Goal: Task Accomplishment & Management: Manage account settings

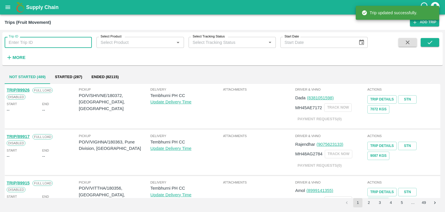
click at [67, 39] on input "Trip ID" at bounding box center [48, 42] width 87 height 11
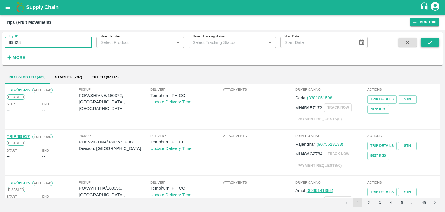
type input "89828"
click at [433, 43] on icon "submit" at bounding box center [430, 42] width 6 height 6
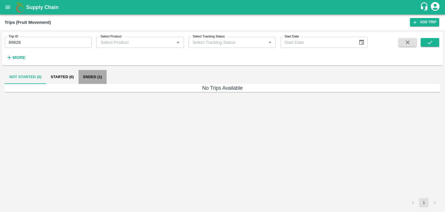
click at [94, 77] on button "Ended (1)" at bounding box center [93, 77] width 28 height 14
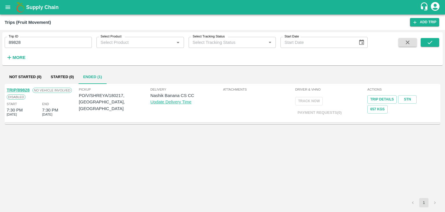
click at [21, 88] on link "TRIP/89828" at bounding box center [18, 90] width 23 height 5
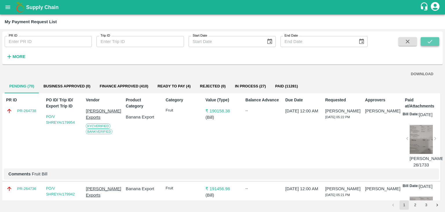
click at [428, 39] on icon "submit" at bounding box center [430, 41] width 6 height 6
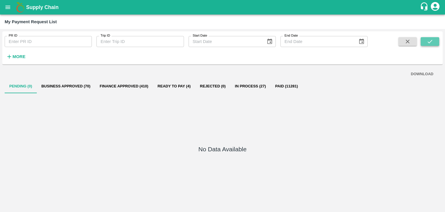
click at [435, 39] on button "submit" at bounding box center [430, 41] width 19 height 9
click at [432, 44] on icon "submit" at bounding box center [430, 41] width 6 height 6
click at [133, 85] on button "Finance Approved (410)" at bounding box center [124, 86] width 58 height 14
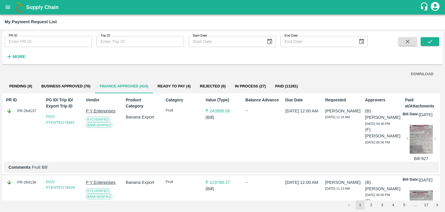
click at [179, 83] on button "Ready To Pay (4)" at bounding box center [174, 86] width 42 height 14
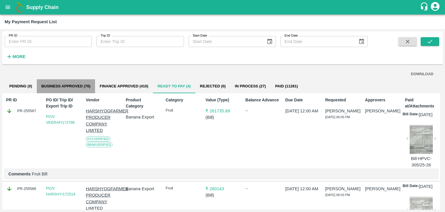
click at [78, 81] on button "Business Approved (70)" at bounding box center [66, 86] width 58 height 14
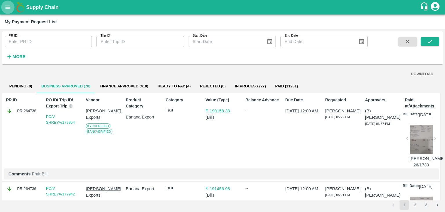
click at [6, 8] on icon "open drawer" at bounding box center [8, 7] width 6 height 6
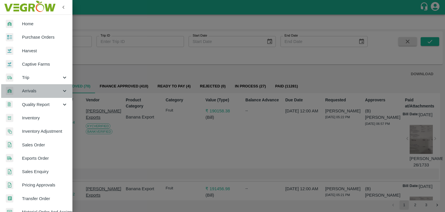
click at [40, 88] on span "Arrivals" at bounding box center [41, 91] width 39 height 6
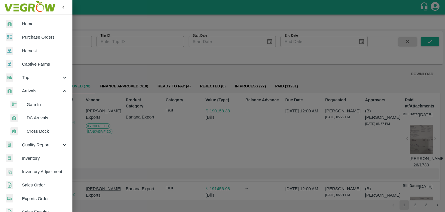
click at [50, 120] on span "DC Arrivals" at bounding box center [47, 118] width 41 height 6
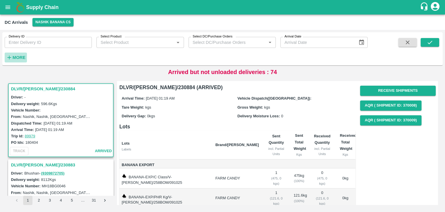
click at [20, 54] on h6 "More" at bounding box center [18, 58] width 13 height 8
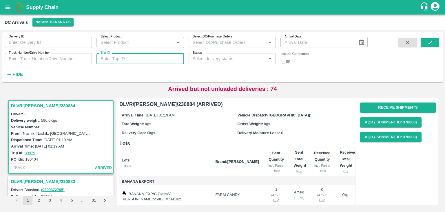
click at [148, 60] on input "Trip ID" at bounding box center [140, 58] width 87 height 11
type input "89828"
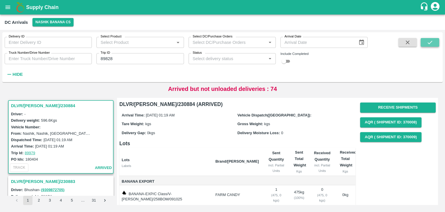
click at [434, 42] on button "submit" at bounding box center [430, 42] width 19 height 9
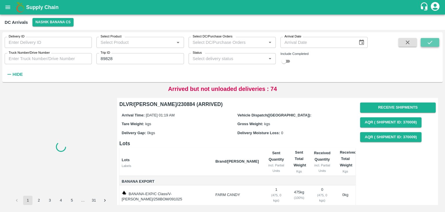
click at [434, 42] on button "submit" at bounding box center [430, 42] width 19 height 9
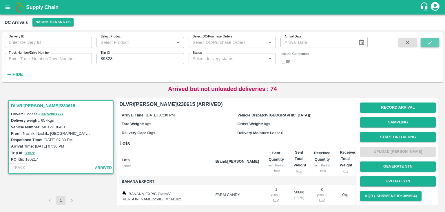
click at [434, 42] on button "submit" at bounding box center [430, 42] width 19 height 9
click at [386, 135] on button "Start Unloading" at bounding box center [398, 137] width 76 height 10
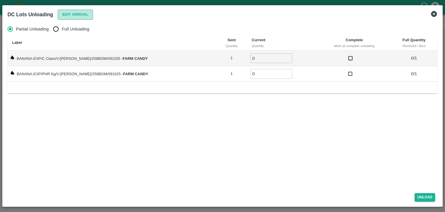
click at [80, 13] on button "Edit Arrival" at bounding box center [75, 15] width 35 height 10
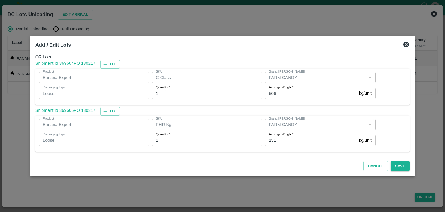
click at [283, 142] on input "151" at bounding box center [311, 140] width 92 height 11
type input "1"
click at [395, 165] on button "Save" at bounding box center [400, 166] width 19 height 10
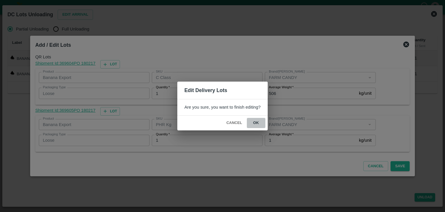
click at [255, 121] on button "ok" at bounding box center [256, 123] width 19 height 10
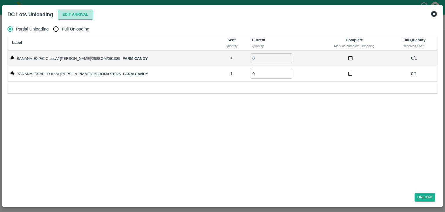
click at [80, 17] on button "Edit Arrival" at bounding box center [75, 15] width 35 height 10
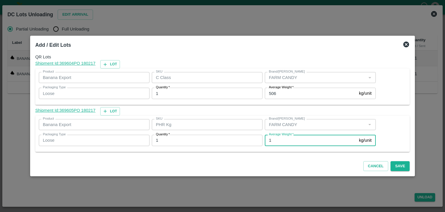
click at [279, 139] on input "1" at bounding box center [311, 140] width 92 height 11
type input "29"
click at [396, 167] on button "Save" at bounding box center [400, 166] width 19 height 10
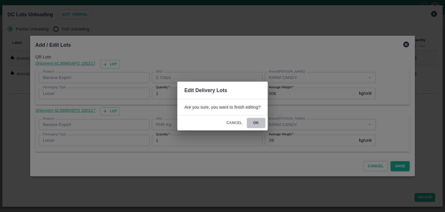
click at [253, 123] on button "ok" at bounding box center [256, 123] width 19 height 10
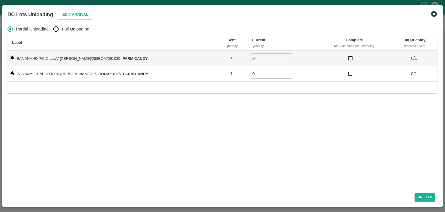
click at [436, 13] on icon at bounding box center [434, 14] width 6 height 6
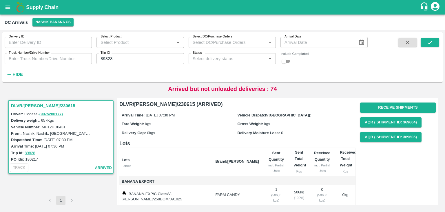
click at [133, 65] on div "Delivery ID Delivery ID Select Product Select Product   * Select DC/Purchase Or…" at bounding box center [184, 55] width 368 height 47
click at [133, 57] on input "89828" at bounding box center [140, 58] width 87 height 11
type input "89834"
click at [432, 43] on icon "submit" at bounding box center [430, 42] width 6 height 6
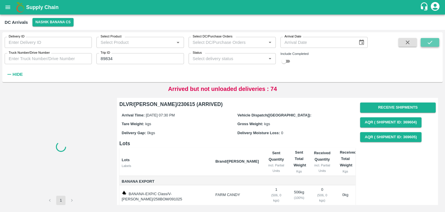
click at [432, 43] on icon "submit" at bounding box center [430, 42] width 6 height 6
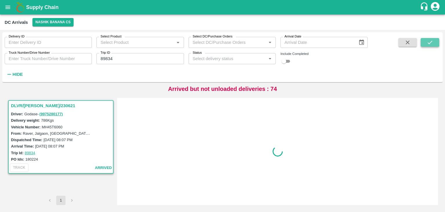
click at [432, 43] on icon "submit" at bounding box center [430, 42] width 6 height 6
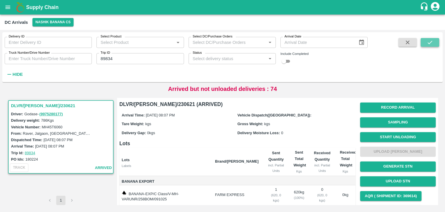
click at [432, 43] on icon "submit" at bounding box center [430, 42] width 6 height 6
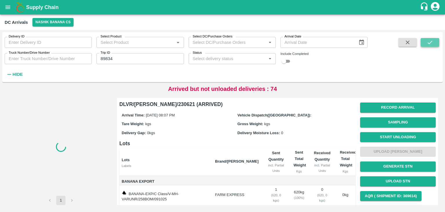
click at [432, 43] on icon "submit" at bounding box center [430, 42] width 6 height 6
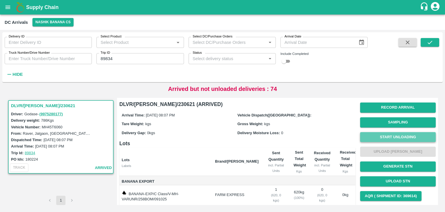
click at [408, 138] on button "Start Unloading" at bounding box center [398, 137] width 76 height 10
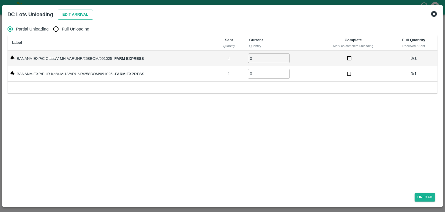
click at [68, 11] on button "Edit Arrival" at bounding box center [75, 15] width 35 height 10
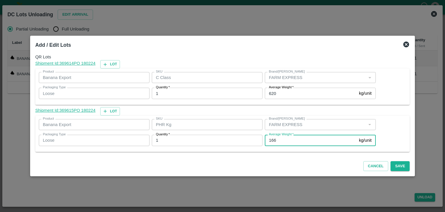
click at [284, 140] on input "166" at bounding box center [311, 140] width 92 height 11
type input "1"
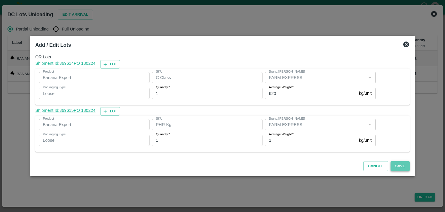
click at [397, 163] on button "Save" at bounding box center [400, 166] width 19 height 10
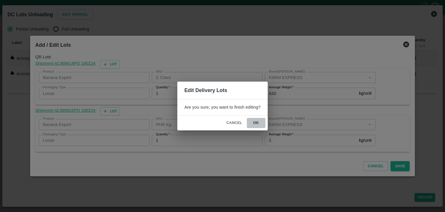
click at [259, 124] on button "ok" at bounding box center [256, 123] width 19 height 10
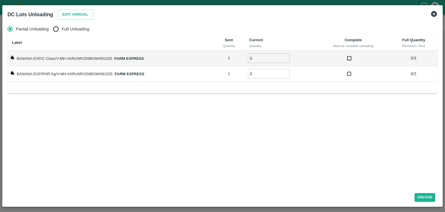
click at [437, 12] on div "DC Lots Unloading Edit Arrival" at bounding box center [222, 14] width 435 height 13
click at [437, 12] on icon at bounding box center [434, 13] width 7 height 7
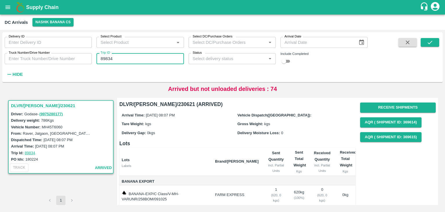
click at [153, 64] on input "89834" at bounding box center [140, 58] width 87 height 11
type input "89852"
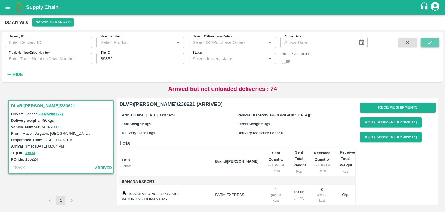
click at [431, 41] on icon "submit" at bounding box center [430, 42] width 6 height 6
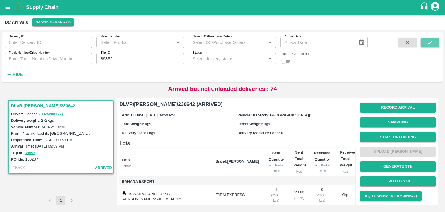
click at [431, 41] on icon "submit" at bounding box center [430, 42] width 6 height 6
click at [390, 138] on button "Start Unloading" at bounding box center [398, 137] width 76 height 10
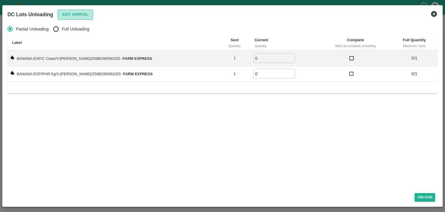
click at [70, 10] on button "Edit Arrival" at bounding box center [75, 15] width 35 height 10
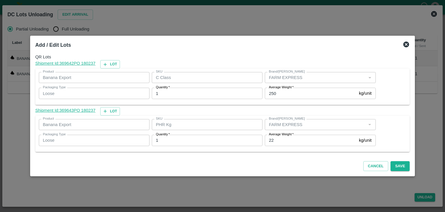
click at [292, 136] on label "Average Weight   *" at bounding box center [281, 134] width 25 height 5
click at [292, 136] on input "22" at bounding box center [311, 140] width 92 height 11
type input "2"
type input "1"
click at [393, 162] on button "Save" at bounding box center [400, 166] width 19 height 10
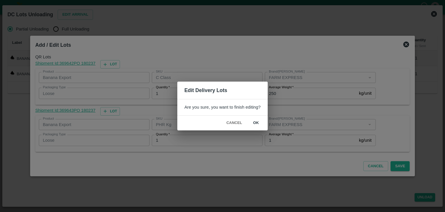
click at [252, 123] on button "ok" at bounding box center [256, 123] width 19 height 10
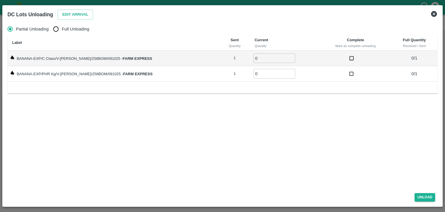
click at [433, 14] on icon at bounding box center [434, 14] width 6 height 6
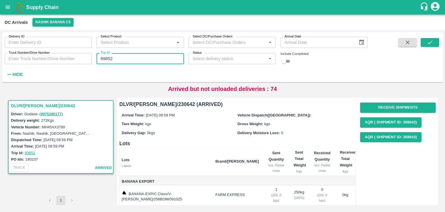
click at [119, 59] on input "89852" at bounding box center [140, 58] width 87 height 11
type input "89858"
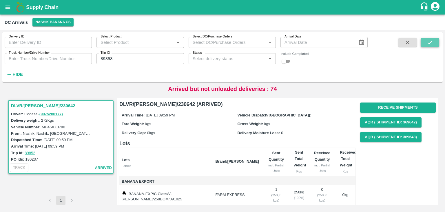
click at [433, 43] on icon "submit" at bounding box center [430, 42] width 6 height 6
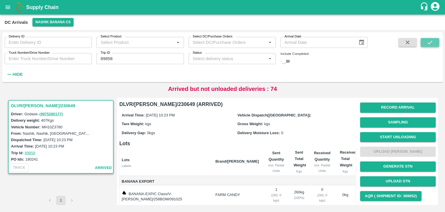
click at [433, 43] on icon "submit" at bounding box center [430, 42] width 6 height 6
click at [401, 136] on button "Start Unloading" at bounding box center [398, 137] width 76 height 10
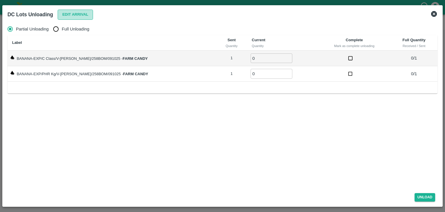
click at [77, 16] on button "Edit Arrival" at bounding box center [75, 15] width 35 height 10
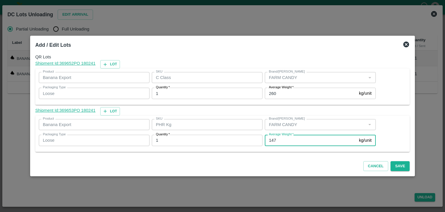
click at [282, 140] on input "147" at bounding box center [311, 140] width 92 height 11
type input "101"
click at [393, 167] on button "Save" at bounding box center [400, 166] width 19 height 10
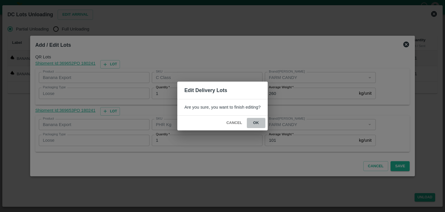
click at [254, 124] on button "ok" at bounding box center [256, 123] width 19 height 10
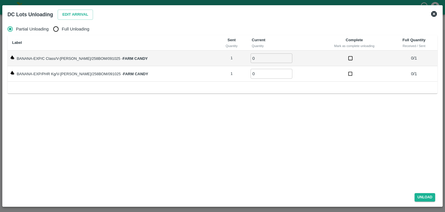
click at [433, 12] on icon at bounding box center [434, 14] width 6 height 6
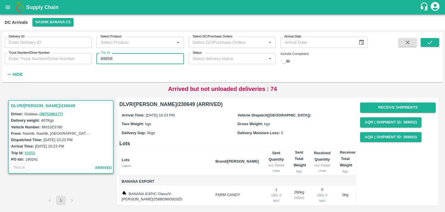
click at [147, 57] on input "89858" at bounding box center [140, 58] width 87 height 11
type input "89885"
drag, startPoint x: 431, startPoint y: 48, endPoint x: 434, endPoint y: 43, distance: 6.1
click at [434, 43] on span at bounding box center [430, 58] width 19 height 41
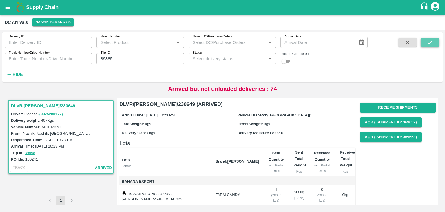
click at [434, 43] on button "submit" at bounding box center [430, 42] width 19 height 9
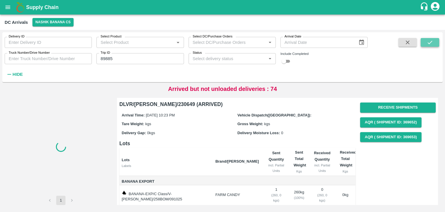
click at [434, 43] on button "submit" at bounding box center [430, 42] width 19 height 9
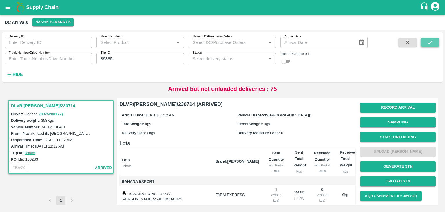
click at [434, 43] on button "submit" at bounding box center [430, 42] width 19 height 9
click at [403, 135] on button "Start Unloading" at bounding box center [398, 137] width 76 height 10
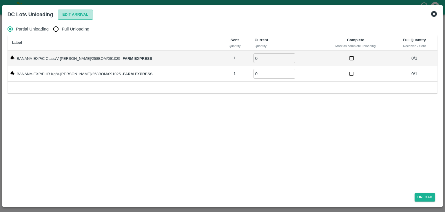
click at [74, 13] on button "Edit Arrival" at bounding box center [75, 15] width 35 height 10
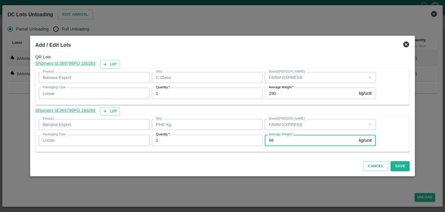
click at [281, 142] on input "68" at bounding box center [311, 140] width 92 height 11
type input "6"
type input "1"
click at [391, 168] on button "Save" at bounding box center [400, 166] width 19 height 10
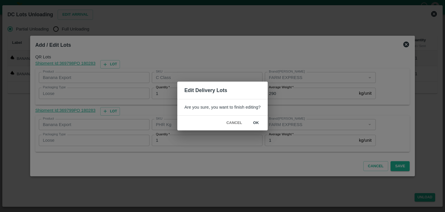
click at [267, 122] on div "Cancel ok" at bounding box center [222, 122] width 90 height 15
click at [260, 122] on button "ok" at bounding box center [256, 123] width 19 height 10
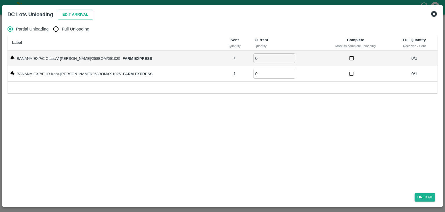
click at [434, 17] on icon at bounding box center [434, 14] width 6 height 6
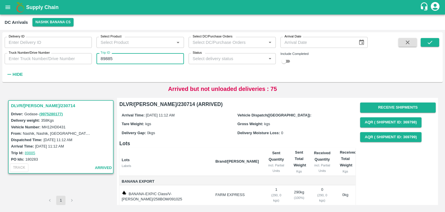
click at [141, 57] on input "89885" at bounding box center [140, 58] width 87 height 11
type input "89842"
click at [432, 47] on span at bounding box center [430, 58] width 19 height 41
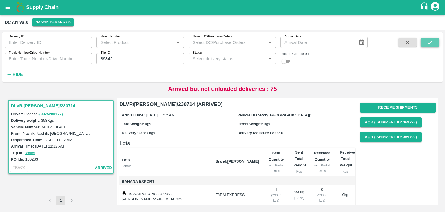
click at [435, 43] on button "submit" at bounding box center [430, 42] width 19 height 9
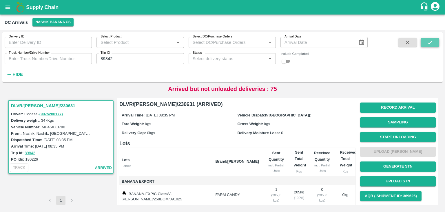
click at [435, 43] on button "submit" at bounding box center [430, 42] width 19 height 9
click at [404, 133] on button "Start Unloading" at bounding box center [398, 137] width 76 height 10
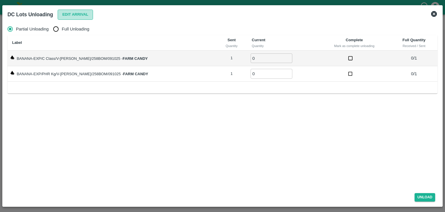
click at [74, 18] on button "Edit Arrival" at bounding box center [75, 15] width 35 height 10
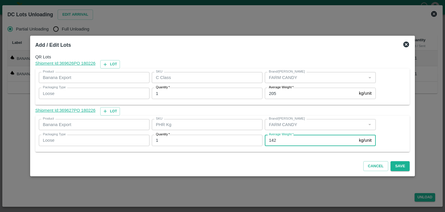
click at [291, 142] on input "142" at bounding box center [311, 140] width 92 height 11
type input "1"
type input "49"
click at [399, 164] on button "Save" at bounding box center [400, 166] width 19 height 10
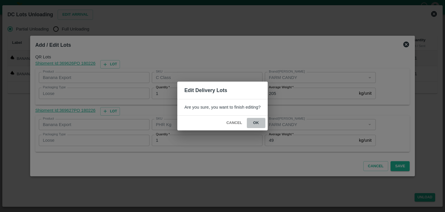
click at [254, 121] on button "ok" at bounding box center [256, 123] width 19 height 10
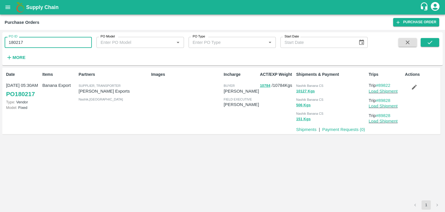
click at [50, 40] on input "180217" at bounding box center [48, 42] width 87 height 11
click at [435, 41] on button "submit" at bounding box center [430, 42] width 19 height 9
click at [435, 42] on button "submit" at bounding box center [430, 42] width 19 height 9
click at [435, 44] on button "submit" at bounding box center [430, 42] width 19 height 9
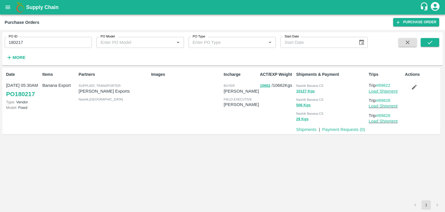
click at [384, 91] on link "Load Shipment" at bounding box center [383, 91] width 29 height 5
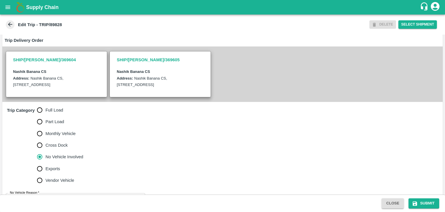
scroll to position [142, 0]
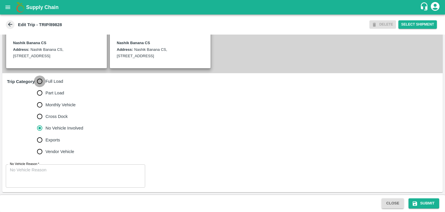
click at [41, 78] on input "Full Load" at bounding box center [40, 81] width 12 height 12
radio input "true"
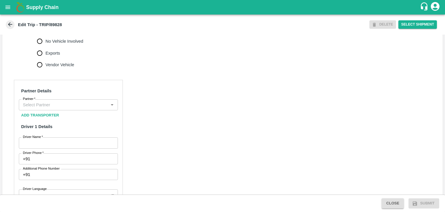
scroll to position [223, 0]
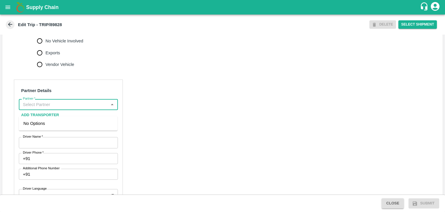
click at [67, 108] on input "Partner   *" at bounding box center [64, 105] width 86 height 8
click at [61, 126] on div "[PERSON_NAME] ( [PERSON_NAME] Transport )-[GEOGRAPHIC_DATA], Pune-9860466997(Tr…" at bounding box center [68, 129] width 90 height 19
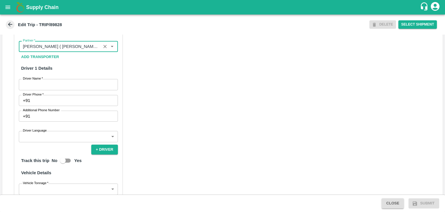
scroll to position [283, 0]
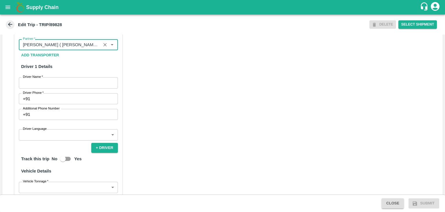
type input "Nitin Rasal ( Bhairavnath Transport )-Deulgaon, Pune-9860466997(Transporter)"
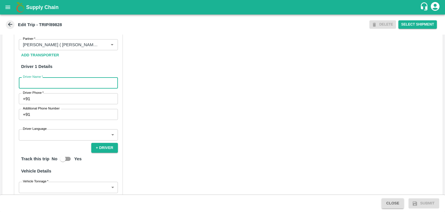
click at [56, 88] on input "Driver Name   *" at bounding box center [68, 82] width 99 height 11
type input "Godase"
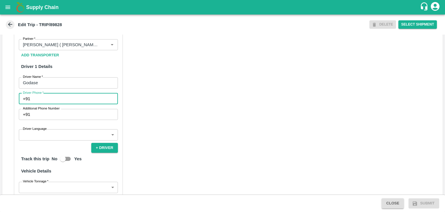
click at [50, 104] on input "Driver Phone   *" at bounding box center [75, 98] width 86 height 11
type input "9975280177"
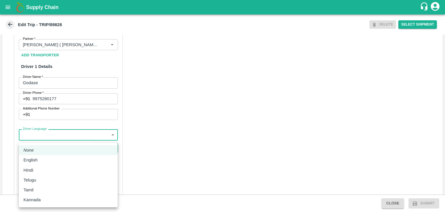
click at [62, 141] on body "Supply Chain Edit Trip - TRIP/89828 DELETE Select Shipment Trip Details Trip Ty…" at bounding box center [222, 106] width 445 height 212
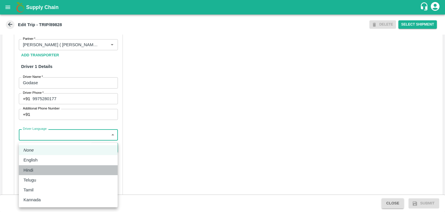
click at [40, 170] on div "Hindi" at bounding box center [68, 170] width 90 height 6
type input "hi"
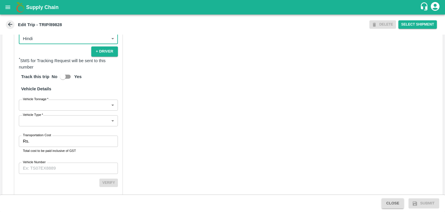
scroll to position [380, 0]
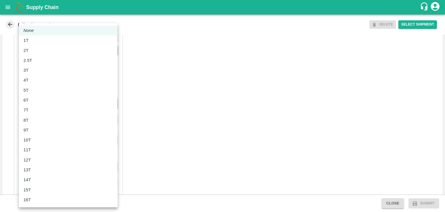
click at [41, 110] on body "Supply Chain Edit Trip - TRIP/89828 DELETE Select Shipment Trip Details Trip Ty…" at bounding box center [222, 106] width 445 height 212
click at [37, 121] on div "8T" at bounding box center [68, 120] width 90 height 6
type input "8000"
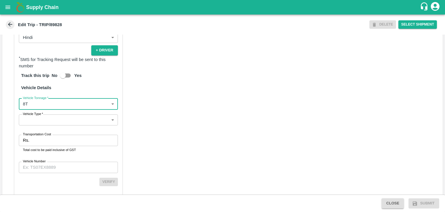
scroll to position [401, 0]
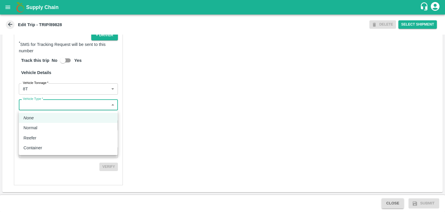
click at [21, 105] on body "Supply Chain Edit Trip - TRIP/89828 DELETE Select Shipment Trip Details Trip Ty…" at bounding box center [222, 106] width 445 height 212
click at [41, 124] on div "Normal" at bounding box center [68, 127] width 90 height 6
type input "Normal"
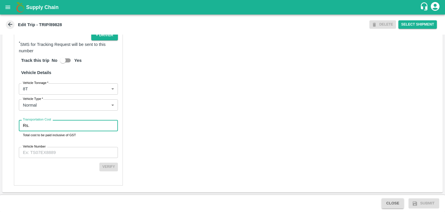
click at [50, 125] on input "Transportation Cost" at bounding box center [75, 125] width 86 height 11
type input "1"
click at [62, 157] on input "Vehicle Number" at bounding box center [68, 152] width 99 height 11
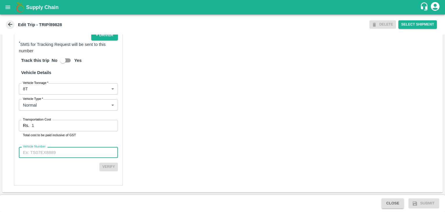
type input "MH12HD0431"
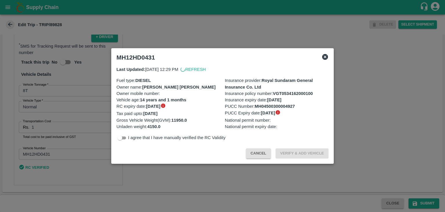
scroll to position [400, 0]
click at [389, 182] on div at bounding box center [222, 106] width 445 height 212
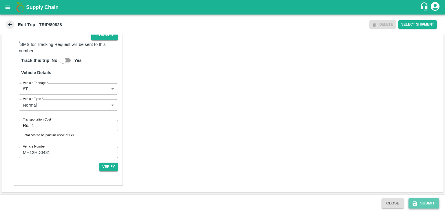
click at [431, 204] on button "Submit" at bounding box center [424, 203] width 31 height 10
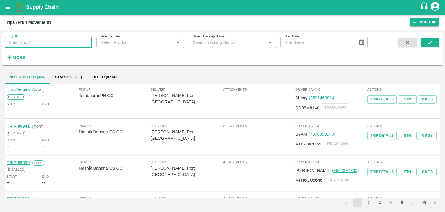
click at [60, 41] on input "Trip ID" at bounding box center [48, 42] width 87 height 11
type input "89828"
click at [430, 40] on icon "submit" at bounding box center [430, 42] width 6 height 6
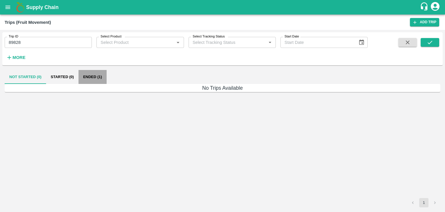
click at [93, 79] on button "Ended (1)" at bounding box center [93, 77] width 28 height 14
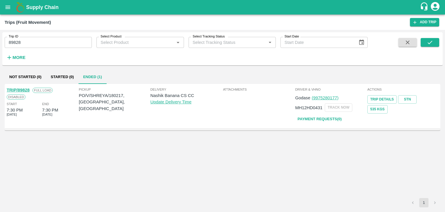
click at [21, 88] on div "TRIP/89828" at bounding box center [18, 90] width 23 height 6
click at [21, 88] on link "TRIP/89828" at bounding box center [18, 90] width 23 height 5
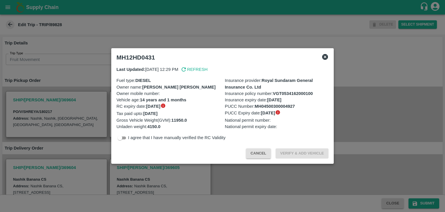
click at [326, 55] on icon at bounding box center [325, 57] width 6 height 6
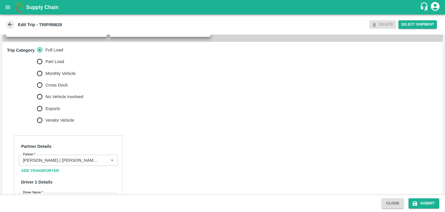
scroll to position [204, 0]
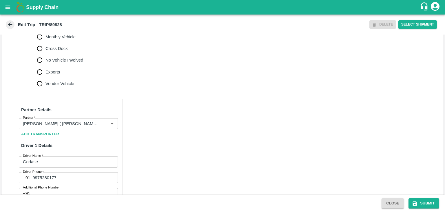
click at [66, 61] on label "No Vehicle Involved" at bounding box center [59, 60] width 50 height 12
click at [46, 61] on input "No Vehicle Involved" at bounding box center [40, 60] width 12 height 12
radio input "true"
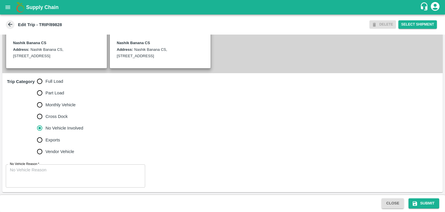
scroll to position [142, 0]
click at [60, 186] on div "x No Vehicle Reason" at bounding box center [75, 175] width 139 height 23
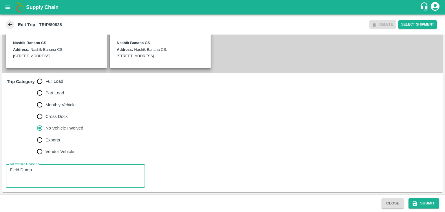
type textarea "Field Dump"
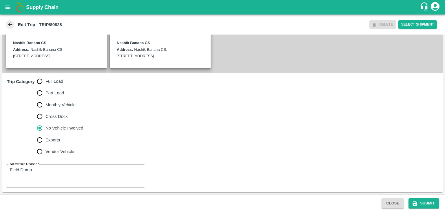
click at [441, 202] on span "Submit" at bounding box center [423, 203] width 35 height 5
click at [426, 204] on button "Submit" at bounding box center [424, 203] width 31 height 10
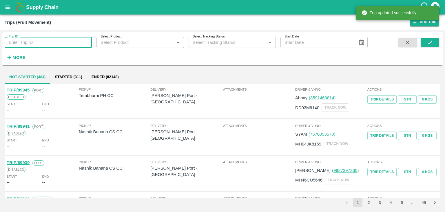
click at [53, 47] on input "Trip ID" at bounding box center [48, 42] width 87 height 11
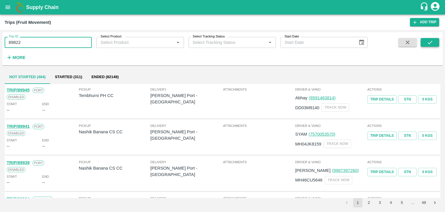
type input "89822"
click at [433, 42] on icon "submit" at bounding box center [430, 42] width 6 height 6
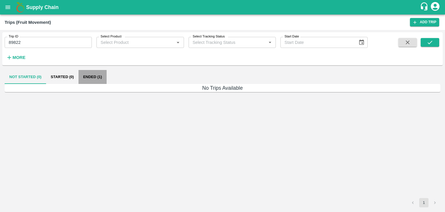
click at [93, 76] on button "Ended (1)" at bounding box center [93, 77] width 28 height 14
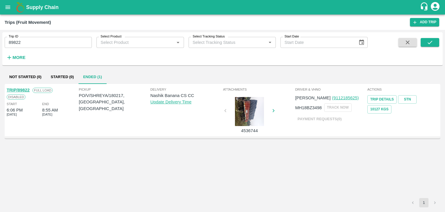
click at [17, 87] on div "TRIP/89822" at bounding box center [18, 90] width 23 height 6
click at [22, 88] on link "TRIP/89822" at bounding box center [18, 90] width 23 height 5
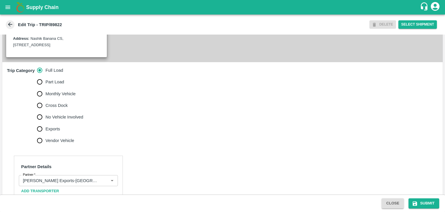
scroll to position [158, 0]
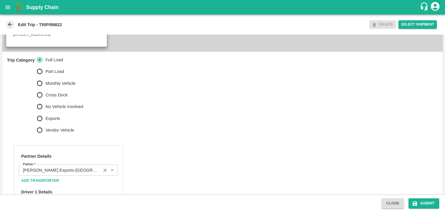
click at [103, 173] on icon "Clear" at bounding box center [105, 170] width 6 height 6
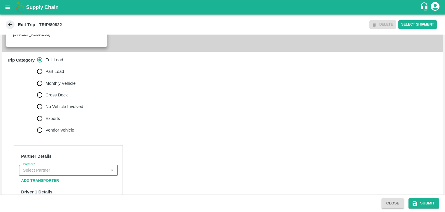
scroll to position [0, 0]
click at [99, 174] on input "Partner   *" at bounding box center [64, 170] width 86 height 8
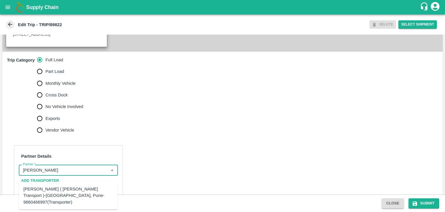
click at [69, 193] on div "[PERSON_NAME] ( [PERSON_NAME] Transport )-[GEOGRAPHIC_DATA], Pune-9860466997(Tr…" at bounding box center [68, 195] width 90 height 19
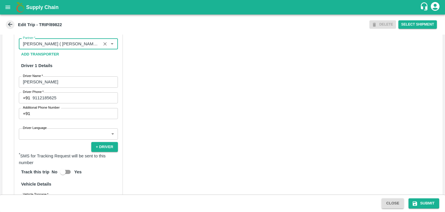
scroll to position [306, 0]
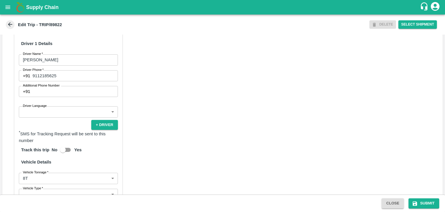
type input "[PERSON_NAME] ( [PERSON_NAME] Transport )-[GEOGRAPHIC_DATA], Pune-9860466997(Tr…"
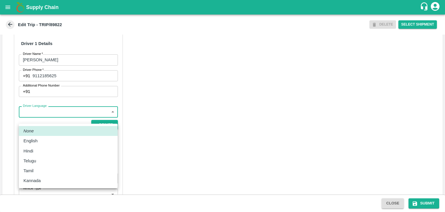
click at [55, 118] on body "Supply Chain Edit Trip - TRIP/89822 DELETE Select Shipment Trip Details Trip Ty…" at bounding box center [222, 106] width 445 height 212
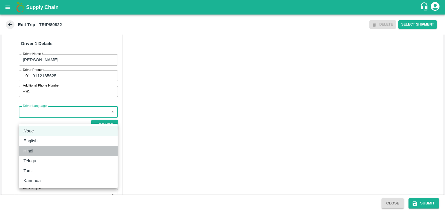
click at [40, 149] on div "Hindi" at bounding box center [68, 151] width 90 height 6
type input "hi"
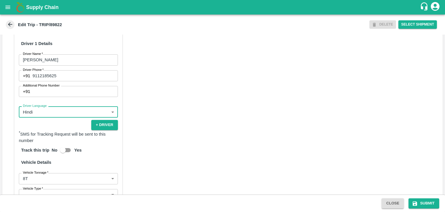
scroll to position [407, 0]
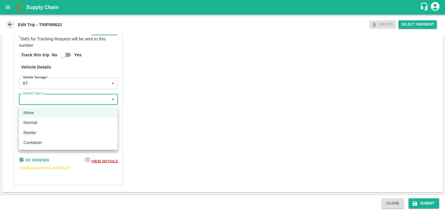
click at [40, 101] on body "Supply Chain Edit Trip - TRIP/89822 DELETE Select Shipment Trip Details Trip Ty…" at bounding box center [222, 106] width 445 height 212
click at [33, 127] on li "Normal" at bounding box center [68, 122] width 99 height 10
type input "Normal"
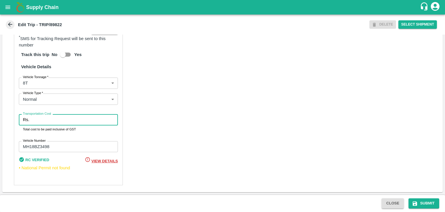
click at [54, 123] on input "Transportation Cost" at bounding box center [75, 119] width 86 height 11
type input "10000"
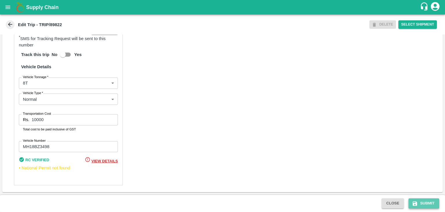
click at [434, 199] on button "Submit" at bounding box center [424, 203] width 31 height 10
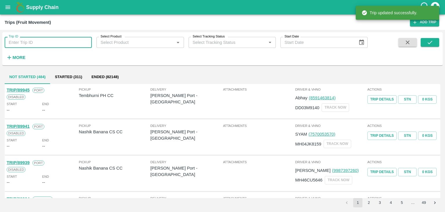
click at [49, 42] on input "Trip ID" at bounding box center [48, 42] width 87 height 11
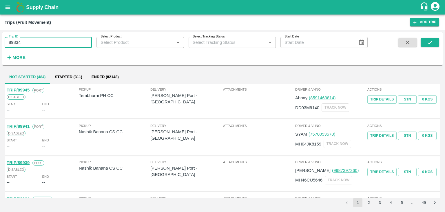
type input "89834"
drag, startPoint x: 442, startPoint y: 43, endPoint x: 432, endPoint y: 43, distance: 9.6
click at [432, 43] on div "Trip ID 89834 Trip ID Select Product Select Product   * Select Tracking Status …" at bounding box center [222, 49] width 441 height 28
click at [432, 43] on icon "submit" at bounding box center [430, 42] width 6 height 6
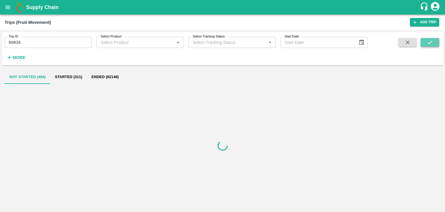
click at [432, 43] on icon "submit" at bounding box center [430, 42] width 6 height 6
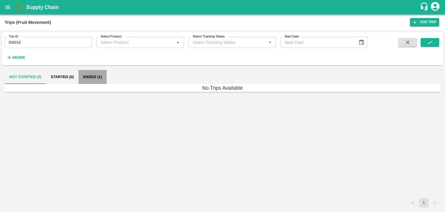
click at [94, 78] on button "Ended (1)" at bounding box center [93, 77] width 28 height 14
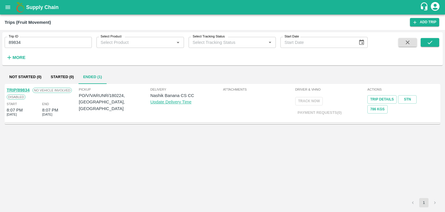
click at [20, 89] on link "TRIP/89834" at bounding box center [18, 90] width 23 height 5
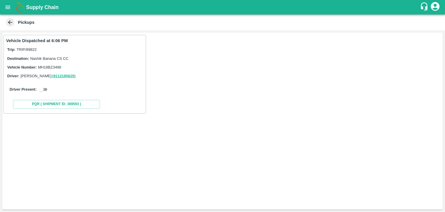
click at [45, 89] on input "checkbox" at bounding box center [41, 89] width 21 height 7
checkbox input "true"
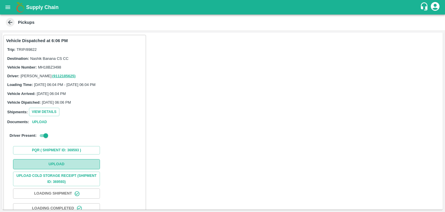
click at [58, 160] on button "Upload" at bounding box center [56, 164] width 87 height 10
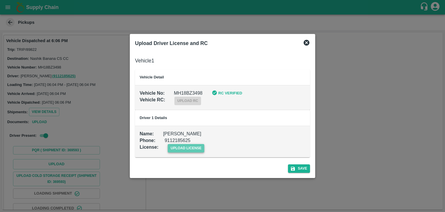
click at [180, 150] on span "upload license" at bounding box center [186, 148] width 37 height 8
click at [0, 0] on input "upload license" at bounding box center [0, 0] width 0 height 0
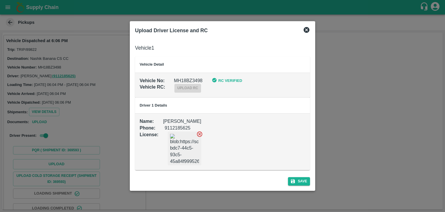
click at [311, 181] on div "Save" at bounding box center [223, 179] width 180 height 15
click at [298, 179] on button "Save" at bounding box center [299, 181] width 22 height 8
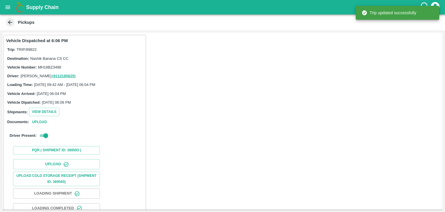
scroll to position [61, 0]
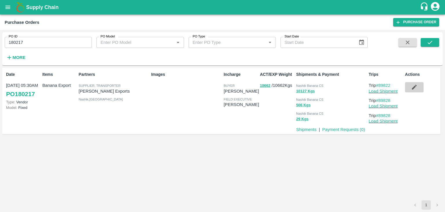
click at [413, 92] on button "button" at bounding box center [414, 87] width 19 height 10
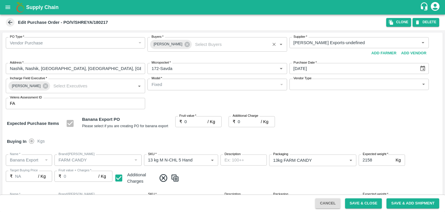
click at [188, 43] on div "[PERSON_NAME]" at bounding box center [171, 44] width 42 height 9
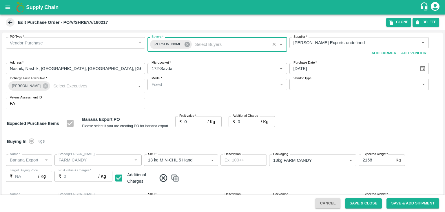
click at [185, 43] on icon at bounding box center [187, 44] width 5 height 5
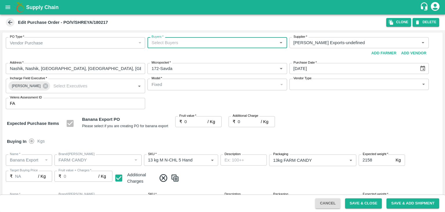
click at [178, 42] on input "Buyers   *" at bounding box center [212, 43] width 126 height 8
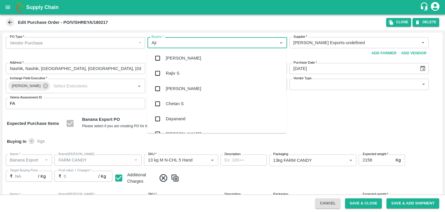
type input "Ajit"
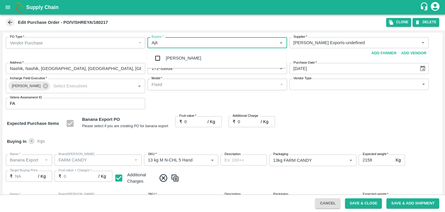
click at [184, 56] on div "[PERSON_NAME]" at bounding box center [216, 57] width 139 height 15
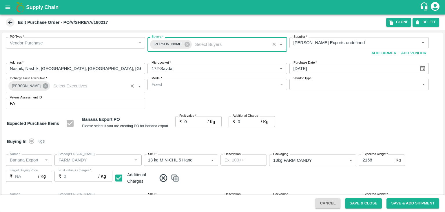
click at [44, 85] on icon at bounding box center [45, 85] width 5 height 5
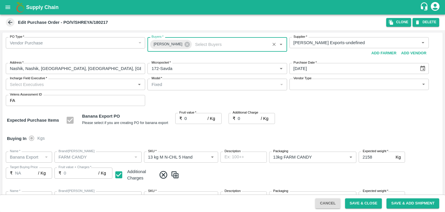
click at [52, 86] on input "Incharge Field Executive   *" at bounding box center [71, 84] width 126 height 8
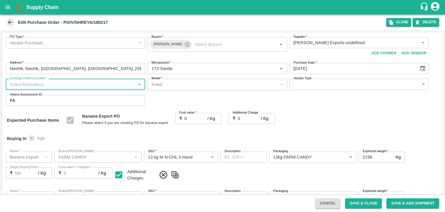
click at [52, 86] on input "Incharge Field Executive   *" at bounding box center [71, 84] width 126 height 8
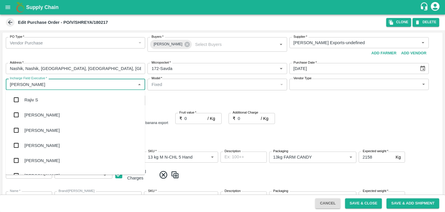
type input "[PERSON_NAME]"
click at [41, 133] on div "jaydip Tale" at bounding box center [75, 129] width 139 height 15
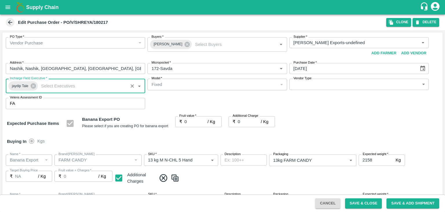
click at [307, 90] on div "Vendor Type ​ Vendor Type" at bounding box center [359, 86] width 139 height 14
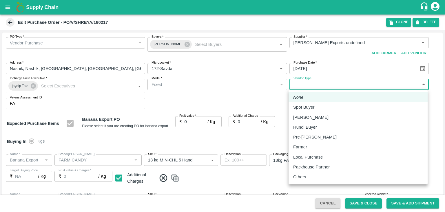
click at [313, 86] on body "Supply Chain Edit Purchase Order - PO/V/SHREYA/180217 Clone DELETE PO Type   * …" at bounding box center [222, 106] width 445 height 212
click at [303, 176] on p "Others" at bounding box center [299, 176] width 13 height 6
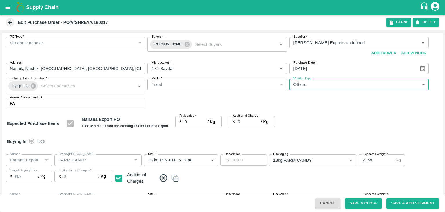
type input "OTHER"
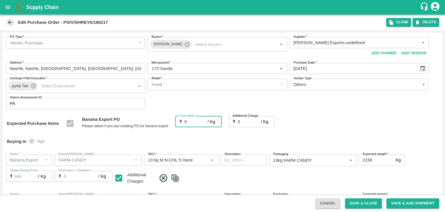
type input "1"
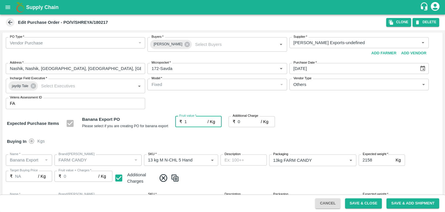
type input "1"
type input "18"
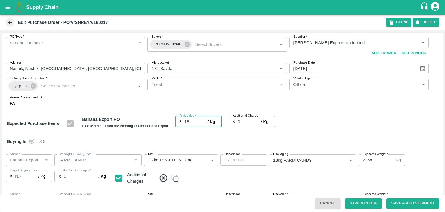
type input "18"
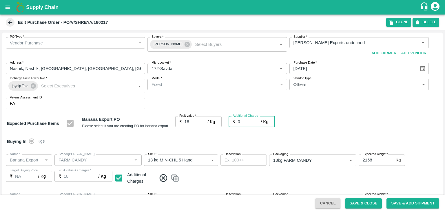
type input "2"
type input "20"
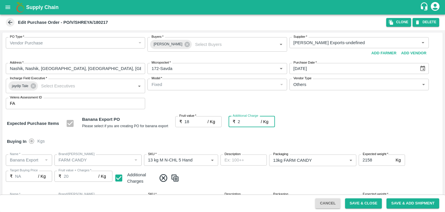
type input "2.5"
type input "20.5"
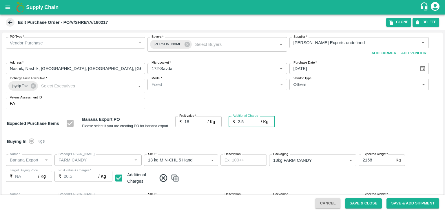
type input "2"
type input "20"
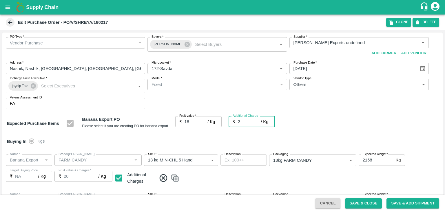
type input "2.7"
type input "20.7"
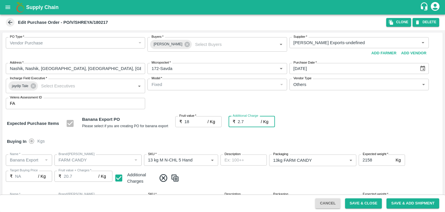
type input "2.75"
type input "20.75"
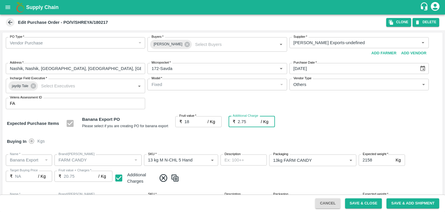
type input "2.75"
click at [284, 175] on span at bounding box center [299, 178] width 284 height 10
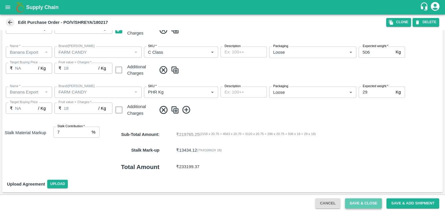
click at [367, 204] on button "Save & Close" at bounding box center [363, 203] width 37 height 10
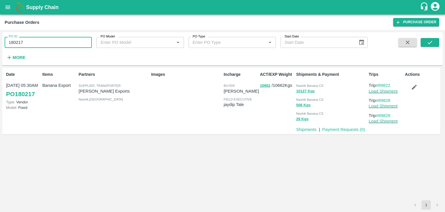
click at [36, 40] on input "180217" at bounding box center [48, 42] width 87 height 11
paste input "text"
type input "180224"
click at [429, 37] on div "PO ID 180224 PO ID PO Model PO Model   * PO Type PO Type   * Start Date Start D…" at bounding box center [222, 49] width 441 height 28
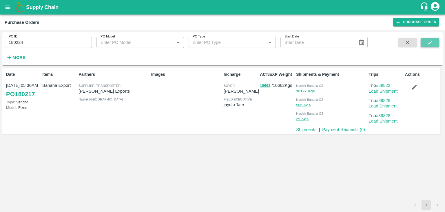
click at [434, 41] on button "submit" at bounding box center [430, 42] width 19 height 9
click at [429, 44] on icon "submit" at bounding box center [430, 42] width 5 height 3
click at [54, 43] on input "180224" at bounding box center [48, 42] width 87 height 11
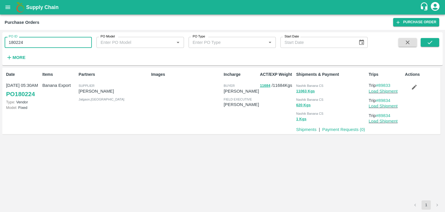
click at [54, 43] on input "180224" at bounding box center [48, 42] width 87 height 11
click at [385, 93] on link "Load Shipment" at bounding box center [383, 91] width 29 height 5
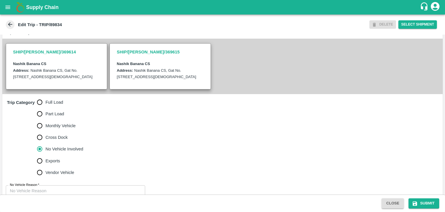
scroll to position [136, 0]
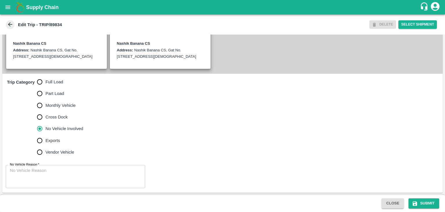
click at [57, 82] on span "Full Load" at bounding box center [55, 82] width 18 height 6
click at [46, 82] on input "Full Load" at bounding box center [40, 82] width 12 height 12
radio input "true"
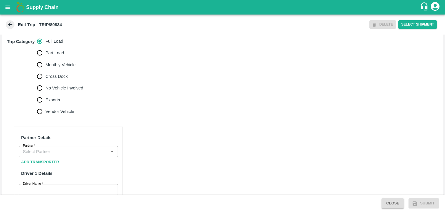
scroll to position [176, 0]
click at [72, 151] on input "Partner   *" at bounding box center [64, 152] width 86 height 8
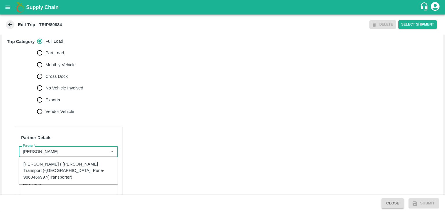
click at [77, 172] on div "[PERSON_NAME] ( [PERSON_NAME] Transport )-[GEOGRAPHIC_DATA], Pune-9860466997(Tr…" at bounding box center [68, 170] width 90 height 19
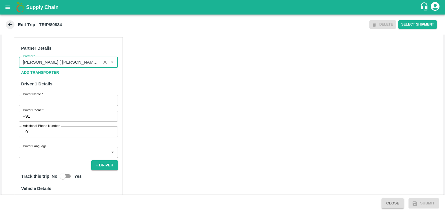
scroll to position [273, 0]
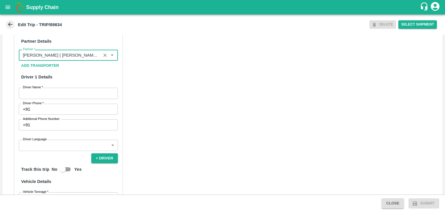
type input "[PERSON_NAME] ( [PERSON_NAME] Transport )-[GEOGRAPHIC_DATA], Pune-9860466997(Tr…"
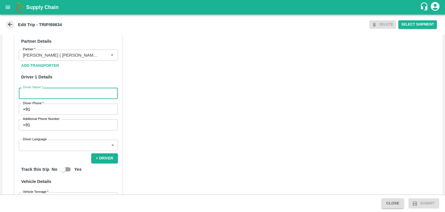
click at [44, 90] on input "Driver Name   *" at bounding box center [68, 93] width 99 height 11
type input "Godase"
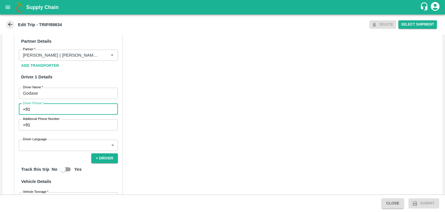
click at [46, 110] on input "Driver Phone   *" at bounding box center [75, 109] width 86 height 11
type input "9975280177"
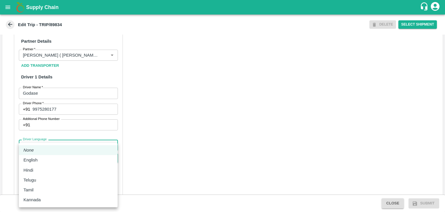
click at [44, 143] on body "Supply Chain Edit Trip - TRIP/89834 DELETE Select Shipment Trip Details Trip Ty…" at bounding box center [222, 106] width 445 height 212
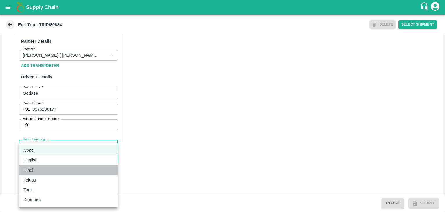
click at [39, 171] on div "Hindi" at bounding box center [68, 170] width 90 height 6
type input "hi"
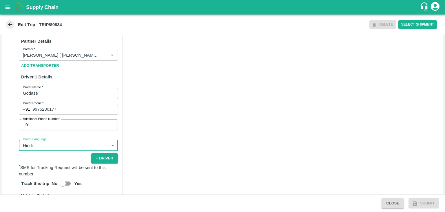
scroll to position [395, 0]
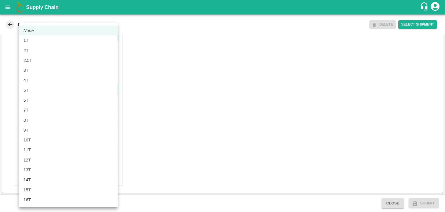
click at [48, 92] on body "Supply Chain Edit Trip - TRIP/89834 DELETE Select Shipment Trip Details Trip Ty…" at bounding box center [222, 106] width 445 height 212
click at [30, 121] on div "8T" at bounding box center [27, 120] width 8 height 6
type input "8000"
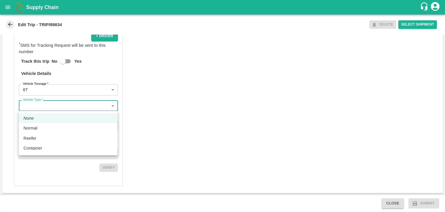
click at [61, 107] on body "Supply Chain Edit Trip - TRIP/89834 DELETE Select Shipment Trip Details Trip Ty…" at bounding box center [222, 106] width 445 height 212
click at [44, 127] on div "Normal" at bounding box center [68, 128] width 90 height 6
type input "Normal"
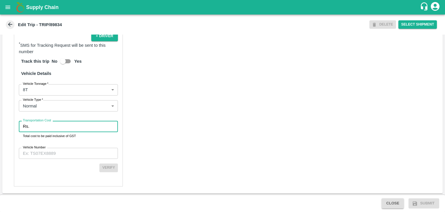
click at [53, 127] on input "Transportation Cost" at bounding box center [75, 126] width 86 height 11
type input "1"
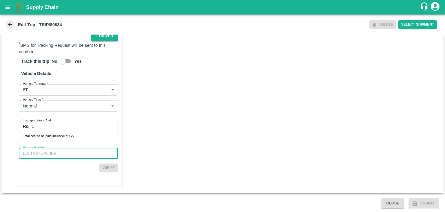
click at [66, 155] on input "Vehicle Number" at bounding box center [68, 153] width 99 height 11
type input "MH45T6060"
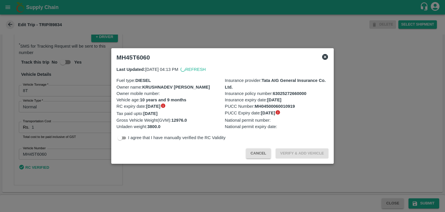
scroll to position [393, 0]
click at [217, 155] on div "Cancel Verify & Add Vehicle" at bounding box center [222, 152] width 217 height 17
click at [288, 185] on div at bounding box center [222, 106] width 445 height 212
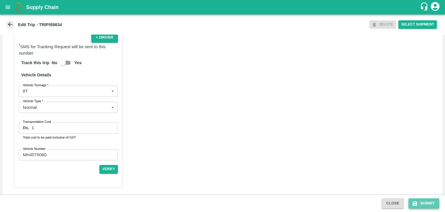
click at [418, 201] on icon "submit" at bounding box center [415, 203] width 6 height 6
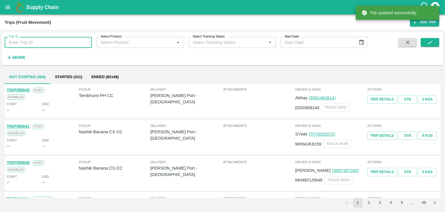
click at [45, 47] on input "Trip ID" at bounding box center [48, 42] width 87 height 11
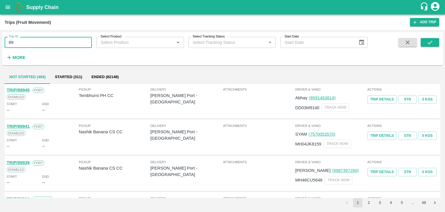
click at [37, 41] on input "89" at bounding box center [48, 42] width 87 height 11
type input "89834"
click at [433, 41] on icon "submit" at bounding box center [430, 42] width 6 height 6
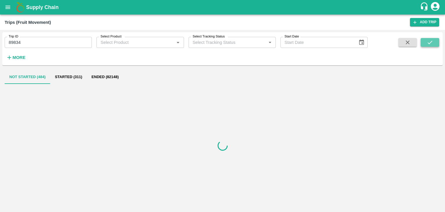
click at [433, 41] on icon "submit" at bounding box center [430, 42] width 6 height 6
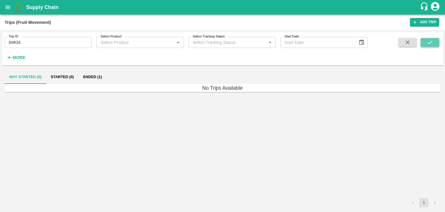
click at [433, 41] on icon "submit" at bounding box center [430, 42] width 6 height 6
click at [92, 77] on button "Ended (1)" at bounding box center [93, 77] width 28 height 14
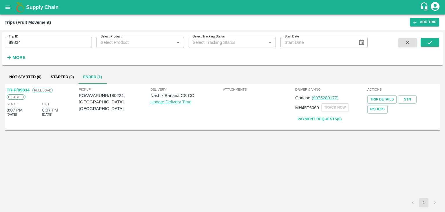
click at [22, 89] on link "TRIP/89834" at bounding box center [18, 90] width 23 height 5
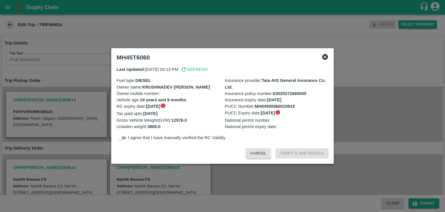
click at [323, 56] on icon at bounding box center [325, 57] width 6 height 6
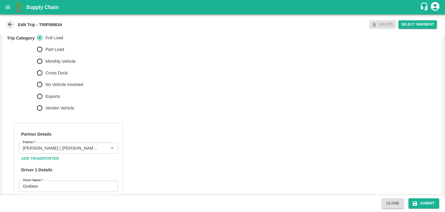
click at [59, 80] on label "No Vehicle Involved" at bounding box center [59, 85] width 50 height 12
click at [46, 80] on input "No Vehicle Involved" at bounding box center [40, 85] width 12 height 12
radio input "true"
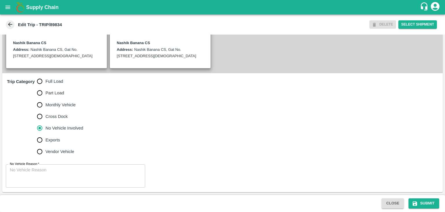
scroll to position [136, 0]
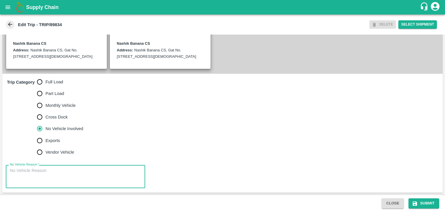
click at [68, 167] on textarea "No Vehicle Reason   *" at bounding box center [75, 176] width 131 height 18
type textarea "Field Dump"
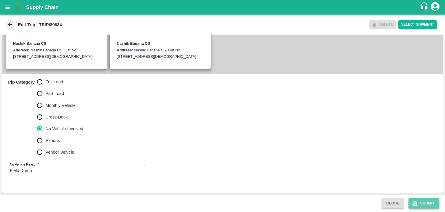
click at [426, 203] on button "Submit" at bounding box center [424, 203] width 31 height 10
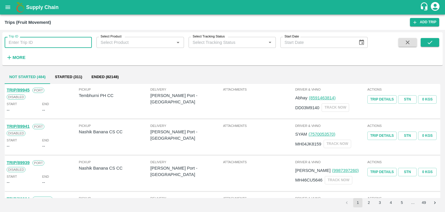
click at [38, 43] on input "Trip ID" at bounding box center [48, 42] width 87 height 11
type input "89834"
click at [427, 39] on button "submit" at bounding box center [430, 42] width 19 height 9
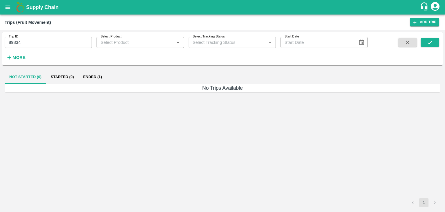
click at [88, 74] on button "Ended (1)" at bounding box center [93, 77] width 28 height 14
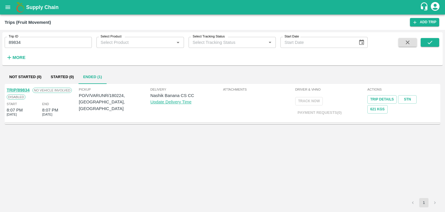
click at [21, 88] on link "TRIP/89834" at bounding box center [18, 90] width 23 height 5
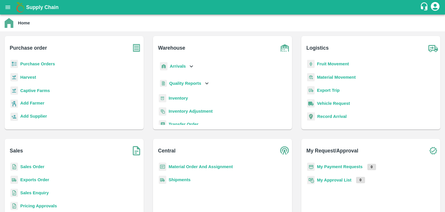
click at [34, 63] on b "Purchase Orders" at bounding box center [37, 63] width 35 height 5
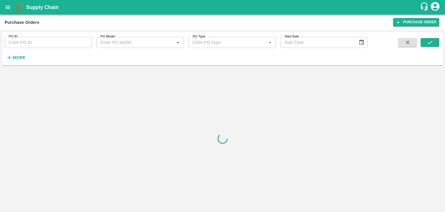
click at [32, 45] on input "PO ID" at bounding box center [48, 42] width 87 height 11
click at [409, 23] on link "Purchase Order" at bounding box center [416, 22] width 46 height 8
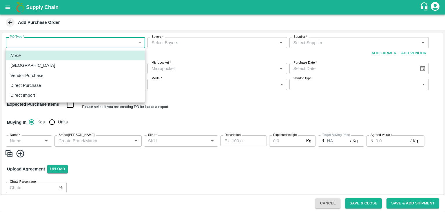
click at [39, 42] on body "Supply Chain Add Purchase Order PO Type   * ​ PO Type Buyers   * Buyers   * Sup…" at bounding box center [222, 106] width 445 height 212
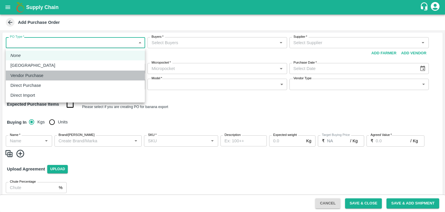
click at [38, 73] on p "Vendor Purchase" at bounding box center [26, 75] width 33 height 6
type input "2"
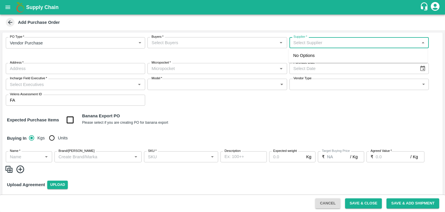
click at [321, 41] on input "Supplier   *" at bounding box center [354, 43] width 126 height 8
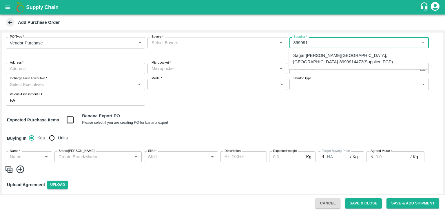
click at [339, 54] on div "Sagar Dattatray Talekar-Surli, Solapur-8999914473(Supplier, FGP)" at bounding box center [358, 58] width 130 height 13
type input "Sagar Dattatray Talekar-Surli, Solapur-8999914473(Supplier, FGP)"
type input "Surli, Solapur, Madha, Maharashtra"
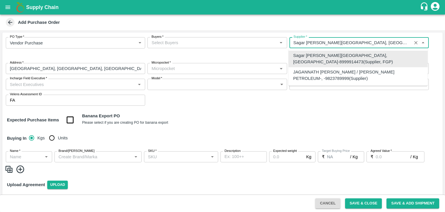
click at [357, 43] on input "Supplier   *" at bounding box center [350, 43] width 119 height 8
type input "Sagar Dattatray Talekar-Surli, Solapur-8999914473(Supplier, FGP)"
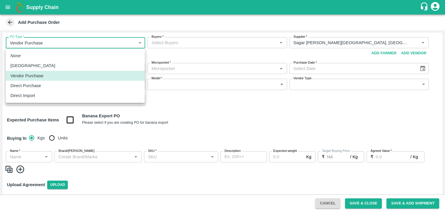
click at [50, 42] on body "Supply Chain Add Purchase Order PO Type   * Vendor Purchase 2 PO Type Buyers   …" at bounding box center [222, 106] width 445 height 212
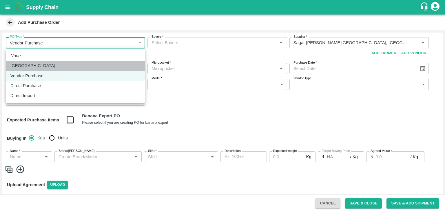
click at [37, 62] on li "Farm Gate" at bounding box center [75, 66] width 139 height 10
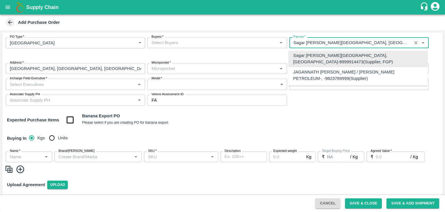
click at [346, 45] on input "Farmer   *" at bounding box center [350, 43] width 119 height 8
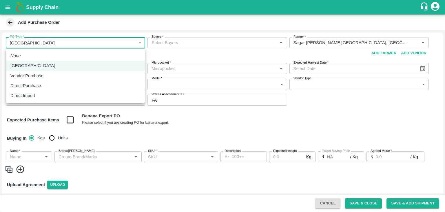
click at [102, 38] on body "Supply Chain Add Purchase Order PO Type   * Farm Gate 1 PO Type Buyers   * Buye…" at bounding box center [222, 106] width 445 height 212
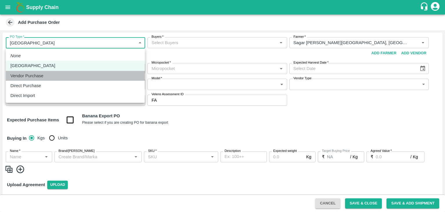
click at [45, 76] on div "Vendor Purchase" at bounding box center [28, 75] width 36 height 6
type input "2"
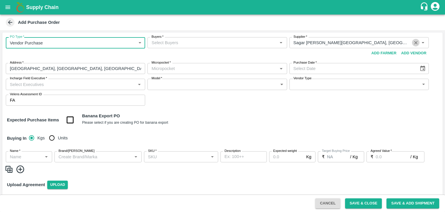
click at [413, 42] on icon "Clear" at bounding box center [416, 43] width 6 height 6
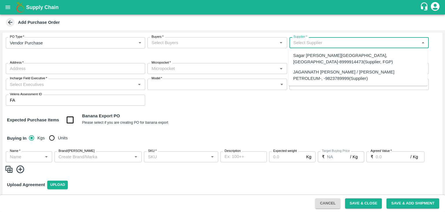
click at [344, 43] on input "Supplier   *" at bounding box center [354, 43] width 126 height 8
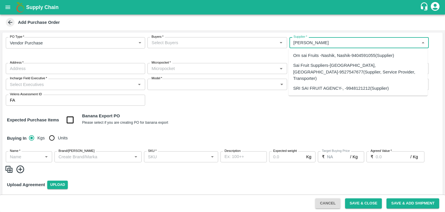
click at [351, 72] on div "Sai Fruit Suppliers-Tembhurni, Solapur-9527547677(Supplier, Service Provider, T…" at bounding box center [358, 71] width 130 height 19
type input "Sai Fruit Suppliers-Tembhurni, Solapur-9527547677(Supplier, Service Provider, T…"
type input "Tembhurni, Solapur, Madha, Maharashtra"
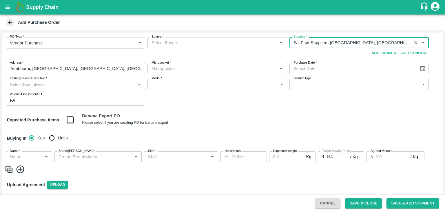
type input "Sai Fruit Suppliers-Tembhurni, Solapur-9527547677(Supplier, Service Provider, T…"
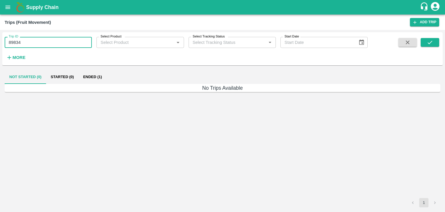
click at [38, 41] on input "89834" at bounding box center [48, 42] width 87 height 11
type input "89833"
click at [435, 42] on button "submit" at bounding box center [430, 42] width 19 height 9
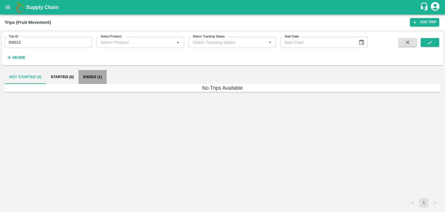
click at [98, 72] on button "Ended (1)" at bounding box center [93, 77] width 28 height 14
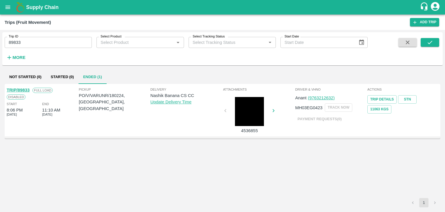
click at [20, 88] on link "TRIP/89833" at bounding box center [18, 90] width 23 height 5
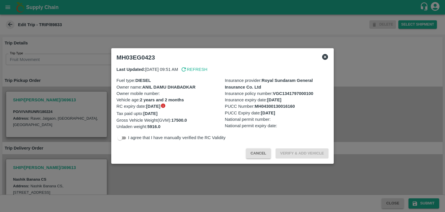
click at [322, 54] on icon at bounding box center [325, 56] width 7 height 7
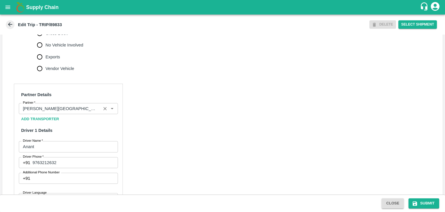
scroll to position [220, 0]
click at [104, 106] on icon "Clear" at bounding box center [105, 108] width 6 height 6
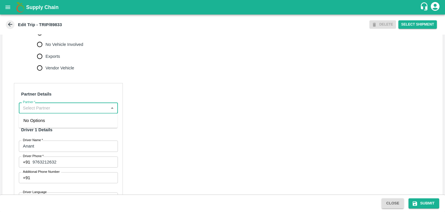
click at [84, 106] on input "Partner   *" at bounding box center [64, 108] width 86 height 8
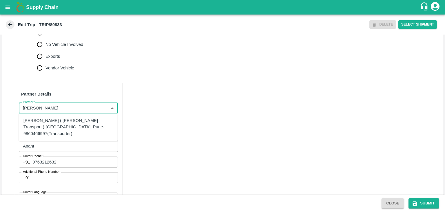
click at [71, 123] on div "Nitin Rasal ( Bhairavnath Transport )-Deulgaon, Pune-9860466997(Transporter)" at bounding box center [68, 126] width 90 height 19
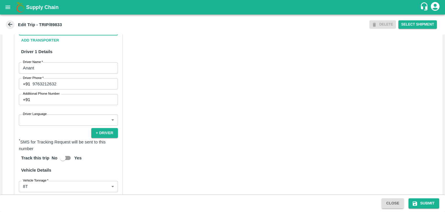
scroll to position [302, 0]
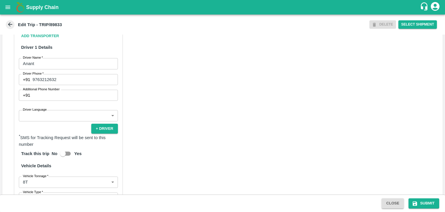
type input "Nitin Rasal ( Bhairavnath Transport )-Deulgaon, Pune-9860466997(Transporter)"
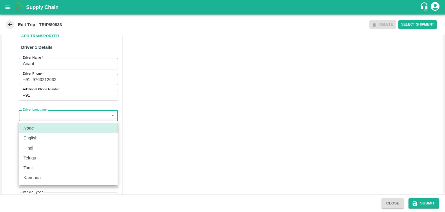
click at [46, 119] on body "Supply Chain Edit Trip - TRIP/89833 DELETE Select Shipment Trip Details Trip Ty…" at bounding box center [222, 106] width 445 height 212
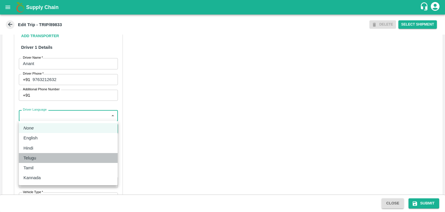
drag, startPoint x: 42, startPoint y: 154, endPoint x: 45, endPoint y: 150, distance: 4.5
click at [45, 150] on ul "None English Hindi Telugu Tamil Kannada" at bounding box center [68, 153] width 99 height 64
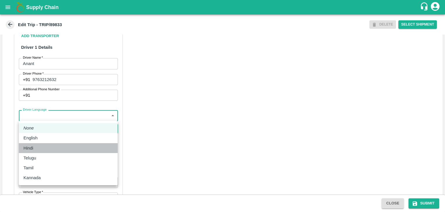
click at [45, 150] on div "Hindi" at bounding box center [68, 148] width 90 height 6
type input "hi"
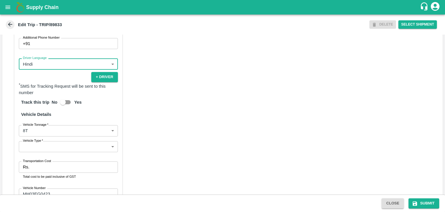
scroll to position [395, 0]
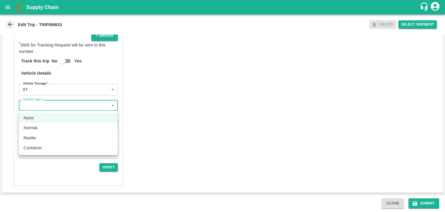
click at [36, 106] on body "Supply Chain Edit Trip - TRIP/89833 DELETE Select Shipment Trip Details Trip Ty…" at bounding box center [222, 106] width 445 height 212
click at [37, 128] on div "Normal" at bounding box center [31, 127] width 17 height 6
type input "Normal"
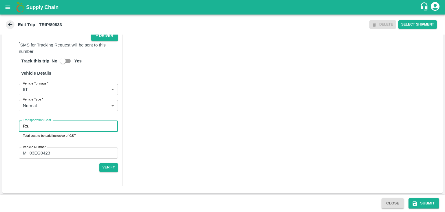
click at [52, 126] on input "Transportation Cost" at bounding box center [75, 125] width 86 height 11
type input "10000"
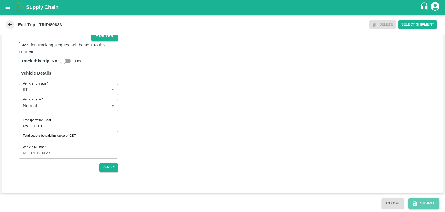
click at [429, 202] on button "Submit" at bounding box center [424, 203] width 31 height 10
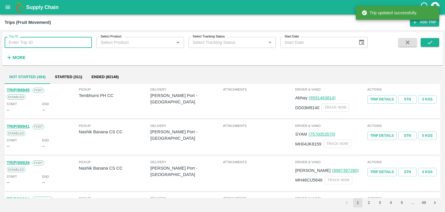
click at [50, 43] on input "Trip ID" at bounding box center [48, 42] width 87 height 11
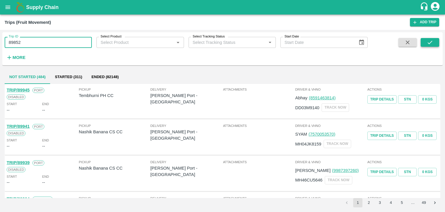
type input "89852"
click at [424, 40] on button "submit" at bounding box center [430, 42] width 19 height 9
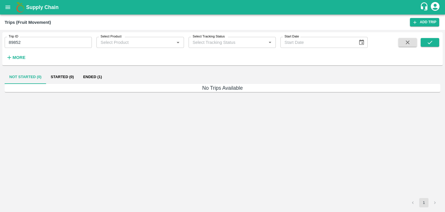
click at [100, 76] on button "Ended (1)" at bounding box center [93, 77] width 28 height 14
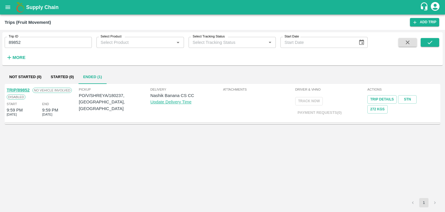
click at [18, 92] on link "TRIP/89852" at bounding box center [18, 90] width 23 height 5
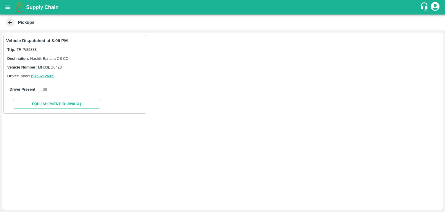
click at [49, 88] on input "checkbox" at bounding box center [41, 89] width 21 height 7
checkbox input "true"
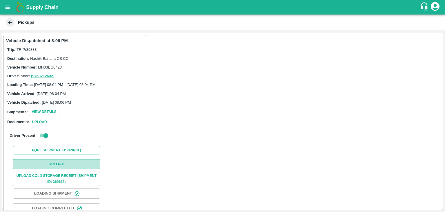
click at [59, 163] on button "Upload" at bounding box center [56, 164] width 87 height 10
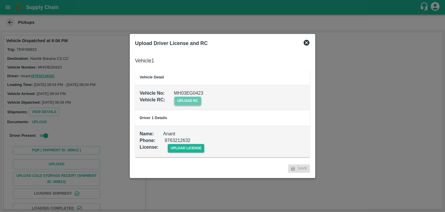
click at [195, 102] on span "upload rc" at bounding box center [188, 101] width 27 height 8
click at [0, 0] on input "upload rc" at bounding box center [0, 0] width 0 height 0
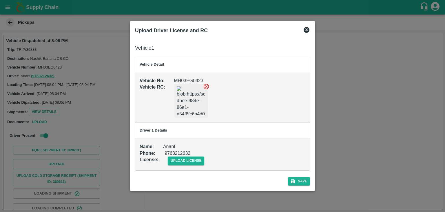
click at [205, 84] on icon at bounding box center [206, 86] width 6 height 6
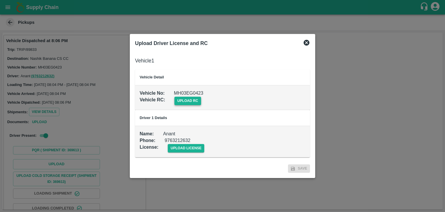
click at [187, 102] on span "upload rc" at bounding box center [188, 101] width 27 height 8
click at [0, 0] on input "upload rc" at bounding box center [0, 0] width 0 height 0
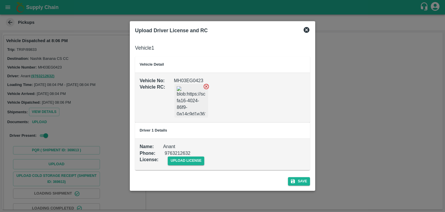
click at [189, 165] on td "Name : Anant Phone : [PHONE_NUMBER] License : upload license" at bounding box center [222, 153] width 175 height 31
click at [197, 161] on span "upload license" at bounding box center [186, 160] width 37 height 8
click at [0, 0] on input "upload license" at bounding box center [0, 0] width 0 height 0
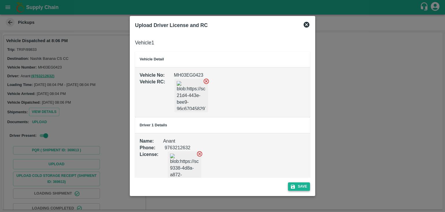
drag, startPoint x: 286, startPoint y: 184, endPoint x: 302, endPoint y: 185, distance: 15.7
click at [302, 185] on div "Save" at bounding box center [223, 184] width 180 height 15
click at [302, 185] on button "Save" at bounding box center [299, 186] width 22 height 8
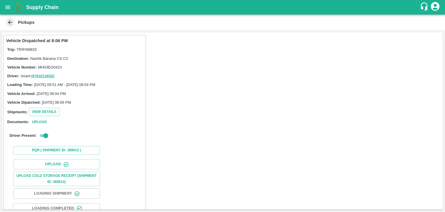
scroll to position [61, 0]
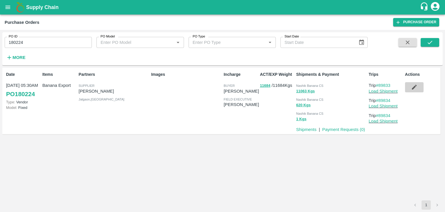
click at [413, 90] on icon "button" at bounding box center [414, 87] width 6 height 6
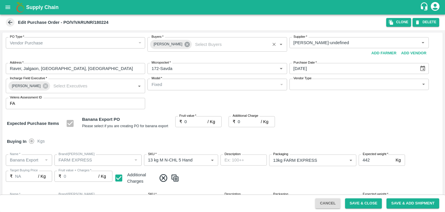
drag, startPoint x: 182, startPoint y: 40, endPoint x: 184, endPoint y: 43, distance: 3.4
click at [184, 43] on div "[PERSON_NAME]" at bounding box center [171, 44] width 42 height 9
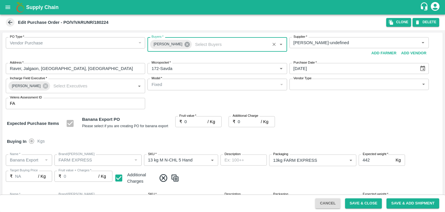
click at [185, 43] on icon at bounding box center [187, 44] width 5 height 5
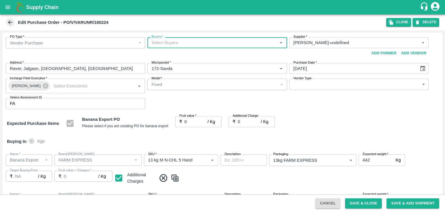
click at [179, 43] on input "Buyers   *" at bounding box center [212, 43] width 126 height 8
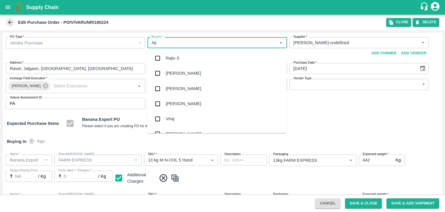
type input "Ajit"
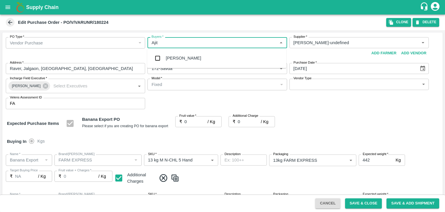
click at [182, 55] on div "[PERSON_NAME]" at bounding box center [183, 58] width 35 height 6
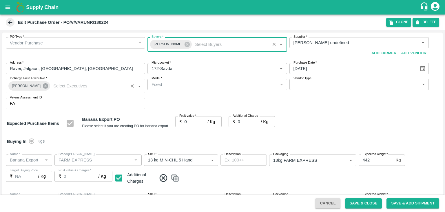
click at [43, 88] on icon at bounding box center [45, 85] width 5 height 5
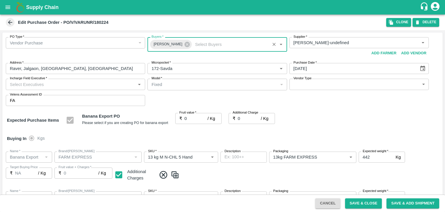
click at [56, 86] on input "Incharge Field Executive   *" at bounding box center [71, 84] width 126 height 8
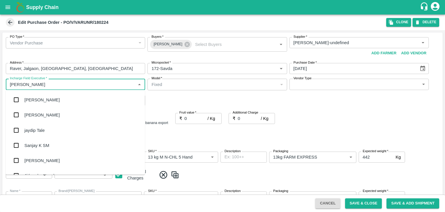
type input "Jay"
click at [51, 128] on div "jaydip Tale" at bounding box center [75, 129] width 139 height 15
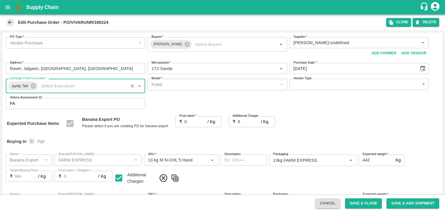
click at [300, 86] on body "Supply Chain Edit Purchase Order - PO/V/VARUNR/180224 Clone DELETE PO Type   * …" at bounding box center [222, 106] width 445 height 212
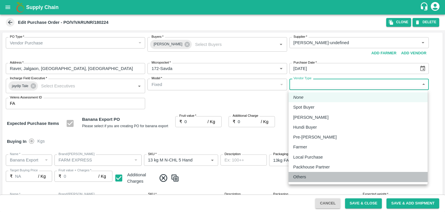
click at [317, 177] on div "Others" at bounding box center [358, 176] width 130 height 6
type input "OTHER"
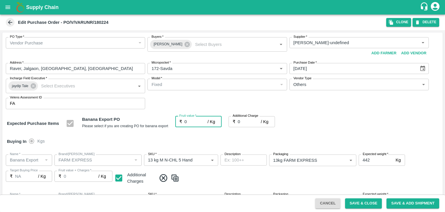
type input "1"
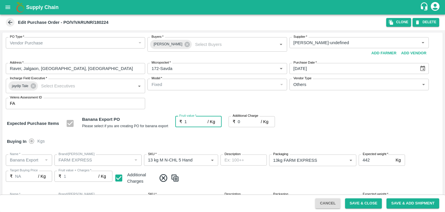
type input "1"
type input "17"
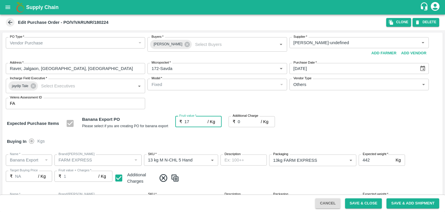
type input "17"
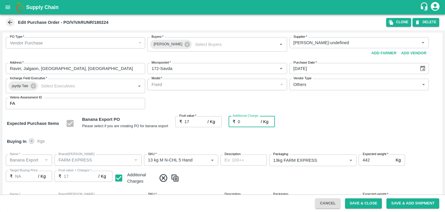
type input "2"
type input "19"
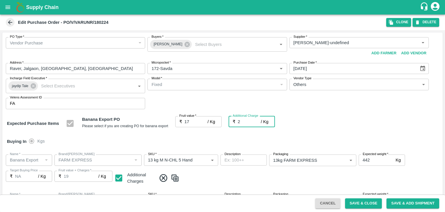
type input "2.7"
type input "19.7"
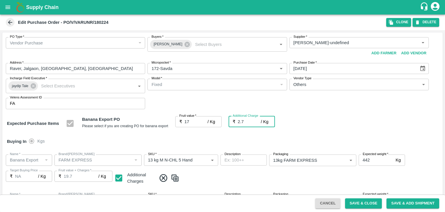
type input "2.75"
type input "19.75"
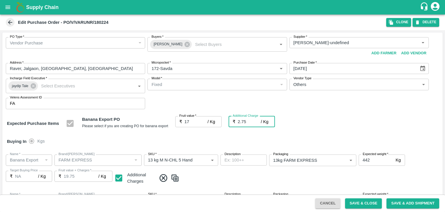
type input "2.75"
click at [358, 177] on span at bounding box center [299, 178] width 284 height 10
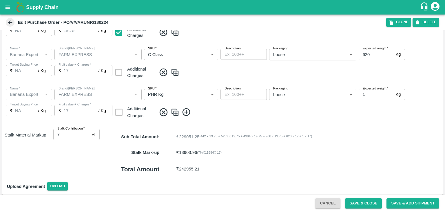
scroll to position [268, 0]
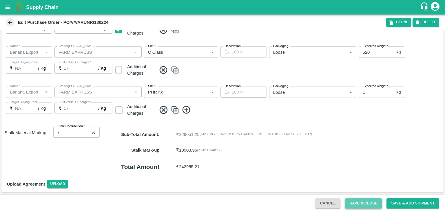
click at [361, 206] on button "Save & Close" at bounding box center [363, 203] width 37 height 10
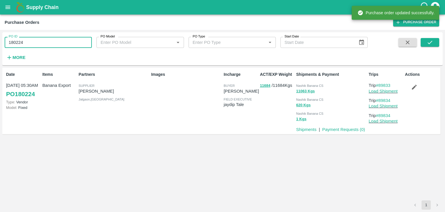
click at [29, 45] on input "180224" at bounding box center [48, 42] width 87 height 11
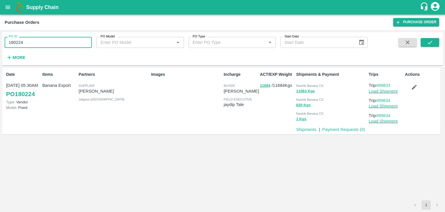
paste input "text"
type input "180237"
click at [430, 42] on icon "submit" at bounding box center [430, 42] width 6 height 6
click at [429, 42] on icon "submit" at bounding box center [430, 42] width 6 height 6
click at [394, 89] on link "Load Shipment" at bounding box center [383, 91] width 29 height 5
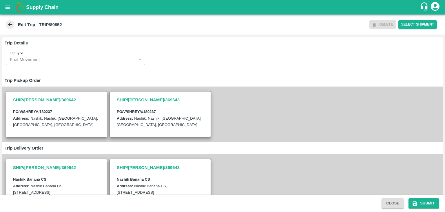
scroll to position [142, 0]
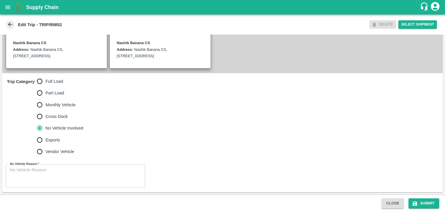
click at [53, 82] on span "Full Load" at bounding box center [55, 81] width 18 height 6
click at [46, 82] on input "Full Load" at bounding box center [40, 81] width 12 height 12
radio input "true"
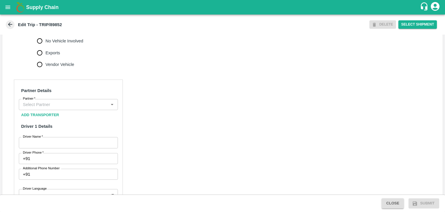
scroll to position [225, 0]
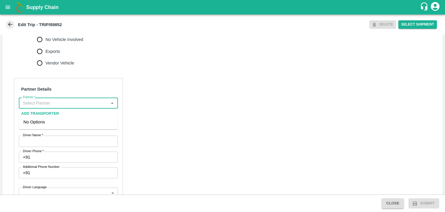
click at [60, 107] on input "Partner   *" at bounding box center [64, 103] width 86 height 8
click at [66, 123] on div "[PERSON_NAME] ( [PERSON_NAME] Transport )-[GEOGRAPHIC_DATA], Pune-9860466997(Tr…" at bounding box center [68, 128] width 90 height 19
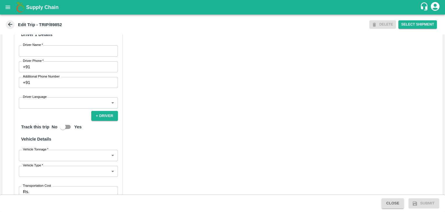
scroll to position [315, 0]
type input "[PERSON_NAME] ( [PERSON_NAME] Transport )-[GEOGRAPHIC_DATA], Pune-9860466997(Tr…"
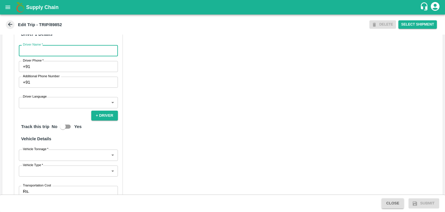
click at [45, 53] on input "Driver Name   *" at bounding box center [68, 50] width 99 height 11
type input "Godase"
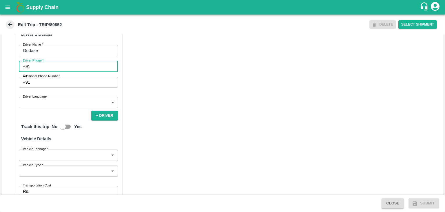
click at [57, 72] on input "Driver Phone   *" at bounding box center [75, 66] width 86 height 11
type input "9975280177"
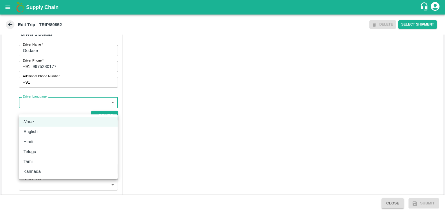
click at [56, 109] on body "Supply Chain Edit Trip - TRIP/89852 DELETE Select Shipment Trip Details Trip Ty…" at bounding box center [222, 106] width 445 height 212
click at [41, 138] on li "Hindi" at bounding box center [68, 142] width 99 height 10
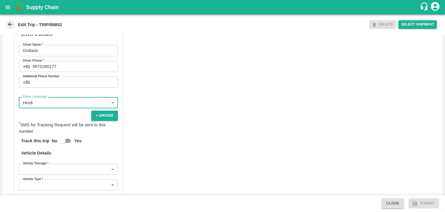
type input "hi"
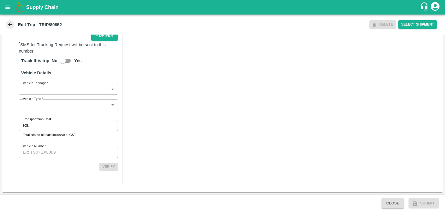
scroll to position [401, 0]
click at [39, 90] on body "Supply Chain Edit Trip - TRIP/89852 DELETE Select Shipment Trip Details Trip Ty…" at bounding box center [222, 106] width 445 height 212
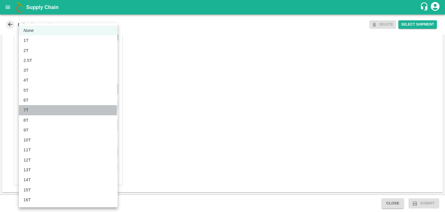
click at [42, 110] on div "7T" at bounding box center [68, 110] width 90 height 6
type input "7000"
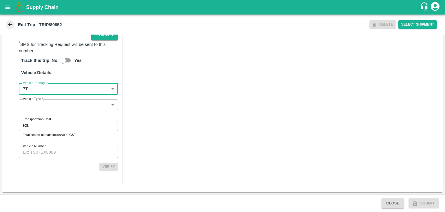
click at [55, 105] on body "Supply Chain Edit Trip - TRIP/89852 DELETE Select Shipment Trip Details Trip Ty…" at bounding box center [222, 106] width 445 height 212
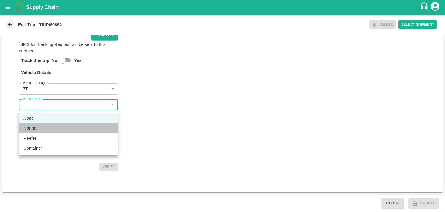
click at [46, 125] on div "Normal" at bounding box center [68, 128] width 90 height 6
type input "Normal"
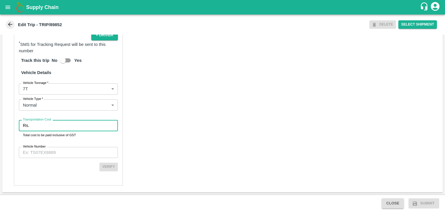
click at [52, 124] on input "Transportation Cost" at bounding box center [75, 125] width 86 height 11
type input "1"
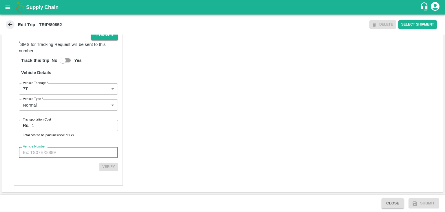
click at [69, 153] on input "Vehicle Number" at bounding box center [68, 152] width 99 height 11
type input "MH45AX3780"
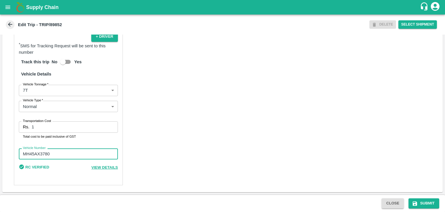
scroll to position [400, 0]
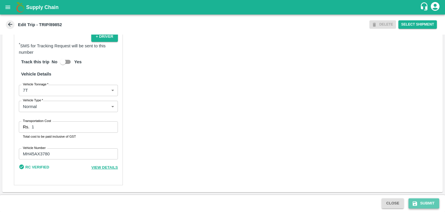
click at [430, 204] on button "Submit" at bounding box center [424, 203] width 31 height 10
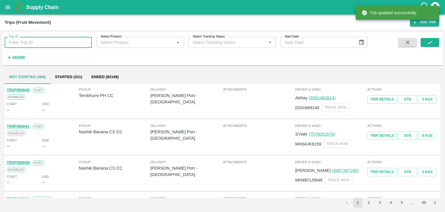
click at [59, 44] on input "Trip ID" at bounding box center [48, 42] width 87 height 11
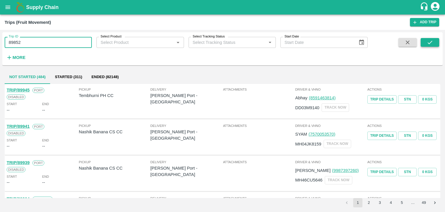
type input "89852"
click at [428, 44] on icon "submit" at bounding box center [430, 42] width 6 height 6
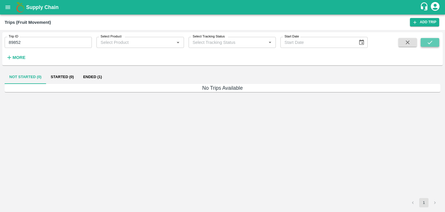
click at [428, 44] on icon "submit" at bounding box center [430, 42] width 6 height 6
click at [96, 79] on button "Ended (1)" at bounding box center [93, 77] width 28 height 14
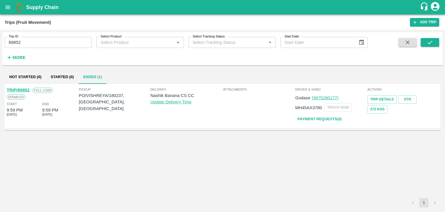
click at [22, 88] on link "TRIP/89852" at bounding box center [18, 90] width 23 height 5
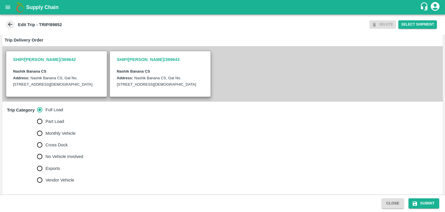
scroll to position [136, 0]
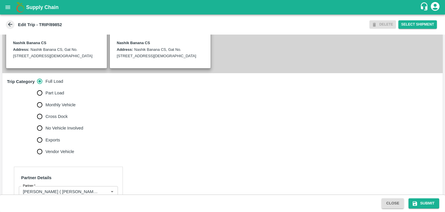
click at [79, 131] on span "No Vehicle Involved" at bounding box center [65, 128] width 38 height 6
click at [46, 132] on input "No Vehicle Involved" at bounding box center [40, 128] width 12 height 12
radio input "true"
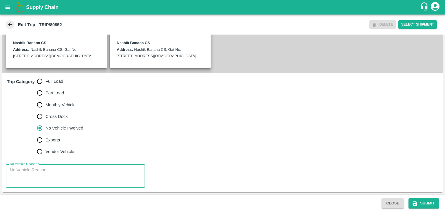
click at [84, 174] on textarea "No Vehicle Reason   *" at bounding box center [75, 176] width 131 height 18
type textarea "Field Dump"
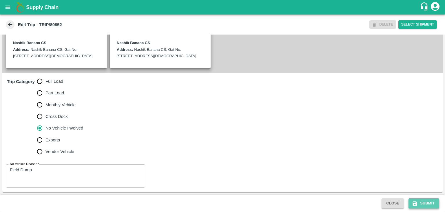
click at [426, 202] on button "Submit" at bounding box center [424, 203] width 31 height 10
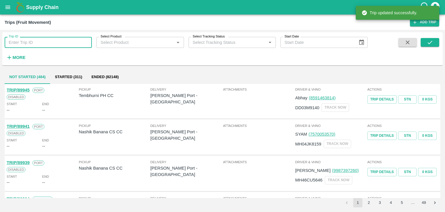
click at [58, 39] on input "Trip ID" at bounding box center [48, 42] width 87 height 11
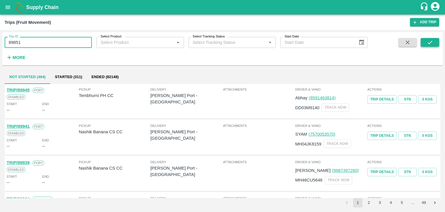
type input "89851"
click at [432, 42] on icon "submit" at bounding box center [430, 42] width 6 height 6
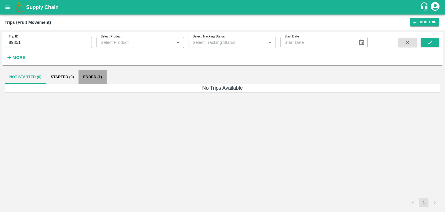
click at [90, 78] on button "Ended (1)" at bounding box center [93, 77] width 28 height 14
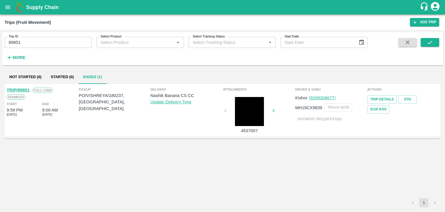
click at [19, 90] on link "TRIP/89851" at bounding box center [18, 90] width 23 height 5
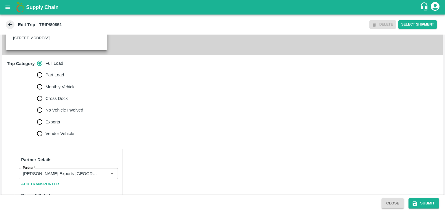
scroll to position [220, 0]
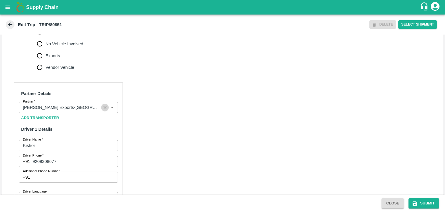
click at [107, 110] on icon "Clear" at bounding box center [105, 108] width 6 height 6
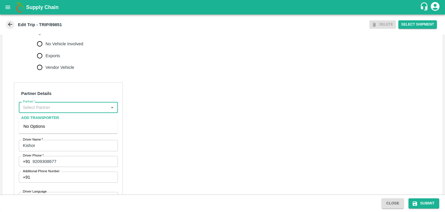
click at [95, 111] on input "Partner   *" at bounding box center [64, 108] width 86 height 8
click at [71, 130] on div "[PERSON_NAME] ( [PERSON_NAME] Transport )-[GEOGRAPHIC_DATA], Pune-9860466997(Tr…" at bounding box center [68, 132] width 90 height 19
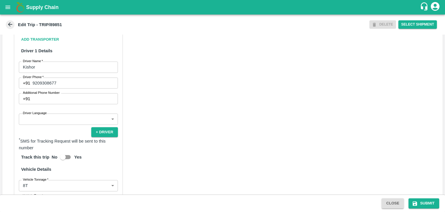
scroll to position [320, 0]
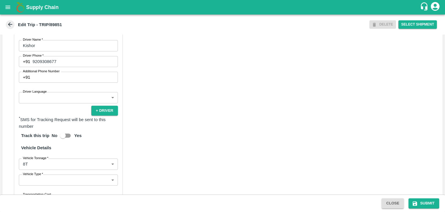
type input "[PERSON_NAME] ( [PERSON_NAME] Transport )-[GEOGRAPHIC_DATA], Pune-9860466997(Tr…"
click at [50, 110] on div "Partner Details Partner   * Partner Add Transporter Driver 1 Details Driver Nam…" at bounding box center [68, 127] width 109 height 289
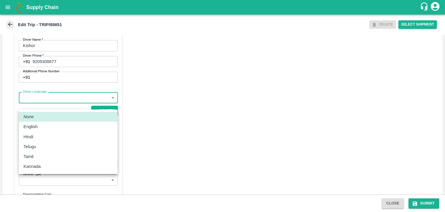
click at [50, 109] on body "Supply Chain Edit Trip - TRIP/89851 DELETE Select Shipment Trip Details Trip Ty…" at bounding box center [222, 106] width 445 height 212
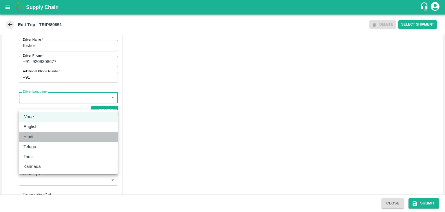
click at [43, 133] on div "Hindi" at bounding box center [68, 136] width 90 height 6
type input "hi"
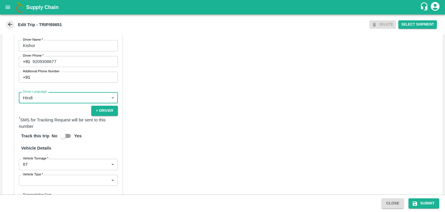
scroll to position [413, 0]
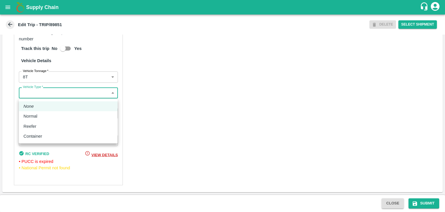
click at [45, 96] on body "Supply Chain Edit Trip - TRIP/89851 DELETE Select Shipment Trip Details Trip Ty…" at bounding box center [222, 106] width 445 height 212
click at [39, 116] on div "Normal" at bounding box center [31, 116] width 17 height 6
type input "Normal"
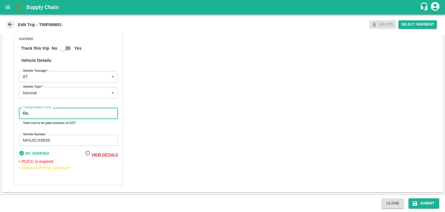
click at [53, 115] on input "Transportation Cost" at bounding box center [75, 113] width 86 height 11
type input "10000"
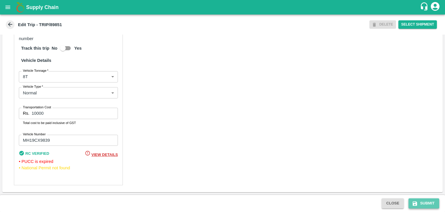
click at [429, 201] on button "Submit" at bounding box center [424, 203] width 31 height 10
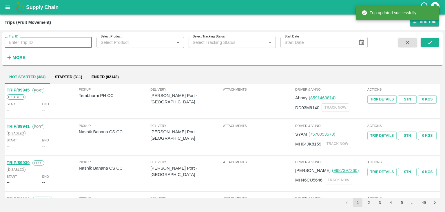
click at [62, 41] on input "Trip ID" at bounding box center [48, 42] width 87 height 11
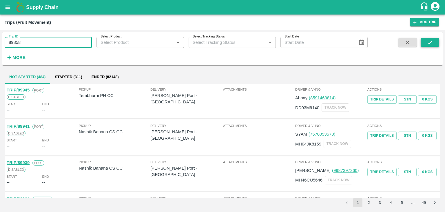
type input "89858"
click at [433, 41] on icon "submit" at bounding box center [430, 42] width 6 height 6
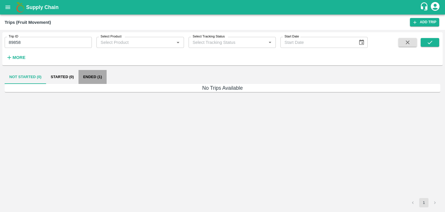
click at [99, 73] on button "Ended (1)" at bounding box center [93, 77] width 28 height 14
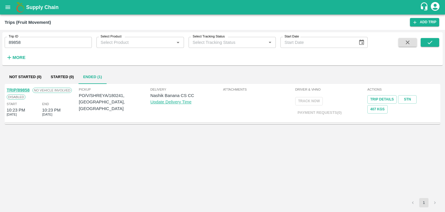
click at [24, 88] on link "TRIP/89858" at bounding box center [18, 90] width 23 height 5
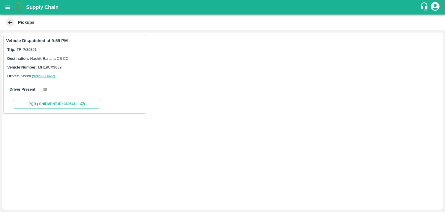
click at [42, 86] on input "checkbox" at bounding box center [41, 89] width 21 height 7
checkbox input "true"
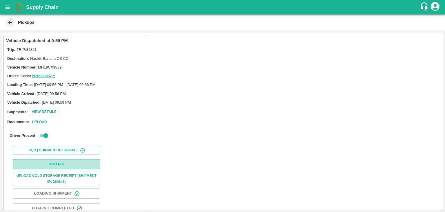
click at [63, 161] on button "Upload" at bounding box center [56, 164] width 87 height 10
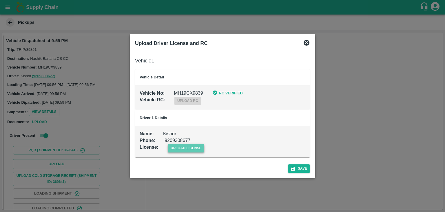
click at [186, 146] on span "upload license" at bounding box center [186, 148] width 37 height 8
click at [0, 0] on input "upload license" at bounding box center [0, 0] width 0 height 0
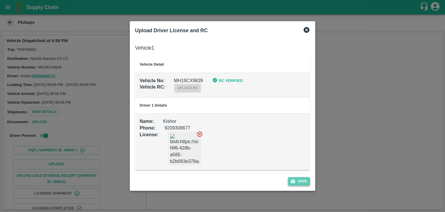
click at [298, 179] on button "Save" at bounding box center [299, 181] width 22 height 8
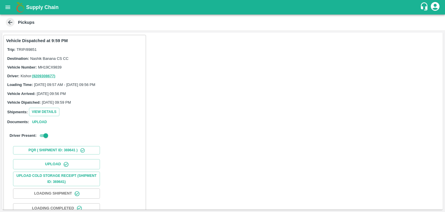
scroll to position [61, 0]
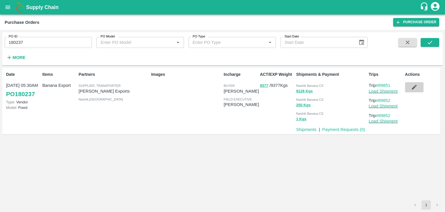
click at [412, 86] on icon "button" at bounding box center [414, 87] width 6 height 6
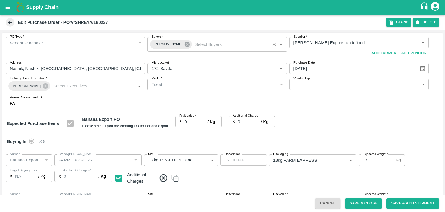
click at [185, 46] on icon at bounding box center [187, 44] width 5 height 5
click at [180, 43] on input "Buyers   *" at bounding box center [212, 43] width 126 height 8
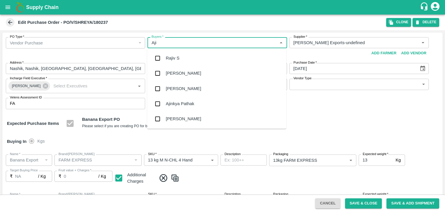
type input "Ajit"
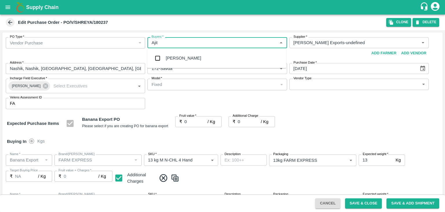
click at [185, 56] on div "Ajit Otari" at bounding box center [216, 57] width 139 height 15
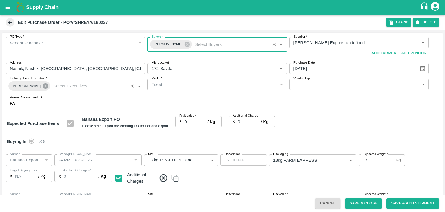
click at [45, 85] on icon at bounding box center [45, 86] width 6 height 6
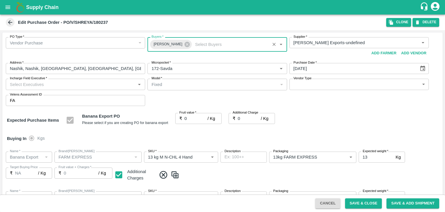
click at [45, 85] on input "Incharge Field Executive   *" at bounding box center [71, 84] width 126 height 8
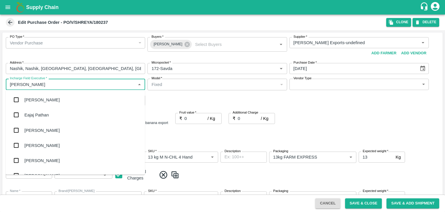
type input "Jay"
click at [39, 134] on div "jaydip Tale" at bounding box center [75, 129] width 139 height 15
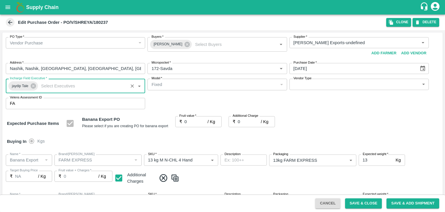
click at [320, 86] on body "Supply Chain Edit Purchase Order - PO/V/SHREYA/180237 Clone DELETE PO Type   * …" at bounding box center [222, 106] width 445 height 212
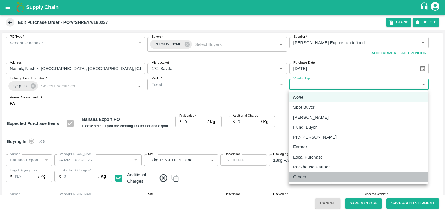
click at [307, 178] on div "Others" at bounding box center [301, 176] width 16 height 6
type input "OTHER"
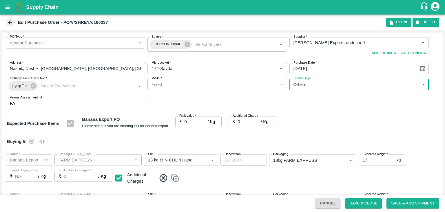
click at [190, 124] on input "0" at bounding box center [196, 121] width 23 height 11
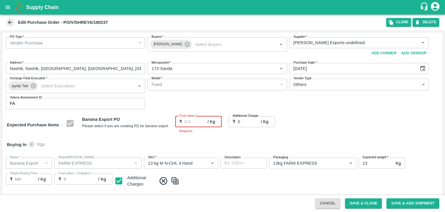
type input "1"
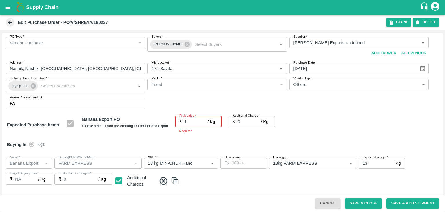
type input "1"
type input "17"
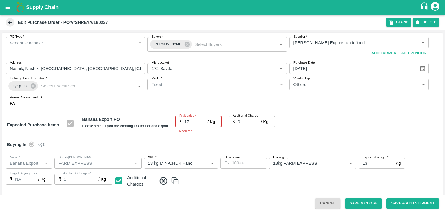
type input "17"
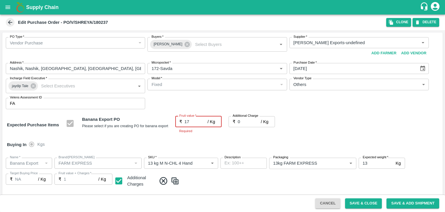
type input "17"
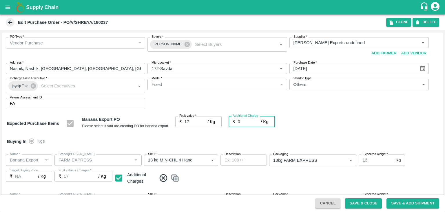
type input "2"
type input "19"
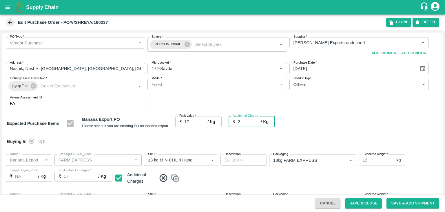
type input "19"
type input "2.7"
type input "19.7"
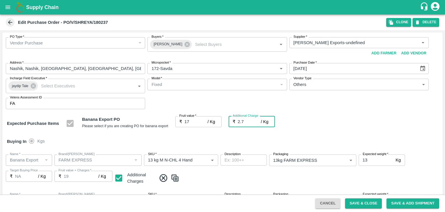
type input "19.7"
type input "2.75"
type input "19.75"
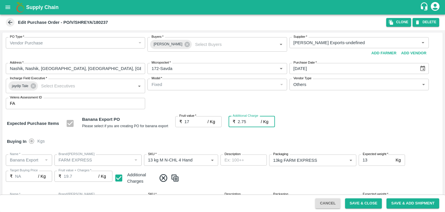
type input "19.75"
type input "2.75"
click at [255, 181] on span at bounding box center [299, 178] width 284 height 10
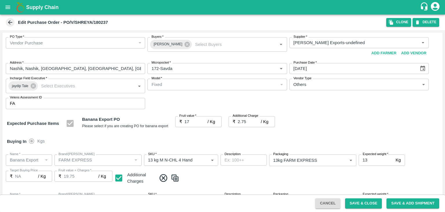
scroll to position [307, 0]
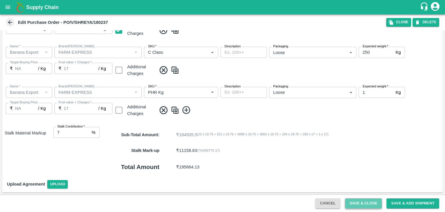
click at [369, 206] on button "Save & Close" at bounding box center [363, 203] width 37 height 10
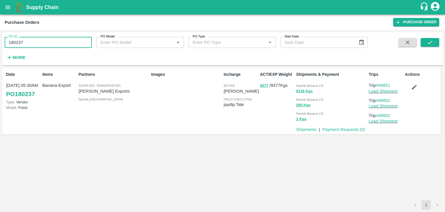
click at [54, 46] on input "180237" at bounding box center [48, 42] width 87 height 11
paste input "text"
click at [54, 46] on input "180237" at bounding box center [48, 42] width 87 height 11
type input "180241"
click at [431, 41] on icon "submit" at bounding box center [430, 42] width 6 height 6
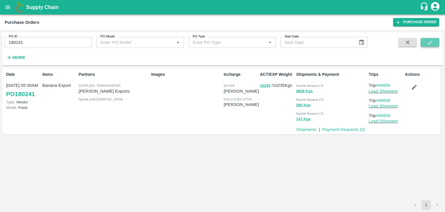
click at [427, 43] on icon "submit" at bounding box center [430, 42] width 6 height 6
click at [389, 93] on link "Load Shipment" at bounding box center [383, 91] width 29 height 5
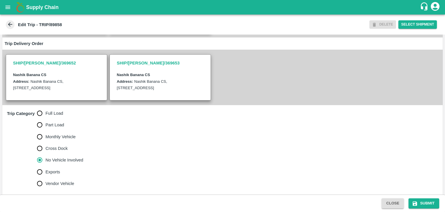
scroll to position [142, 0]
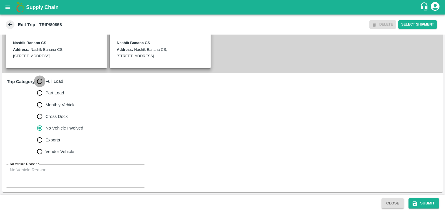
click at [42, 79] on input "Full Load" at bounding box center [40, 81] width 12 height 12
radio input "true"
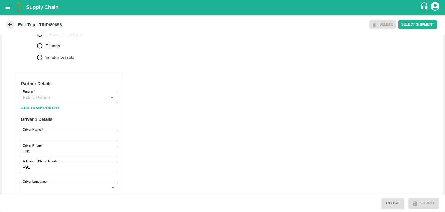
scroll to position [233, 0]
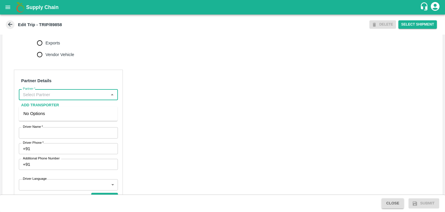
click at [64, 98] on input "Partner   *" at bounding box center [64, 95] width 86 height 8
click at [65, 115] on div "[PERSON_NAME] ( [PERSON_NAME] Transport )-[GEOGRAPHIC_DATA], Pune-9860466997(Tr…" at bounding box center [68, 119] width 90 height 19
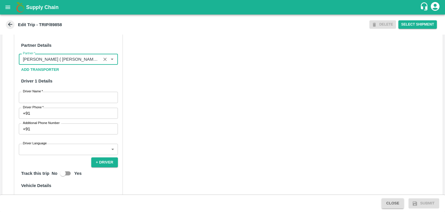
type input "[PERSON_NAME] ( [PERSON_NAME] Transport )-[GEOGRAPHIC_DATA], Pune-9860466997(Tr…"
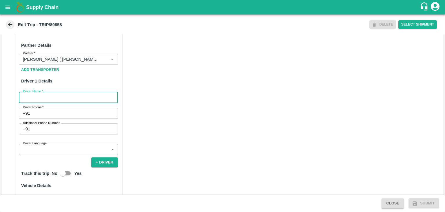
click at [57, 103] on input "Driver Name   *" at bounding box center [68, 97] width 99 height 11
type input "Godase"
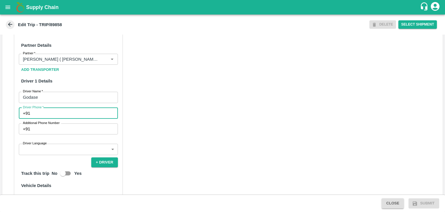
click at [52, 117] on input "Driver Phone   *" at bounding box center [75, 113] width 86 height 11
type input "9975280177"
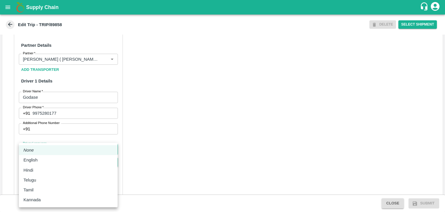
click at [56, 159] on body "Supply Chain Edit Trip - TRIP/89858 DELETE Select Shipment Trip Details Trip Ty…" at bounding box center [222, 106] width 445 height 212
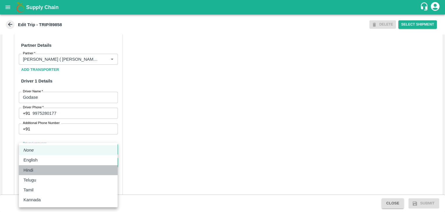
click at [46, 168] on div "Hindi" at bounding box center [68, 170] width 90 height 6
type input "hi"
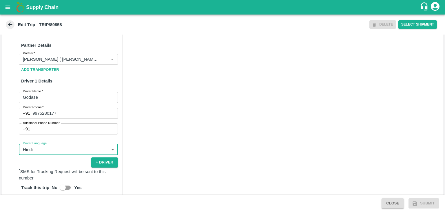
scroll to position [401, 0]
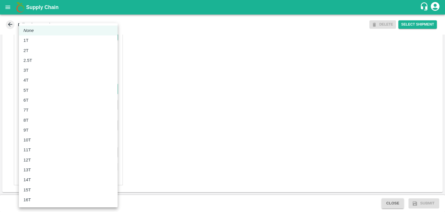
click at [32, 90] on body "Supply Chain Edit Trip - TRIP/89858 DELETE Select Shipment Trip Details Trip Ty…" at bounding box center [222, 106] width 445 height 212
click at [35, 115] on li "8T" at bounding box center [68, 120] width 99 height 10
type input "8000"
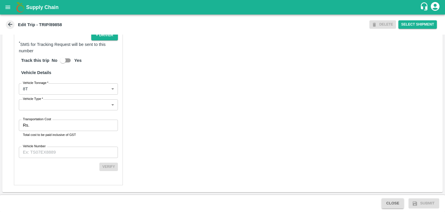
drag, startPoint x: 41, startPoint y: 115, endPoint x: 49, endPoint y: 109, distance: 10.4
click at [49, 109] on div "Partner Details Partner   * Partner Add Transporter Driver 1 Details Driver Nam…" at bounding box center [68, 46] width 109 height 278
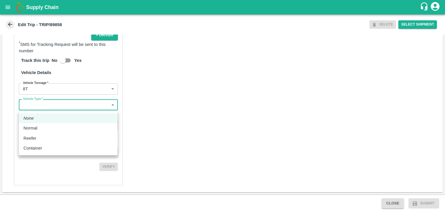
drag, startPoint x: 49, startPoint y: 109, endPoint x: 41, endPoint y: 129, distance: 21.3
click at [41, 129] on body "Supply Chain Edit Trip - TRIP/89858 DELETE Select Shipment Trip Details Trip Ty…" at bounding box center [222, 106] width 445 height 212
click at [41, 129] on div "Normal" at bounding box center [68, 128] width 90 height 6
type input "Normal"
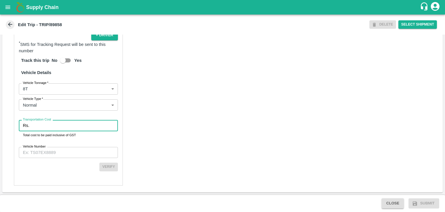
click at [49, 127] on input "Transportation Cost" at bounding box center [75, 125] width 86 height 11
type input "1"
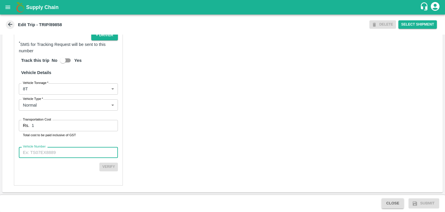
click at [63, 157] on input "Vehicle Number" at bounding box center [68, 152] width 99 height 11
type input "MH10Z3780"
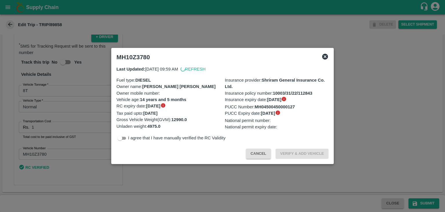
scroll to position [400, 0]
drag, startPoint x: 424, startPoint y: 198, endPoint x: 431, endPoint y: 203, distance: 8.7
click at [431, 203] on div at bounding box center [222, 106] width 445 height 212
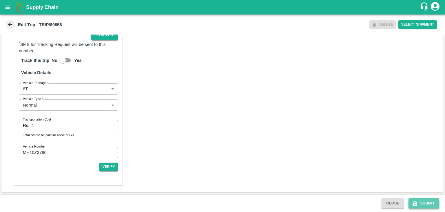
click at [431, 203] on button "Submit" at bounding box center [424, 203] width 31 height 10
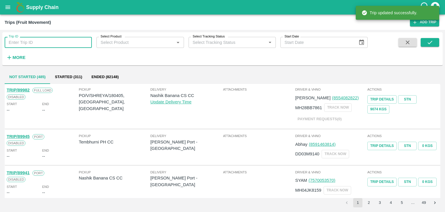
click at [60, 42] on input "Trip ID" at bounding box center [48, 42] width 87 height 11
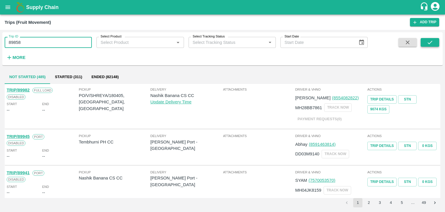
type input "89858"
click at [431, 41] on icon "submit" at bounding box center [430, 42] width 5 height 3
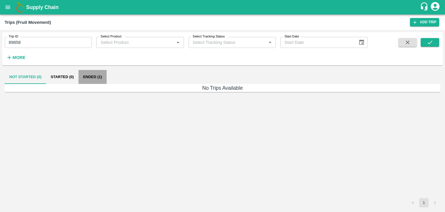
click at [97, 77] on button "Ended (1)" at bounding box center [93, 77] width 28 height 14
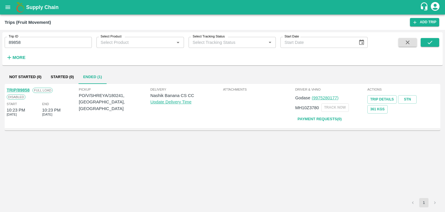
click at [22, 90] on link "TRIP/89858" at bounding box center [18, 90] width 23 height 5
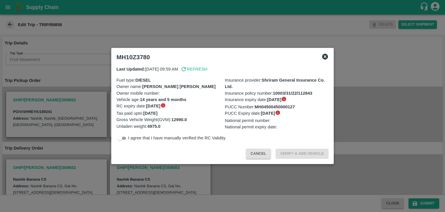
click at [324, 53] on icon at bounding box center [325, 56] width 7 height 7
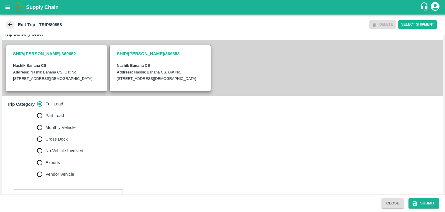
scroll to position [131, 0]
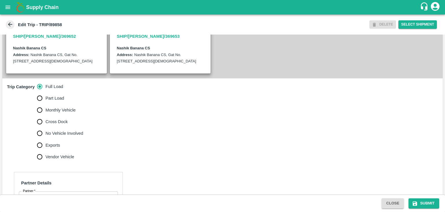
click at [58, 136] on span "No Vehicle Involved" at bounding box center [65, 133] width 38 height 6
click at [46, 137] on input "No Vehicle Involved" at bounding box center [40, 133] width 12 height 12
radio input "true"
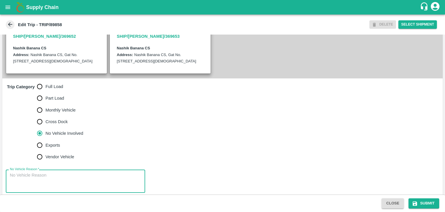
click at [63, 180] on textarea "No Vehicle Reason   *" at bounding box center [75, 181] width 131 height 18
type textarea "Field Dump"
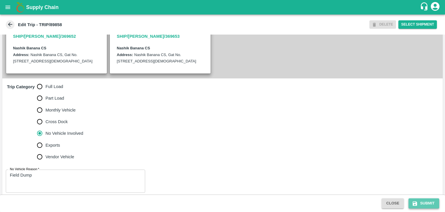
click at [435, 206] on button "Submit" at bounding box center [424, 203] width 31 height 10
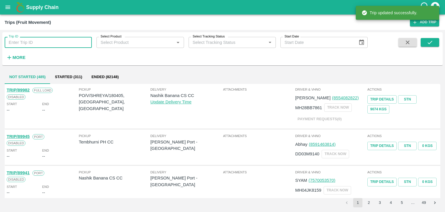
click at [53, 37] on input "Trip ID" at bounding box center [48, 42] width 87 height 11
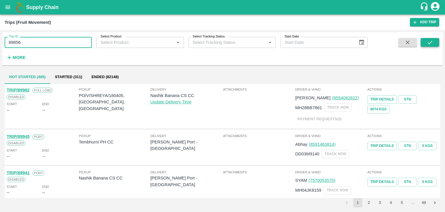
type input "89856"
click at [426, 38] on button "submit" at bounding box center [430, 42] width 19 height 9
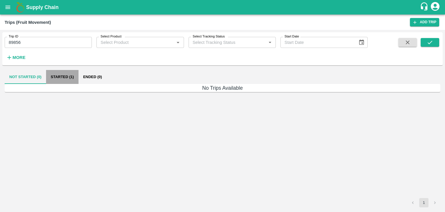
click at [63, 77] on button "Started (1)" at bounding box center [62, 77] width 32 height 14
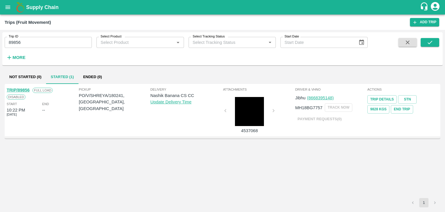
click at [21, 90] on link "TRIP/89856" at bounding box center [18, 90] width 23 height 5
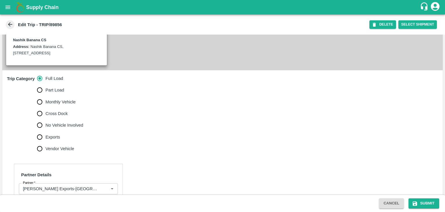
scroll to position [179, 0]
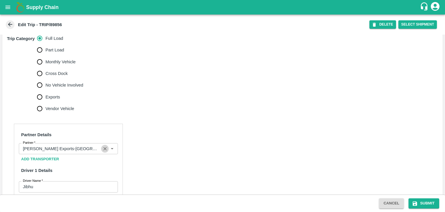
click at [106, 151] on icon "Clear" at bounding box center [105, 149] width 6 height 6
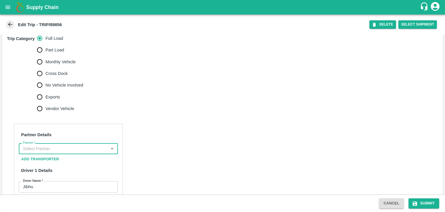
scroll to position [0, 0]
click at [95, 152] on input "Partner   *" at bounding box center [64, 149] width 86 height 8
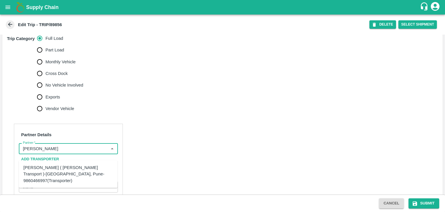
click at [78, 169] on div "Nitin Rasal ( Bhairavnath Transport )-Deulgaon, Pune-9860466997(Transporter)" at bounding box center [68, 173] width 90 height 19
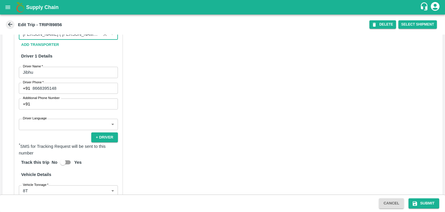
scroll to position [349, 0]
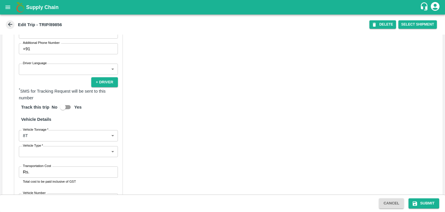
type input "Nitin Rasal ( Bhairavnath Transport )-Deulgaon, Pune-9860466997(Transporter)"
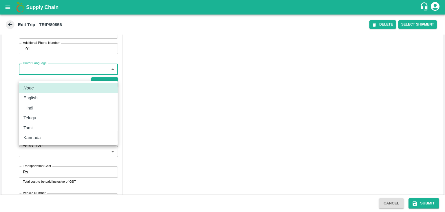
click at [57, 79] on body "Supply Chain Edit Trip - TRIP/89856 DELETE Select Shipment Trip Details Trip Ty…" at bounding box center [222, 106] width 445 height 212
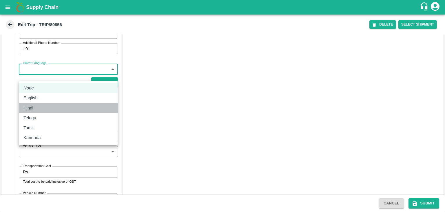
click at [42, 106] on div "Hindi" at bounding box center [68, 108] width 90 height 6
type input "hi"
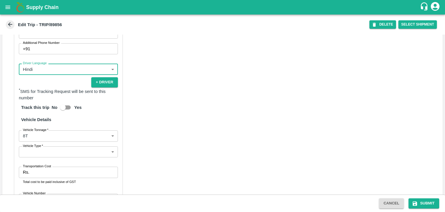
scroll to position [413, 0]
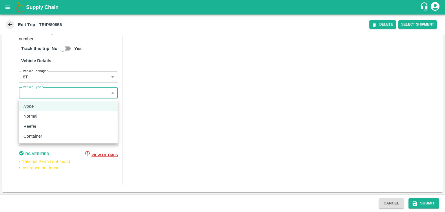
click at [37, 97] on body "Supply Chain Edit Trip - TRIP/89856 DELETE Select Shipment Trip Details Trip Ty…" at bounding box center [222, 106] width 445 height 212
click at [38, 114] on div "Normal" at bounding box center [31, 116] width 17 height 6
type input "Normal"
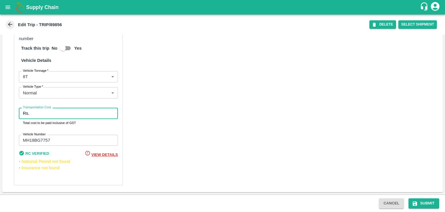
click at [48, 113] on input "Transportation Cost" at bounding box center [75, 113] width 86 height 11
type input "10000"
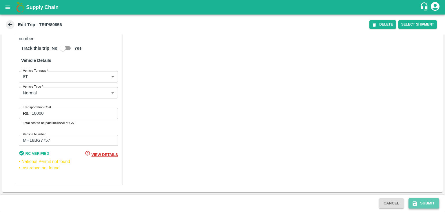
click at [422, 201] on button "Submit" at bounding box center [424, 203] width 31 height 10
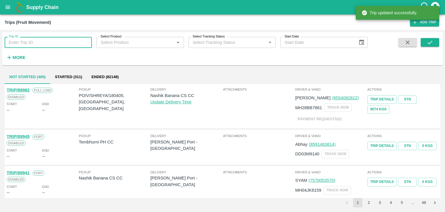
click at [42, 38] on input "Trip ID" at bounding box center [48, 42] width 87 height 11
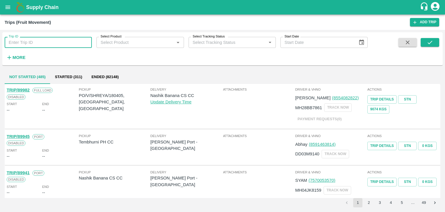
click at [61, 43] on input "Trip ID" at bounding box center [48, 42] width 87 height 11
type input "89885"
click at [435, 41] on button "submit" at bounding box center [430, 42] width 19 height 9
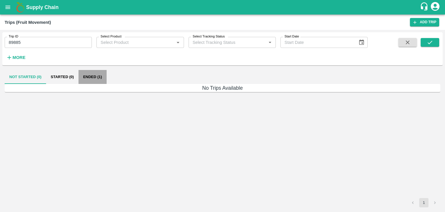
click at [95, 76] on button "Ended (1)" at bounding box center [93, 77] width 28 height 14
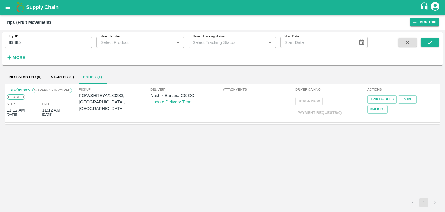
click at [24, 91] on link "TRIP/89885" at bounding box center [18, 90] width 23 height 5
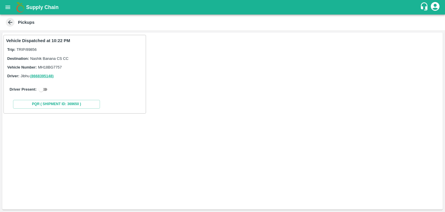
click at [46, 88] on input "checkbox" at bounding box center [41, 89] width 21 height 7
checkbox input "true"
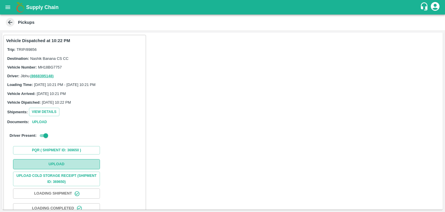
click at [55, 161] on button "Upload" at bounding box center [56, 164] width 87 height 10
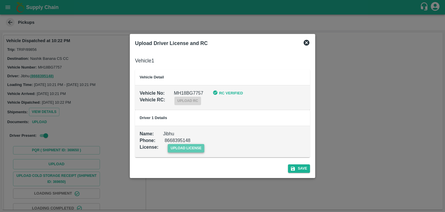
click at [190, 151] on span "upload license" at bounding box center [186, 148] width 37 height 8
click at [0, 0] on input "upload license" at bounding box center [0, 0] width 0 height 0
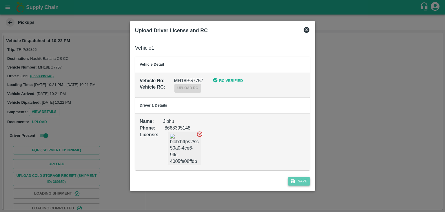
click at [304, 182] on button "Save" at bounding box center [299, 181] width 22 height 8
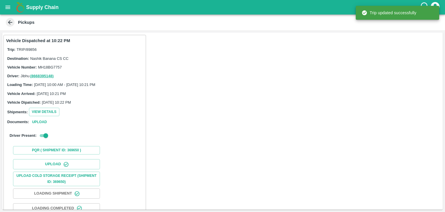
scroll to position [61, 0]
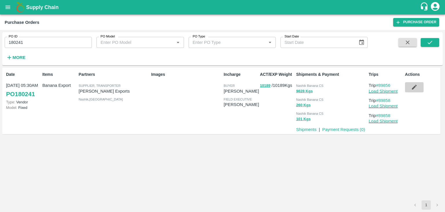
click at [414, 88] on icon "button" at bounding box center [414, 87] width 5 height 5
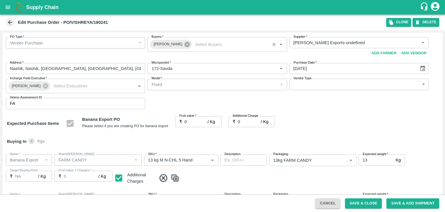
click at [185, 43] on icon at bounding box center [187, 44] width 5 height 5
click at [180, 42] on input "Buyers   *" at bounding box center [212, 43] width 126 height 8
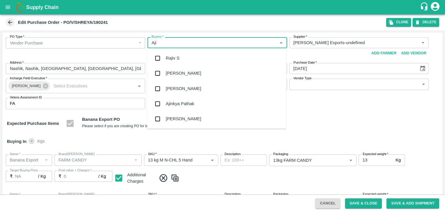
type input "Ajit"
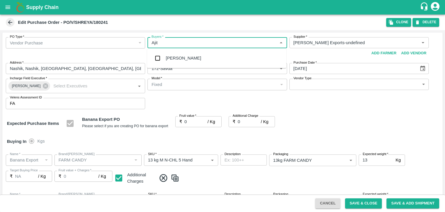
click at [183, 59] on div "Ajit Otari" at bounding box center [216, 57] width 139 height 15
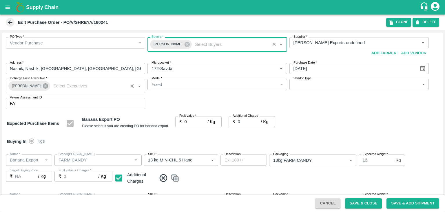
click at [42, 87] on icon at bounding box center [45, 86] width 6 height 6
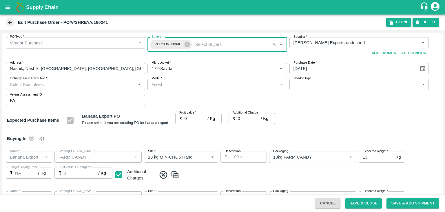
click at [55, 86] on input "Incharge Field Executive   *" at bounding box center [71, 84] width 126 height 8
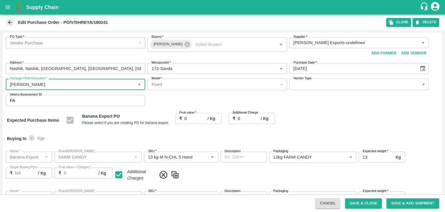
type input "Jay"
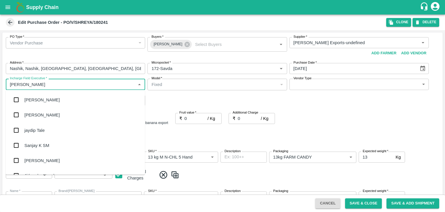
click at [49, 128] on div "jaydip Tale" at bounding box center [75, 129] width 139 height 15
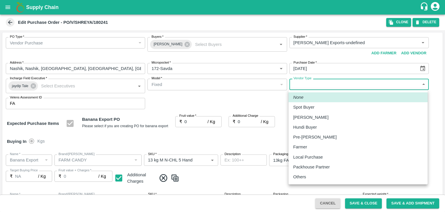
click at [313, 81] on body "Supply Chain Edit Purchase Order - PO/V/SHREYA/180241 Clone DELETE PO Type   * …" at bounding box center [222, 106] width 445 height 212
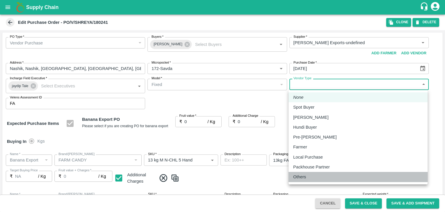
click at [310, 174] on div "Others" at bounding box center [358, 176] width 130 height 6
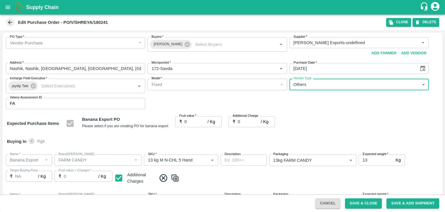
type input "OTHER"
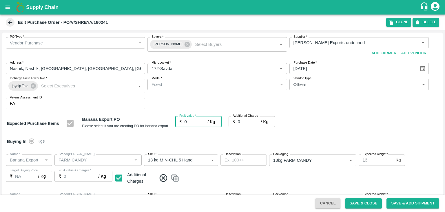
click at [193, 121] on input "0" at bounding box center [196, 121] width 23 height 11
type input "1"
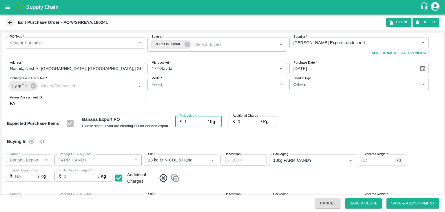
type input "1"
type input "18"
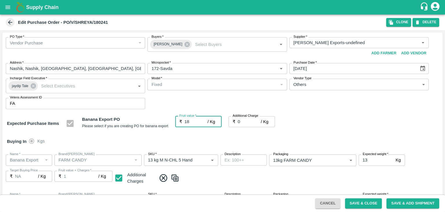
type input "18"
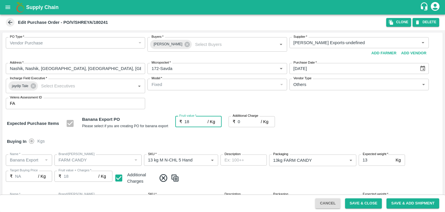
type input "18"
type input "2"
type input "20"
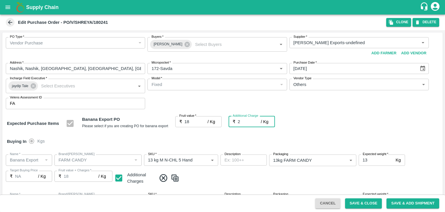
type input "20"
type input "2.7"
type input "20.7"
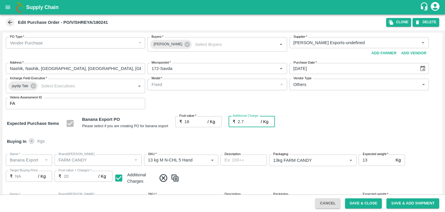
type input "20.7"
type input "2.75"
type input "20.75"
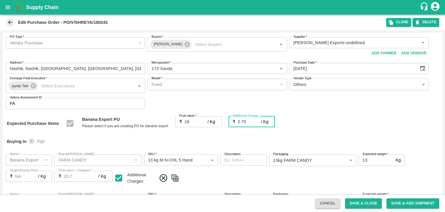
type input "20.75"
type input "2.75"
click at [209, 138] on div "Buying In Kgs" at bounding box center [222, 141] width 441 height 17
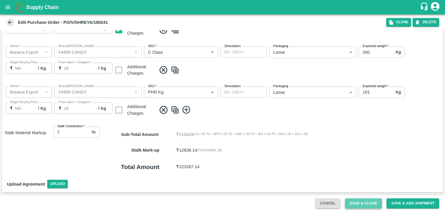
click at [370, 207] on button "Save & Close" at bounding box center [363, 203] width 37 height 10
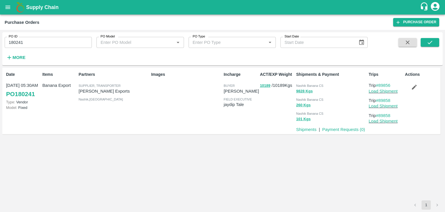
click at [59, 43] on input "180241" at bounding box center [48, 42] width 87 height 11
paste input "text"
click at [59, 43] on input "180241" at bounding box center [48, 42] width 87 height 11
type input "180283"
click at [428, 43] on icon "submit" at bounding box center [430, 42] width 6 height 6
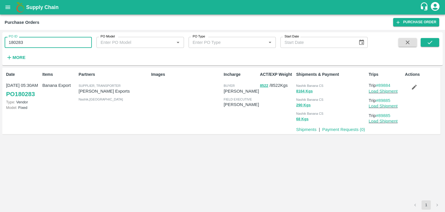
click at [52, 43] on input "180283" at bounding box center [48, 42] width 87 height 11
click at [429, 46] on button "submit" at bounding box center [430, 42] width 19 height 9
click at [435, 43] on button "submit" at bounding box center [430, 42] width 19 height 9
click at [394, 89] on link "Load Shipment" at bounding box center [383, 91] width 29 height 5
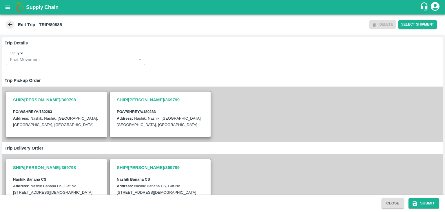
scroll to position [142, 0]
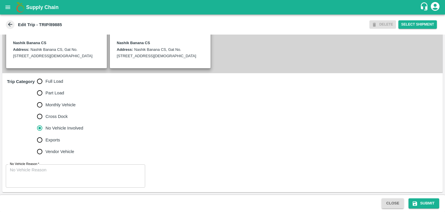
click at [50, 79] on span "Full Load" at bounding box center [55, 81] width 18 height 6
click at [46, 79] on input "Full Load" at bounding box center [40, 81] width 12 height 12
radio input "true"
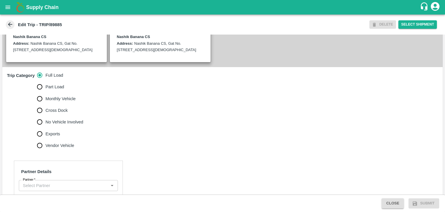
scroll to position [187, 0]
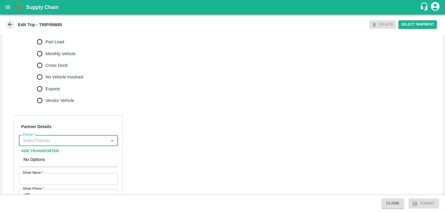
click at [72, 144] on input "Partner   *" at bounding box center [64, 141] width 86 height 8
click at [67, 157] on div "[PERSON_NAME] ( [PERSON_NAME] Transport )-[GEOGRAPHIC_DATA], Pune-9860466997(Tr…" at bounding box center [68, 165] width 90 height 19
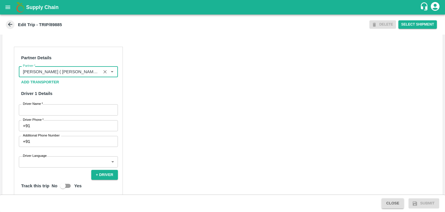
scroll to position [258, 0]
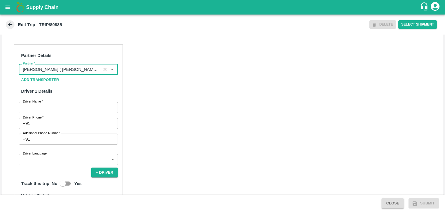
type input "[PERSON_NAME] ( [PERSON_NAME] Transport )-[GEOGRAPHIC_DATA], Pune-9860466997(Tr…"
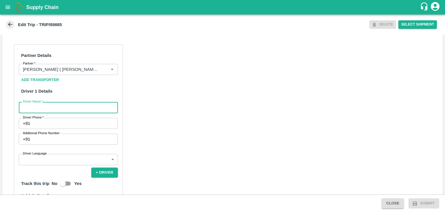
click at [48, 113] on input "Driver Name   *" at bounding box center [68, 107] width 99 height 11
type input "Godase"
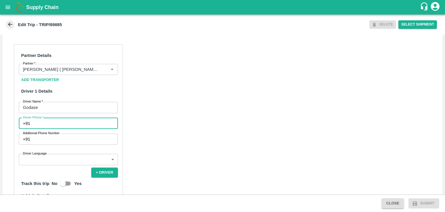
click at [57, 129] on input "Driver Phone   *" at bounding box center [75, 123] width 86 height 11
type input "9975280177"
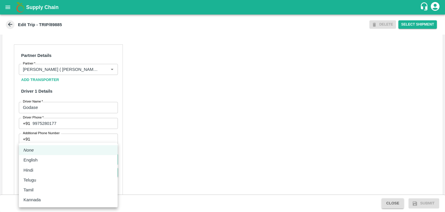
click at [59, 163] on body "Supply Chain Edit Trip - TRIP/89885 DELETE Select Shipment Trip Details Trip Ty…" at bounding box center [222, 106] width 445 height 212
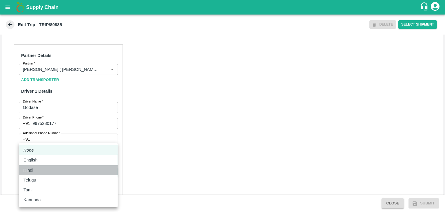
click at [49, 167] on div "Hindi" at bounding box center [68, 170] width 90 height 6
type input "hi"
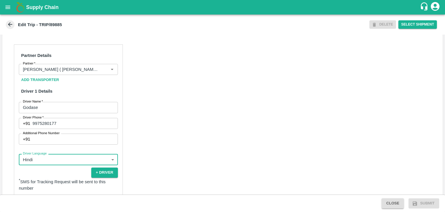
scroll to position [401, 0]
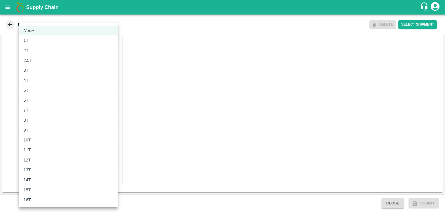
click at [37, 88] on body "Supply Chain Edit Trip - TRIP/89885 DELETE Select Shipment Trip Details Trip Ty…" at bounding box center [222, 106] width 445 height 212
click at [34, 121] on div "8T" at bounding box center [68, 120] width 90 height 6
type input "8000"
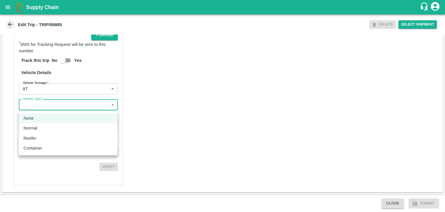
click at [60, 110] on body "Supply Chain Edit Trip - TRIP/89885 DELETE Select Shipment Trip Details Trip Ty…" at bounding box center [222, 106] width 445 height 212
click at [50, 128] on div "Normal" at bounding box center [68, 128] width 90 height 6
type input "Normal"
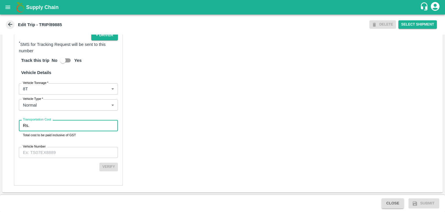
click at [58, 125] on input "Transportation Cost" at bounding box center [75, 125] width 86 height 11
type input "1"
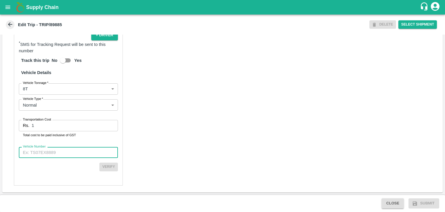
click at [67, 149] on input "Vehicle Number" at bounding box center [68, 152] width 99 height 11
type input "MH12HD0431"
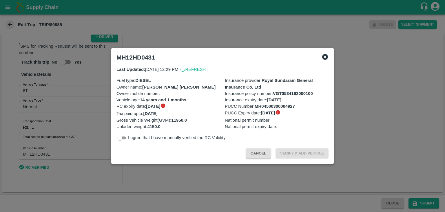
scroll to position [400, 0]
click at [424, 200] on div at bounding box center [222, 106] width 445 height 212
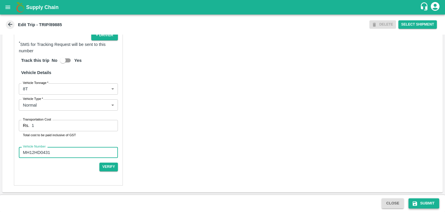
click at [436, 205] on button "Submit" at bounding box center [424, 203] width 31 height 10
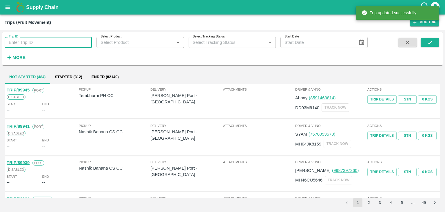
click at [48, 43] on input "Trip ID" at bounding box center [48, 42] width 87 height 11
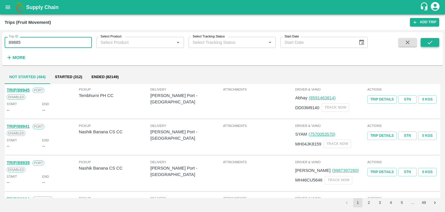
type input "89885"
click at [433, 43] on icon "submit" at bounding box center [430, 42] width 6 height 6
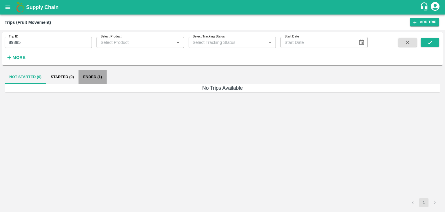
click at [105, 80] on button "Ended (1)" at bounding box center [93, 77] width 28 height 14
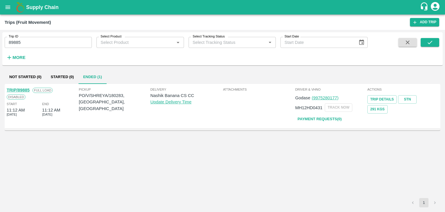
click at [19, 89] on link "TRIP/89885" at bounding box center [18, 90] width 23 height 5
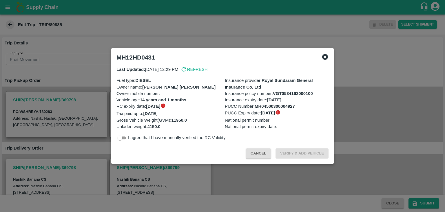
click at [325, 59] on icon at bounding box center [325, 56] width 7 height 7
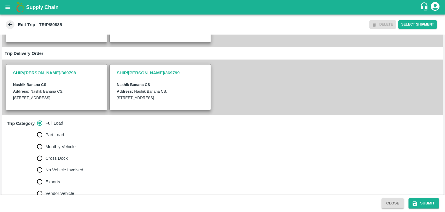
scroll to position [133, 0]
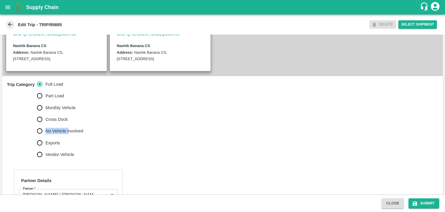
drag, startPoint x: 67, startPoint y: 129, endPoint x: 68, endPoint y: 136, distance: 7.1
click at [68, 136] on div "Full Load Part Load Monthly Vehicle Cross Dock No Vehicle Involved Exports Vend…" at bounding box center [62, 119] width 51 height 82
click at [68, 134] on span "No Vehicle Involved" at bounding box center [65, 131] width 38 height 6
click at [46, 136] on input "No Vehicle Involved" at bounding box center [40, 131] width 12 height 12
radio input "true"
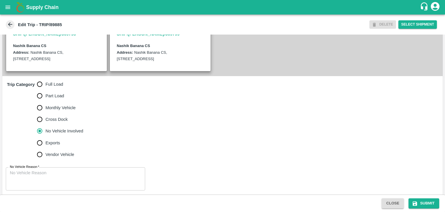
scroll to position [142, 0]
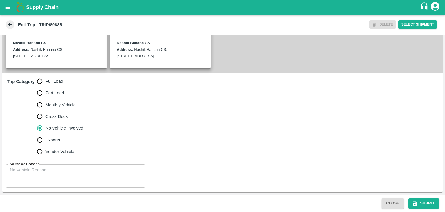
click at [60, 186] on div "x No Vehicle Reason" at bounding box center [75, 175] width 139 height 23
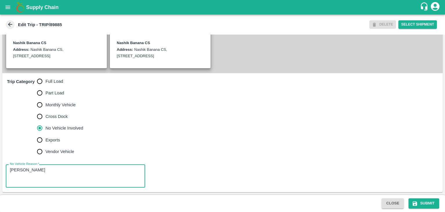
click at [77, 170] on textarea "[PERSON_NAME]" at bounding box center [75, 176] width 131 height 18
type textarea "N"
type textarea "Field Dump"
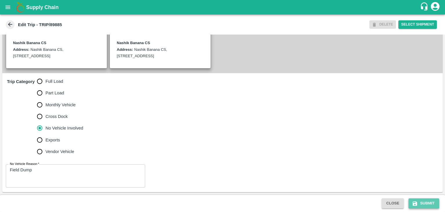
click at [425, 207] on button "Submit" at bounding box center [424, 203] width 31 height 10
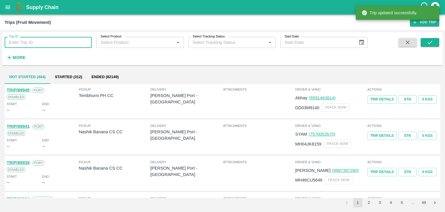
click at [49, 47] on input "Trip ID" at bounding box center [48, 42] width 87 height 11
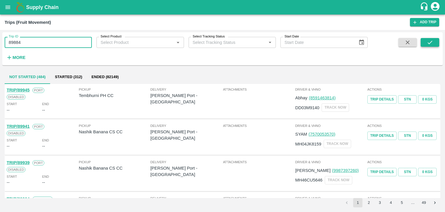
type input "89884"
click at [434, 39] on button "submit" at bounding box center [430, 42] width 19 height 9
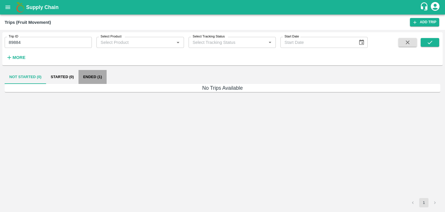
click at [94, 78] on button "Ended (1)" at bounding box center [93, 77] width 28 height 14
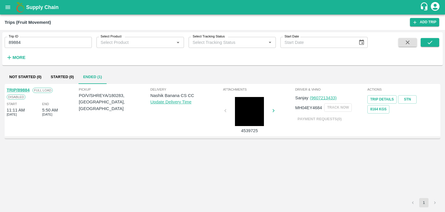
click at [20, 89] on link "TRIP/89884" at bounding box center [18, 90] width 23 height 5
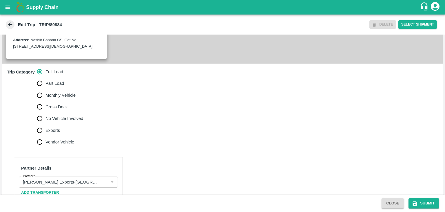
scroll to position [183, 0]
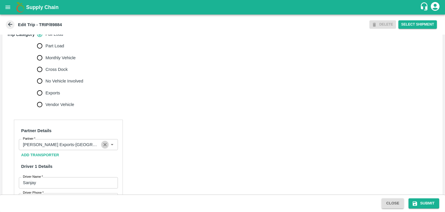
click at [104, 147] on icon "Clear" at bounding box center [105, 145] width 6 height 6
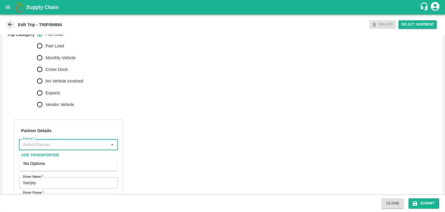
click at [91, 148] on input "Partner   *" at bounding box center [64, 145] width 86 height 8
click at [80, 168] on div "[PERSON_NAME] ( [PERSON_NAME] Transport )-[GEOGRAPHIC_DATA], Pune-9860466997(Tr…" at bounding box center [68, 169] width 90 height 19
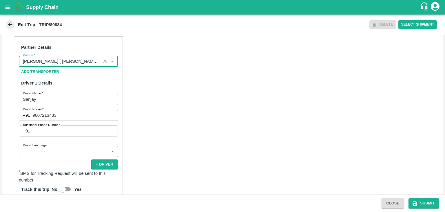
scroll to position [287, 0]
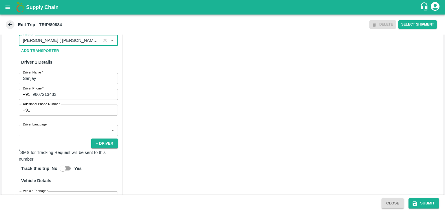
type input "[PERSON_NAME] ( [PERSON_NAME] Transport )-[GEOGRAPHIC_DATA], Pune-9860466997(Tr…"
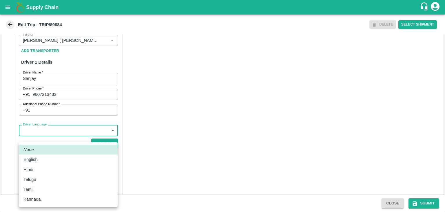
click at [59, 137] on body "Supply Chain Edit Trip - TRIP/89884 DELETE Select Shipment Trip Details Trip Ty…" at bounding box center [222, 106] width 445 height 212
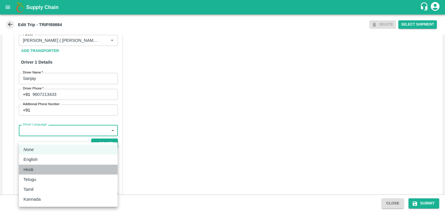
click at [38, 168] on div "Hindi" at bounding box center [68, 169] width 90 height 6
type input "hi"
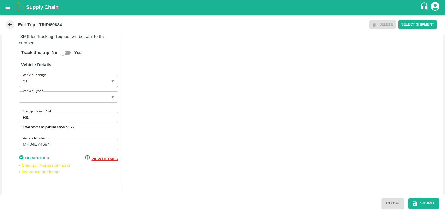
scroll to position [413, 0]
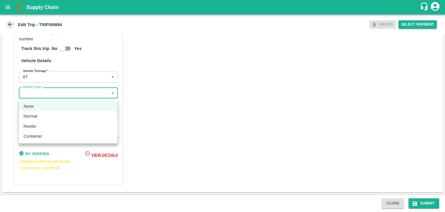
click at [33, 90] on body "Supply Chain Edit Trip - TRIP/89884 DELETE Select Shipment Trip Details Trip Ty…" at bounding box center [222, 106] width 445 height 212
click at [38, 115] on div "Normal" at bounding box center [31, 116] width 17 height 6
type input "Normal"
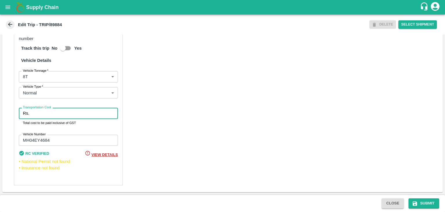
click at [53, 118] on input "Transportation Cost" at bounding box center [75, 113] width 86 height 11
type input "10000"
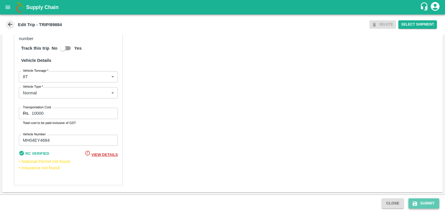
click at [428, 202] on button "Submit" at bounding box center [424, 203] width 31 height 10
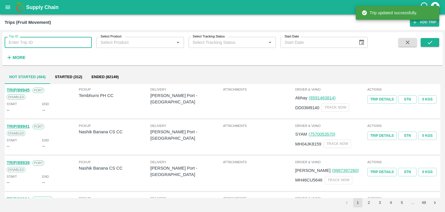
click at [43, 46] on input "Trip ID" at bounding box center [48, 42] width 87 height 11
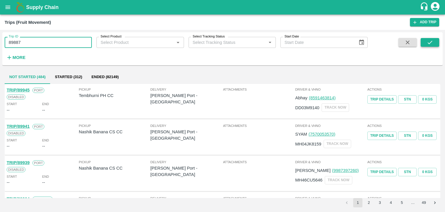
type input "89887"
click at [428, 41] on icon "submit" at bounding box center [430, 42] width 6 height 6
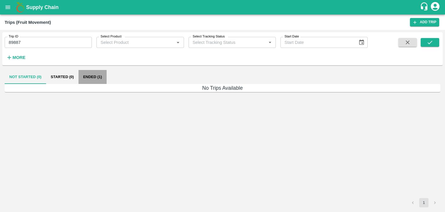
click at [100, 79] on button "Ended (1)" at bounding box center [93, 77] width 28 height 14
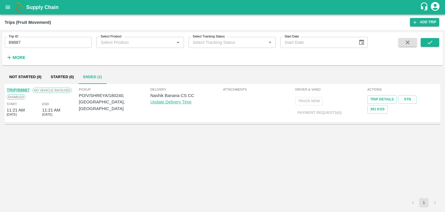
click at [20, 90] on link "TRIP/89887" at bounding box center [18, 90] width 23 height 5
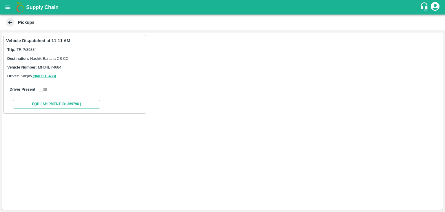
click at [48, 86] on input "checkbox" at bounding box center [41, 89] width 21 height 7
checkbox input "true"
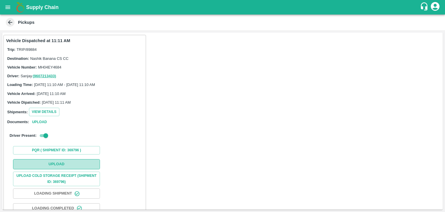
click at [68, 166] on button "Upload" at bounding box center [56, 164] width 87 height 10
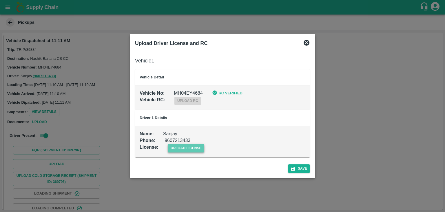
click at [191, 151] on span "upload license" at bounding box center [186, 148] width 37 height 8
click at [0, 0] on input "upload license" at bounding box center [0, 0] width 0 height 0
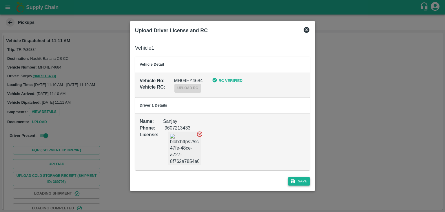
drag, startPoint x: 299, startPoint y: 188, endPoint x: 305, endPoint y: 181, distance: 9.1
click at [305, 181] on div "Upload Driver License and RC Vehicle 1 Vehicle Detail Vehicle No : MH04EY4684 R…" at bounding box center [223, 105] width 186 height 169
click at [305, 181] on button "Save" at bounding box center [299, 181] width 22 height 8
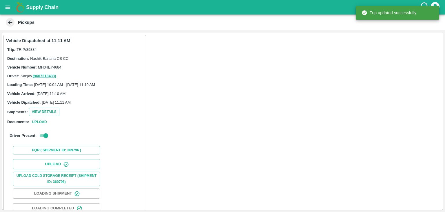
scroll to position [61, 0]
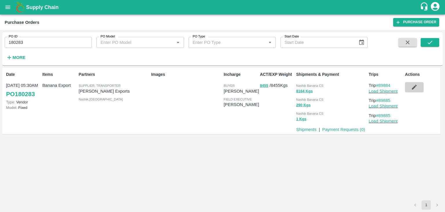
click at [414, 89] on icon "button" at bounding box center [414, 87] width 6 height 6
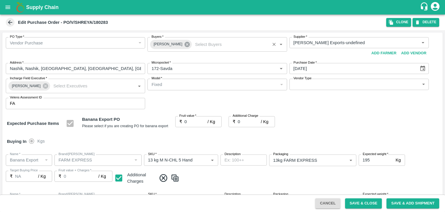
click at [185, 47] on icon at bounding box center [187, 44] width 5 height 5
click at [176, 43] on input "Buyers   *" at bounding box center [212, 43] width 126 height 8
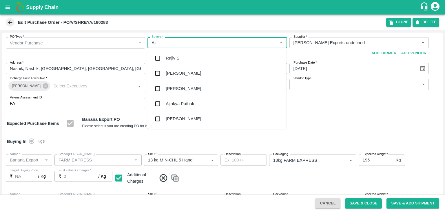
type input "Ajit"
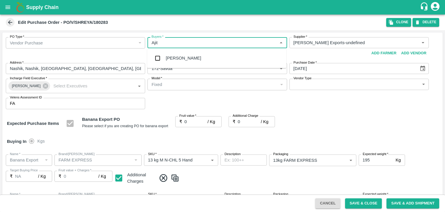
click at [176, 54] on div "[PERSON_NAME]" at bounding box center [216, 57] width 139 height 15
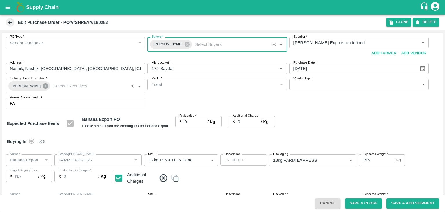
click at [43, 84] on icon at bounding box center [45, 85] width 5 height 5
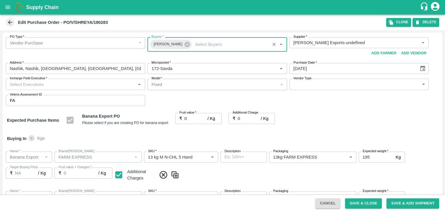
click at [55, 85] on input "Incharge Field Executive   *" at bounding box center [71, 84] width 126 height 8
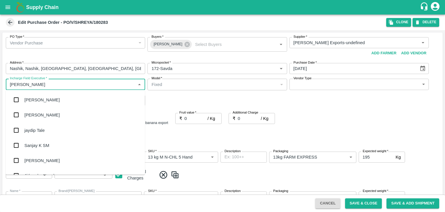
type input "[PERSON_NAME]"
click at [45, 129] on div "jaydip Tale" at bounding box center [75, 129] width 139 height 15
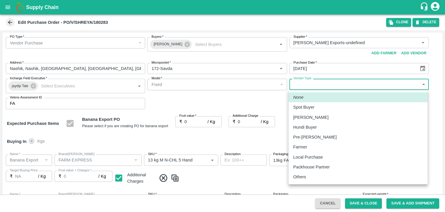
click at [311, 86] on body "Supply Chain Edit Purchase Order - PO/V/SHREYA/180283 Clone DELETE PO Type   * …" at bounding box center [222, 106] width 445 height 212
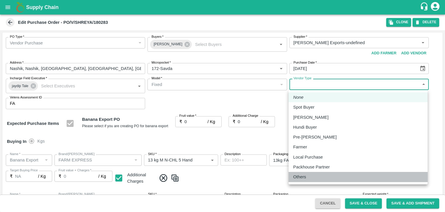
click at [310, 180] on li "Others" at bounding box center [358, 177] width 139 height 10
type input "OTHER"
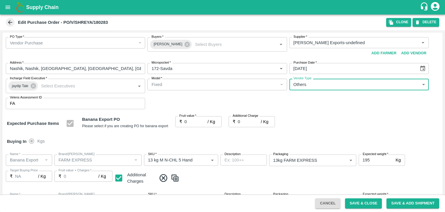
click at [191, 121] on input "0" at bounding box center [196, 121] width 23 height 11
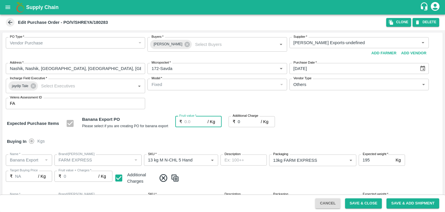
type input "1"
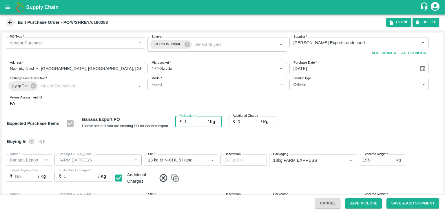
type input "1"
type input "18"
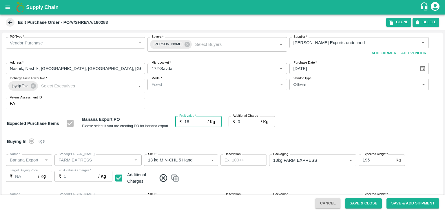
type input "18"
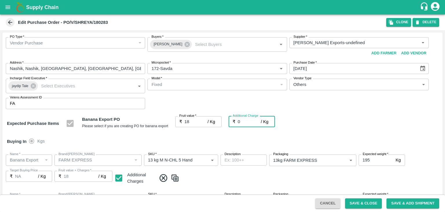
type input "2"
type input "20"
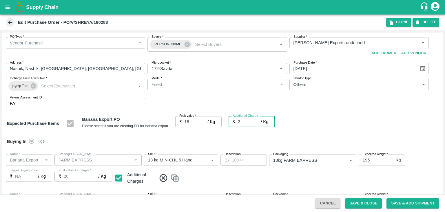
type input "2.7"
type input "20.7"
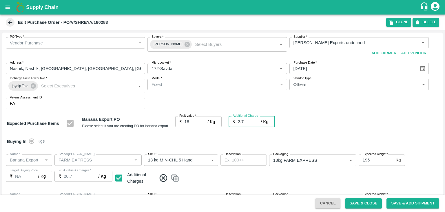
type input "2.75"
type input "20.75"
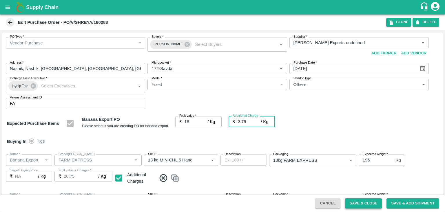
type input "2.75"
click at [381, 205] on button "Save & Close" at bounding box center [363, 203] width 37 height 10
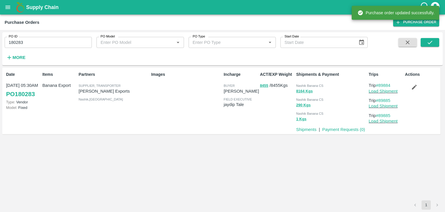
click at [51, 44] on input "180283" at bounding box center [48, 42] width 87 height 11
paste input "text"
click at [51, 44] on input "180283" at bounding box center [48, 42] width 87 height 11
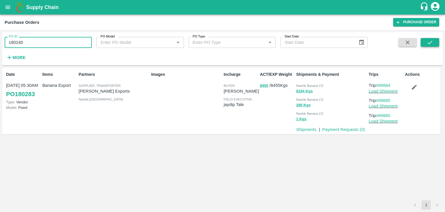
type input "180240"
click at [435, 39] on button "submit" at bounding box center [430, 42] width 19 height 9
click at [397, 92] on link "Load Shipment" at bounding box center [383, 91] width 29 height 5
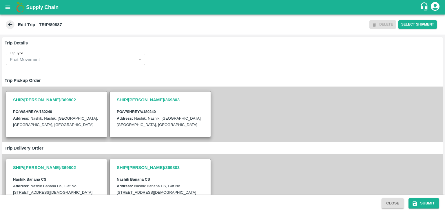
scroll to position [142, 0]
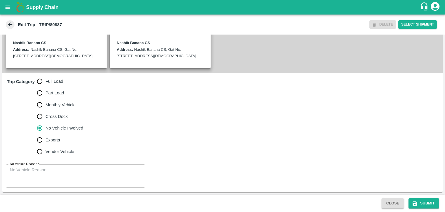
click at [55, 76] on label "Full Load" at bounding box center [59, 81] width 50 height 12
click at [46, 76] on input "Full Load" at bounding box center [40, 81] width 12 height 12
radio input "true"
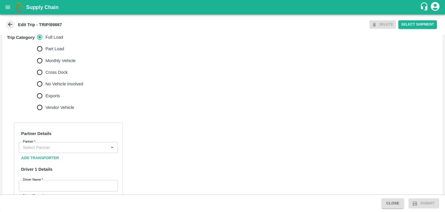
click at [66, 87] on span "No Vehicle Involved" at bounding box center [65, 84] width 38 height 6
click at [46, 88] on input "No Vehicle Involved" at bounding box center [40, 84] width 12 height 12
radio input "true"
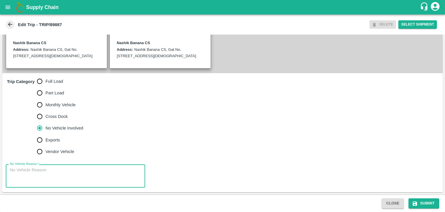
click at [66, 179] on textarea "No Vehicle Reason   *" at bounding box center [75, 176] width 131 height 18
type textarea "Field Dump"
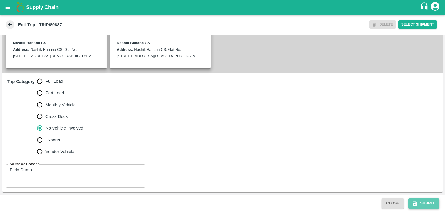
click at [433, 202] on button "Submit" at bounding box center [424, 203] width 31 height 10
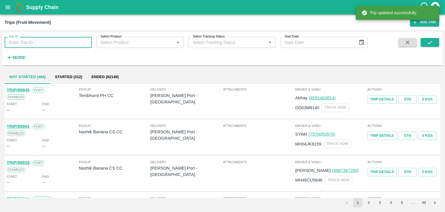
click at [60, 37] on input "Trip ID" at bounding box center [48, 42] width 87 height 11
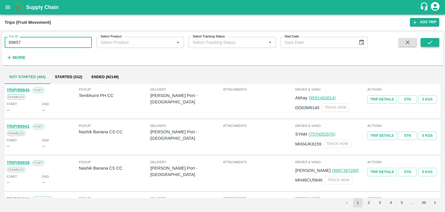
type input "89857"
click at [433, 43] on icon "submit" at bounding box center [430, 42] width 6 height 6
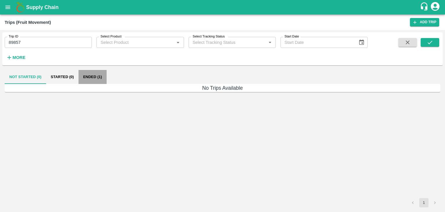
click at [94, 75] on button "Ended (1)" at bounding box center [93, 77] width 28 height 14
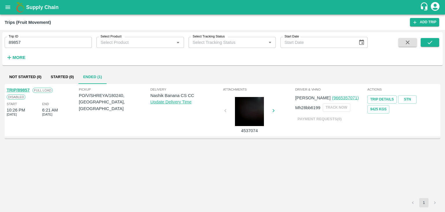
click at [23, 89] on link "TRIP/89857" at bounding box center [18, 90] width 23 height 5
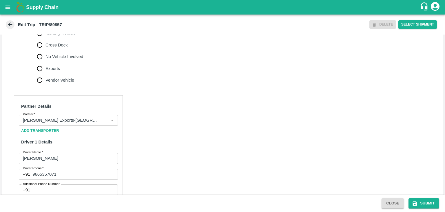
scroll to position [208, 0]
click at [104, 123] on icon "Clear" at bounding box center [105, 120] width 6 height 6
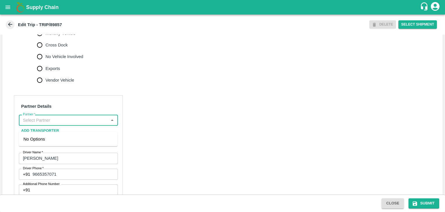
click at [94, 124] on input "Partner   *" at bounding box center [64, 120] width 86 height 8
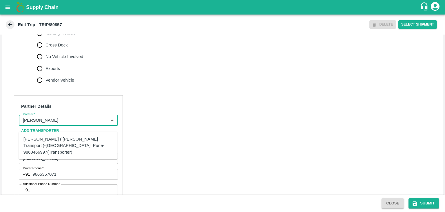
click at [78, 140] on div "Nitin Rasal ( Bhairavnath Transport )-Deulgaon, Pune-9860466997(Transporter)" at bounding box center [68, 145] width 90 height 19
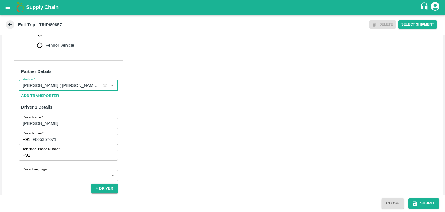
scroll to position [249, 0]
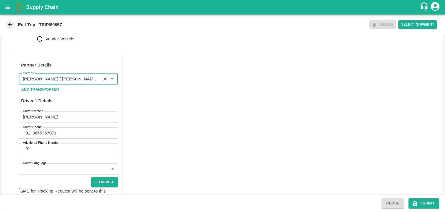
type input "Nitin Rasal ( Bhairavnath Transport )-Deulgaon, Pune-9860466997(Transporter)"
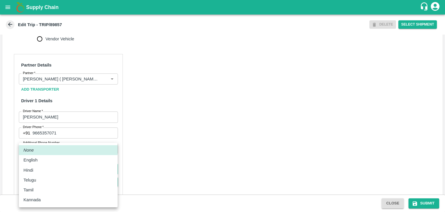
click at [58, 171] on body "Supply Chain Edit Trip - TRIP/89857 DELETE Select Shipment Trip Details Trip Ty…" at bounding box center [222, 106] width 445 height 212
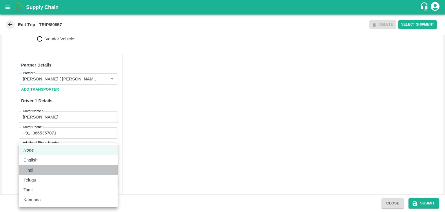
click at [51, 172] on div "Hindi" at bounding box center [68, 170] width 90 height 6
type input "hi"
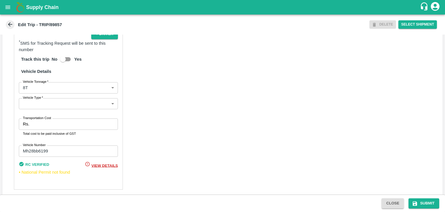
scroll to position [407, 0]
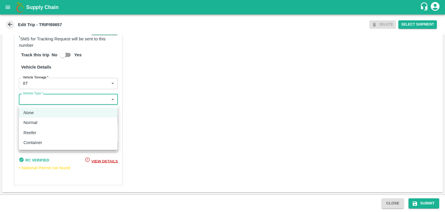
click at [44, 102] on body "Supply Chain Edit Trip - TRIP/89857 DELETE Select Shipment Trip Details Trip Ty…" at bounding box center [222, 106] width 445 height 212
click at [39, 121] on div "Normal" at bounding box center [31, 122] width 17 height 6
type input "Normal"
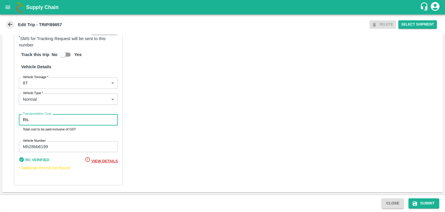
click at [53, 119] on input "Transportation Cost" at bounding box center [75, 119] width 86 height 11
type input "10000"
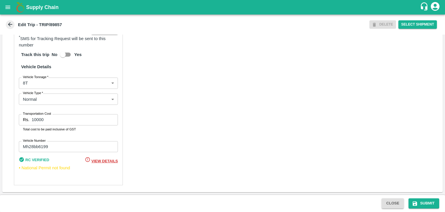
click at [183, 119] on div "Partner Details Partner   * Partner Add Transporter Driver 1 Details Driver Nam…" at bounding box center [222, 42] width 441 height 297
click at [431, 205] on button "Submit" at bounding box center [424, 203] width 31 height 10
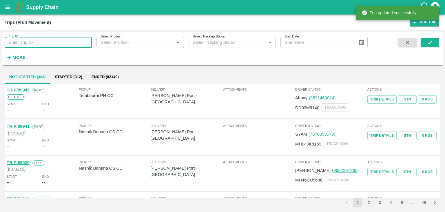
click at [63, 39] on input "Trip ID" at bounding box center [48, 42] width 87 height 11
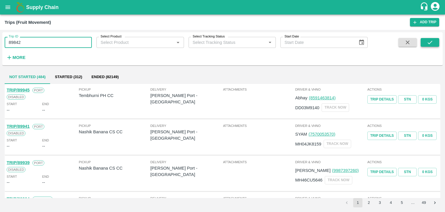
type input "89842"
click at [432, 46] on button "submit" at bounding box center [430, 42] width 19 height 9
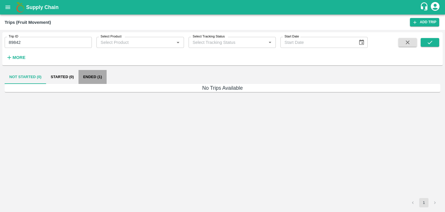
click at [90, 77] on button "Ended (1)" at bounding box center [93, 77] width 28 height 14
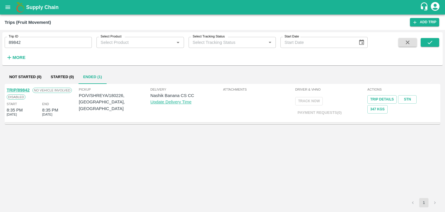
click at [24, 88] on link "TRIP/89842" at bounding box center [18, 90] width 23 height 5
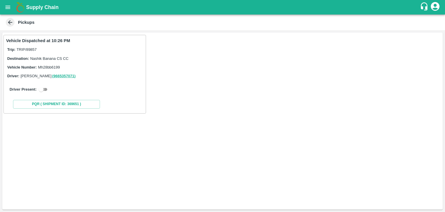
click at [45, 92] on input "checkbox" at bounding box center [41, 89] width 21 height 7
checkbox input "true"
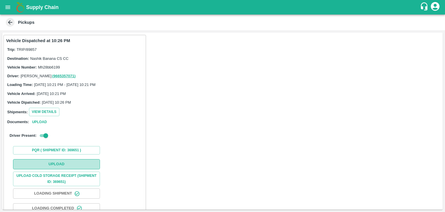
click at [61, 164] on button "Upload" at bounding box center [56, 164] width 87 height 10
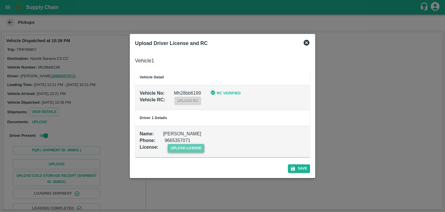
click at [192, 148] on span "upload license" at bounding box center [186, 148] width 37 height 8
click at [0, 0] on input "upload license" at bounding box center [0, 0] width 0 height 0
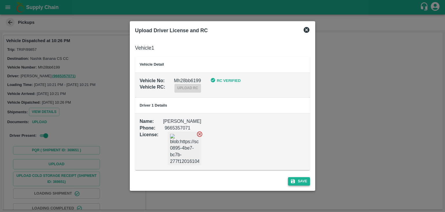
click at [305, 182] on button "Save" at bounding box center [299, 181] width 22 height 8
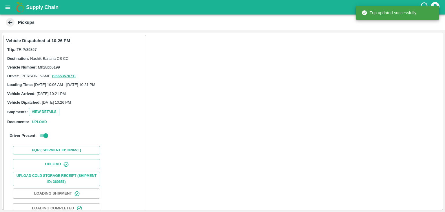
scroll to position [61, 0]
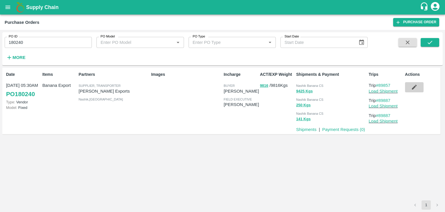
click at [415, 87] on icon "button" at bounding box center [414, 87] width 5 height 5
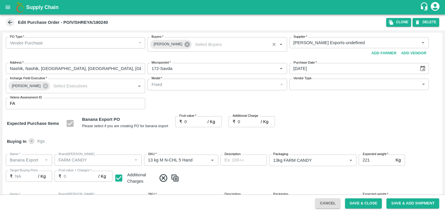
click at [185, 45] on icon at bounding box center [187, 44] width 5 height 5
click at [168, 42] on input "Buyers   *" at bounding box center [212, 43] width 126 height 8
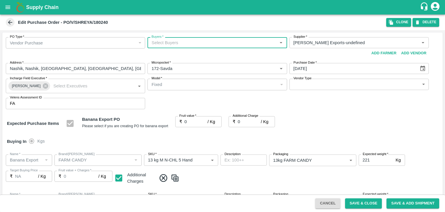
click at [168, 42] on input "Buyers   *" at bounding box center [212, 43] width 126 height 8
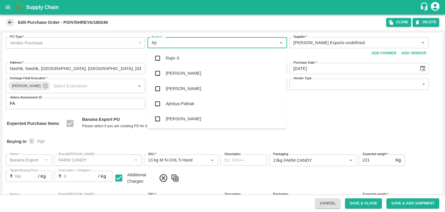
type input "Ajit"
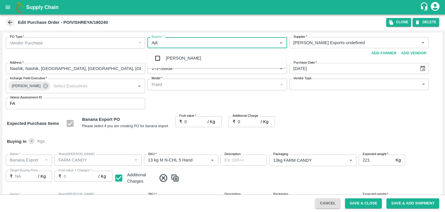
click at [182, 56] on div "Ajit Otari" at bounding box center [183, 58] width 35 height 6
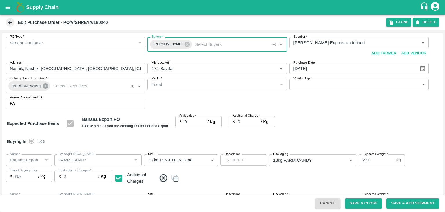
click at [43, 86] on icon at bounding box center [45, 85] width 5 height 5
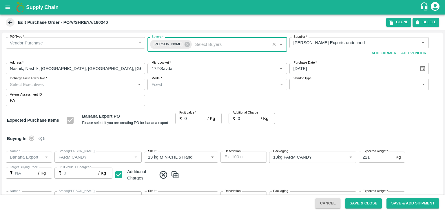
click at [50, 85] on input "Incharge Field Executive   *" at bounding box center [71, 84] width 126 height 8
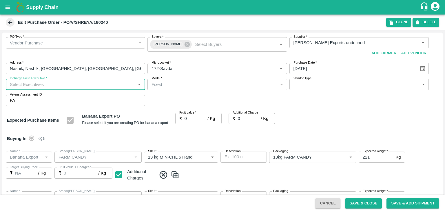
click at [61, 84] on input "Incharge Field Executive   *" at bounding box center [71, 84] width 126 height 8
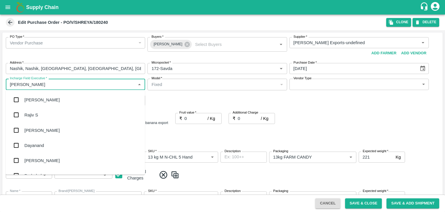
type input "Jay"
click at [53, 127] on div "jaydip Tale" at bounding box center [75, 129] width 139 height 15
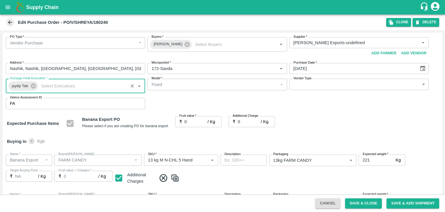
click at [310, 86] on body "Supply Chain Edit Purchase Order - PO/V/SHREYA/180240 Clone DELETE PO Type   * …" at bounding box center [222, 106] width 445 height 212
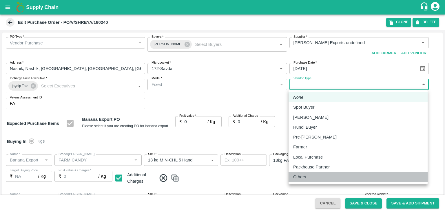
click at [308, 176] on div "Others" at bounding box center [301, 176] width 16 height 6
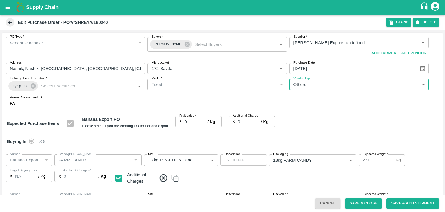
type input "OTHER"
click at [197, 122] on input "0" at bounding box center [196, 121] width 23 height 11
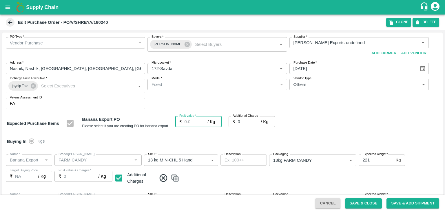
type input "1"
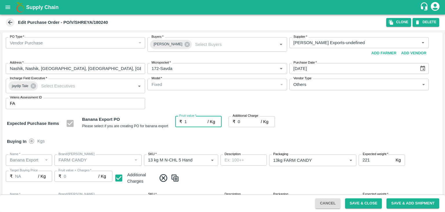
type input "1"
type input "18"
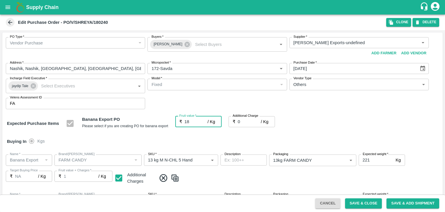
type input "18"
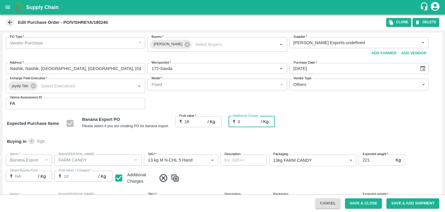
type input "2"
type input "20"
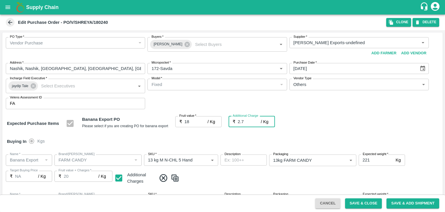
type input "2.75"
type input "20.75"
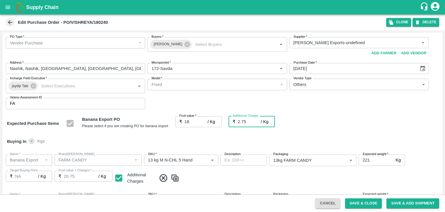
type input "2.75"
click at [217, 137] on div "Buying In Kgs" at bounding box center [222, 141] width 441 height 17
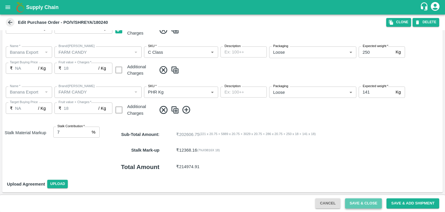
click at [362, 206] on button "Save & Close" at bounding box center [363, 203] width 37 height 10
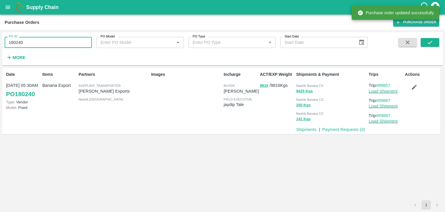
click at [42, 38] on input "180240" at bounding box center [48, 42] width 87 height 11
paste input "text"
click at [42, 38] on input "180240" at bounding box center [48, 42] width 87 height 11
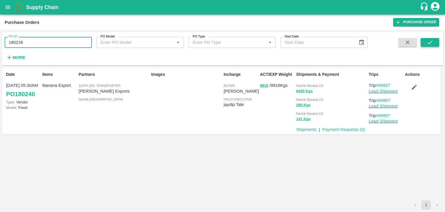
type input "180226"
click at [435, 44] on button "submit" at bounding box center [430, 42] width 19 height 9
click at [433, 46] on button "submit" at bounding box center [430, 42] width 19 height 9
click at [390, 92] on link "Load Shipment" at bounding box center [383, 91] width 29 height 5
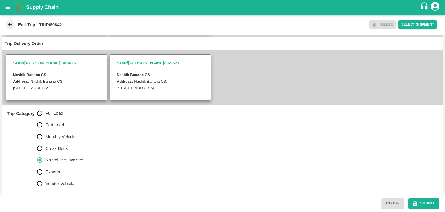
scroll to position [142, 0]
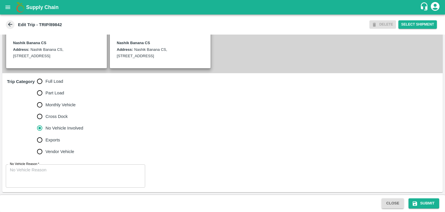
click at [51, 80] on span "Full Load" at bounding box center [55, 81] width 18 height 6
click at [46, 80] on input "Full Load" at bounding box center [40, 81] width 12 height 12
radio input "true"
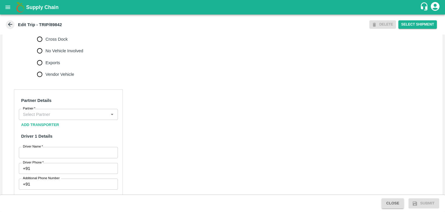
scroll to position [215, 0]
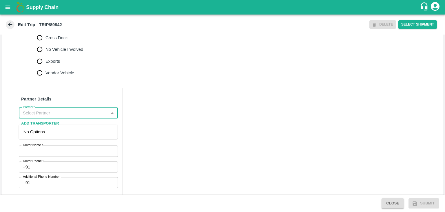
click at [67, 115] on input "Partner   *" at bounding box center [64, 113] width 86 height 8
click at [68, 133] on div "Nitin Rasal ( Bhairavnath Transport )-Deulgaon, Pune-9860466997(Transporter)" at bounding box center [68, 137] width 90 height 19
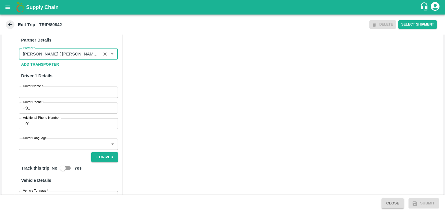
scroll to position [274, 0]
type input "Nitin Rasal ( Bhairavnath Transport )-Deulgaon, Pune-9860466997(Transporter)"
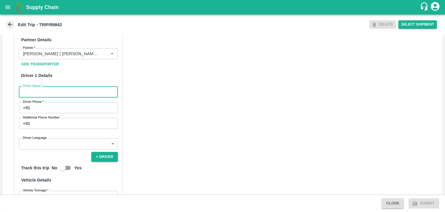
click at [43, 95] on input "Driver Name   *" at bounding box center [68, 91] width 99 height 11
type input "Godase"
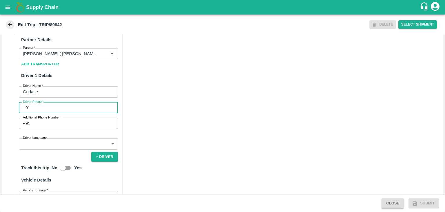
click at [53, 113] on input "Driver Phone   *" at bounding box center [75, 107] width 86 height 11
type input "9975280177"
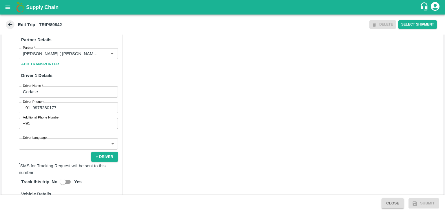
drag, startPoint x: 57, startPoint y: 155, endPoint x: 61, endPoint y: 150, distance: 7.1
click at [61, 150] on div "Partner Details Partner   * Partner Add Transporter Driver 1 Details Driver Nam…" at bounding box center [68, 167] width 109 height 277
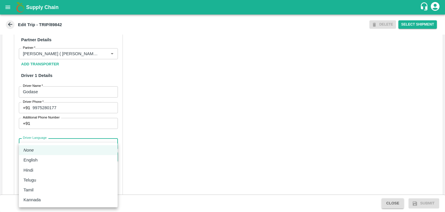
click at [61, 150] on body "Supply Chain Edit Trip - TRIP/89842 DELETE Select Shipment Trip Details Trip Ty…" at bounding box center [222, 106] width 445 height 212
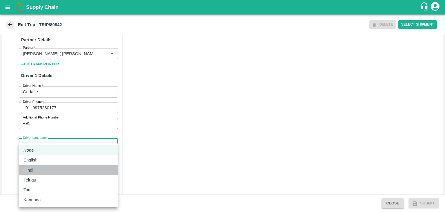
click at [41, 170] on div "Hindi" at bounding box center [68, 170] width 90 height 6
type input "hi"
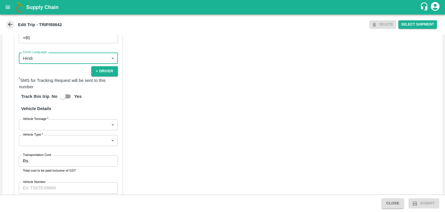
scroll to position [401, 0]
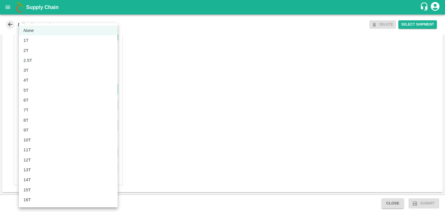
click at [41, 90] on body "Supply Chain Edit Trip - TRIP/89842 DELETE Select Shipment Trip Details Trip Ty…" at bounding box center [222, 106] width 445 height 212
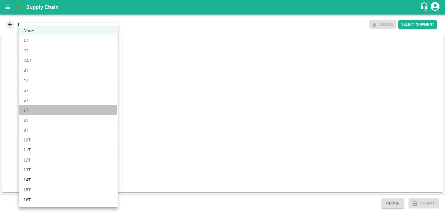
click at [32, 109] on div "7T" at bounding box center [68, 110] width 90 height 6
type input "7000"
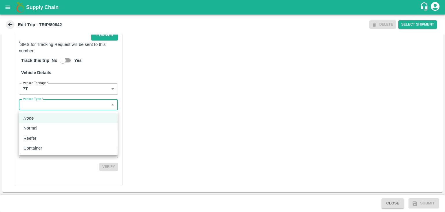
click at [49, 104] on body "Supply Chain Edit Trip - TRIP/89842 DELETE Select Shipment Trip Details Trip Ty…" at bounding box center [222, 106] width 445 height 212
click at [41, 132] on li "Normal" at bounding box center [68, 128] width 99 height 10
type input "Normal"
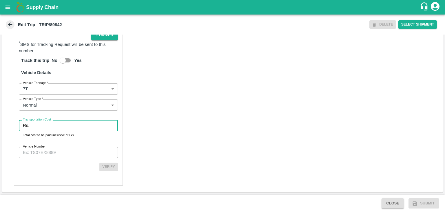
click at [53, 129] on input "Transportation Cost" at bounding box center [75, 125] width 86 height 11
type input "1"
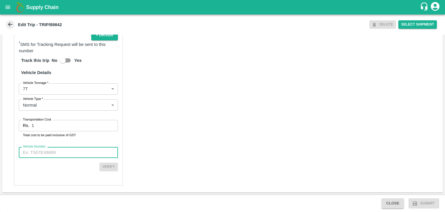
drag, startPoint x: 72, startPoint y: 152, endPoint x: 71, endPoint y: 112, distance: 40.0
click at [71, 112] on div "Partner Details Partner   * Partner Add Transporter Driver 1 Details Driver Nam…" at bounding box center [68, 46] width 109 height 278
type input "MH45AX3780"
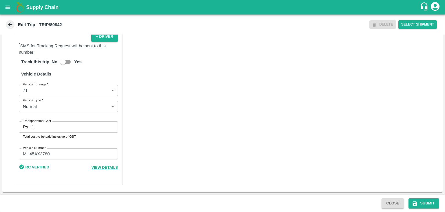
click at [206, 125] on div "Partner Details Partner   * Partner Add Transporter Driver 1 Details Driver Nam…" at bounding box center [222, 47] width 441 height 290
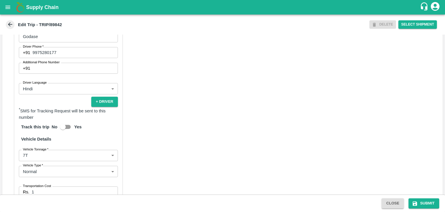
scroll to position [400, 0]
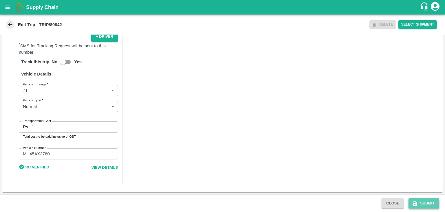
click at [428, 205] on button "Submit" at bounding box center [424, 203] width 31 height 10
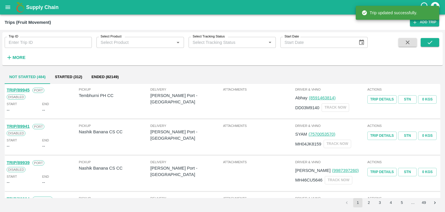
click at [43, 49] on div "Trip ID Trip ID Select Product Select Product   * Select Tracking Status Select…" at bounding box center [184, 47] width 368 height 30
click at [53, 42] on input "Trip ID" at bounding box center [48, 42] width 87 height 11
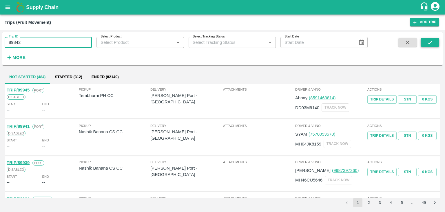
type input "89842"
click at [429, 47] on button "submit" at bounding box center [430, 42] width 19 height 9
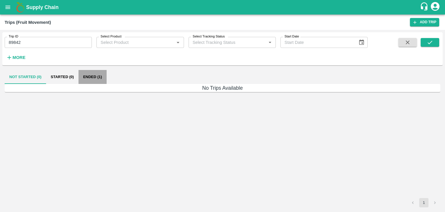
click at [100, 79] on button "Ended (1)" at bounding box center [93, 77] width 28 height 14
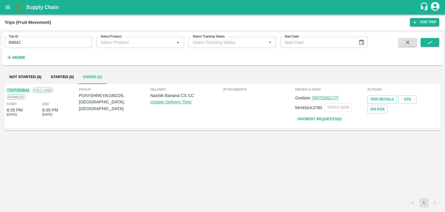
click at [24, 88] on link "TRIP/89842" at bounding box center [18, 90] width 23 height 5
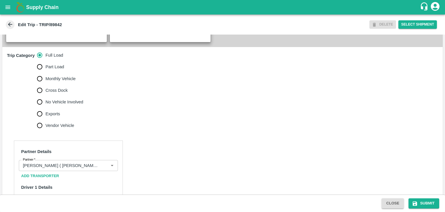
click at [69, 105] on span "No Vehicle Involved" at bounding box center [65, 102] width 38 height 6
click at [46, 105] on input "No Vehicle Involved" at bounding box center [40, 102] width 12 height 12
radio input "true"
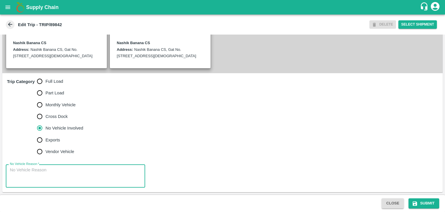
click at [76, 170] on textarea "No Vehicle Reason   *" at bounding box center [75, 176] width 131 height 18
type textarea "Field Dump"
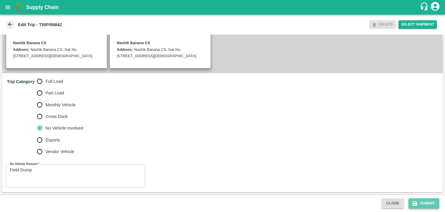
click at [424, 199] on button "Submit" at bounding box center [424, 203] width 31 height 10
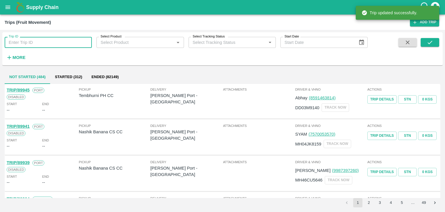
click at [68, 46] on input "Trip ID" at bounding box center [48, 42] width 87 height 11
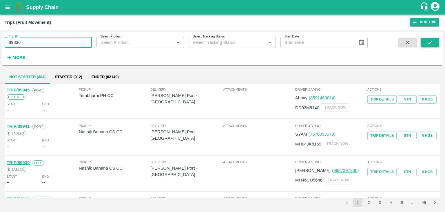
type input "89836"
click at [434, 41] on button "submit" at bounding box center [430, 42] width 19 height 9
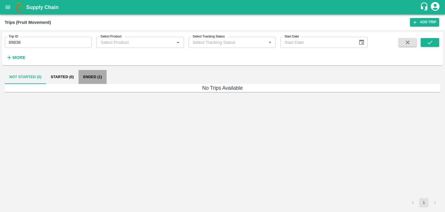
click at [97, 75] on button "Ended (1)" at bounding box center [93, 77] width 28 height 14
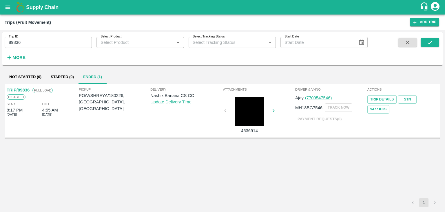
click at [21, 90] on link "TRIP/89836" at bounding box center [18, 90] width 23 height 5
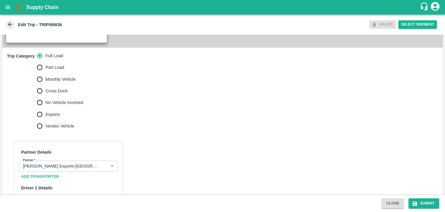
scroll to position [176, 0]
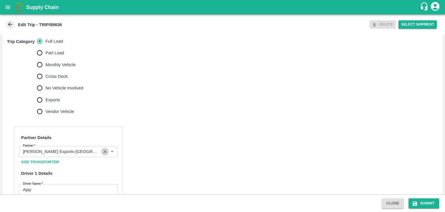
click at [102, 154] on button "Clear" at bounding box center [105, 152] width 8 height 8
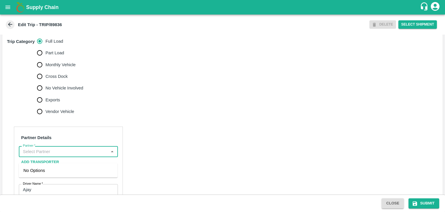
click at [88, 155] on input "Partner   *" at bounding box center [64, 152] width 86 height 8
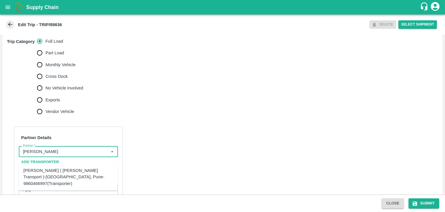
click at [82, 171] on div "Nitin Rasal ( Bhairavnath Transport )-Deulgaon, Pune-9860466997(Transporter)" at bounding box center [68, 176] width 90 height 19
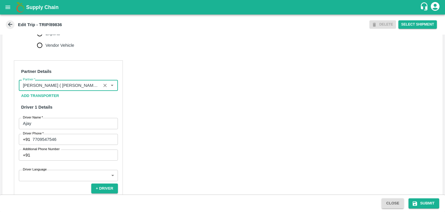
scroll to position [265, 0]
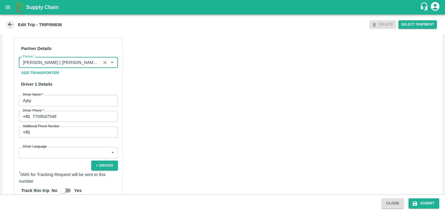
type input "Nitin Rasal ( Bhairavnath Transport )-Deulgaon, Pune-9860466997(Transporter)"
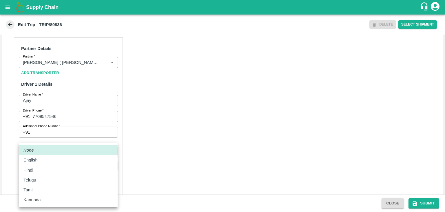
click at [57, 158] on body "Supply Chain Edit Trip - TRIP/89836 DELETE Select Shipment Trip Details Trip Ty…" at bounding box center [222, 106] width 445 height 212
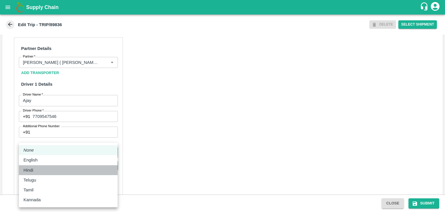
click at [41, 169] on div "Hindi" at bounding box center [68, 170] width 90 height 6
type input "hi"
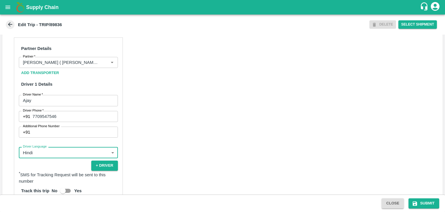
scroll to position [420, 0]
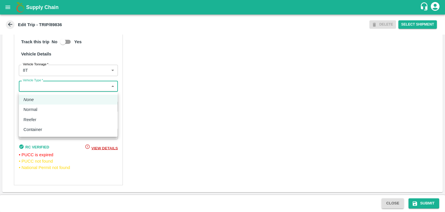
click at [48, 87] on body "Supply Chain Edit Trip - TRIP/89836 DELETE Select Shipment Trip Details Trip Ty…" at bounding box center [222, 106] width 445 height 212
click at [38, 109] on div "Normal" at bounding box center [31, 109] width 17 height 6
type input "Normal"
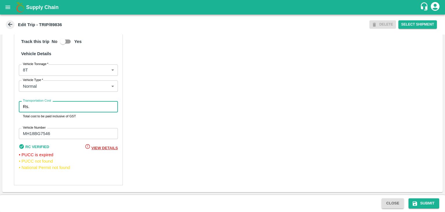
click at [51, 107] on input "Transportation Cost" at bounding box center [75, 106] width 86 height 11
type input "10000"
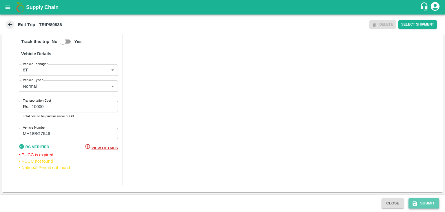
click at [414, 200] on icon "submit" at bounding box center [415, 203] width 6 height 6
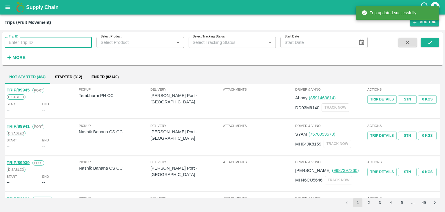
click at [50, 41] on input "Trip ID" at bounding box center [48, 42] width 87 height 11
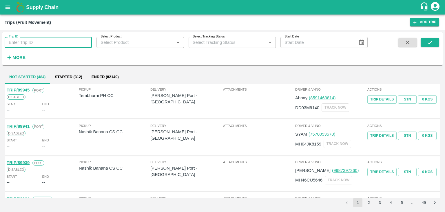
click at [60, 42] on input "Trip ID" at bounding box center [48, 42] width 87 height 11
click at [52, 46] on input "Trip ID" at bounding box center [48, 42] width 87 height 11
click at [63, 44] on input "Trip ID" at bounding box center [48, 42] width 87 height 11
click at [50, 39] on input "89" at bounding box center [48, 42] width 87 height 11
type input "89932"
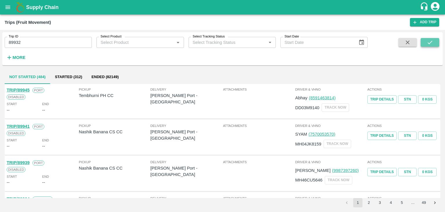
click at [424, 42] on button "submit" at bounding box center [430, 42] width 19 height 9
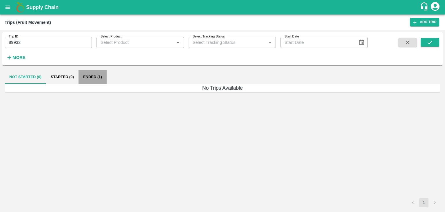
click at [94, 79] on button "Ended (1)" at bounding box center [93, 77] width 28 height 14
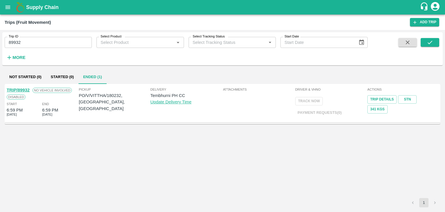
click at [23, 90] on link "TRIP/89932" at bounding box center [18, 90] width 23 height 5
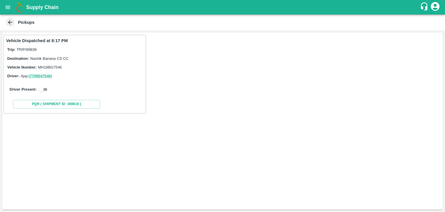
click at [47, 86] on input "checkbox" at bounding box center [41, 89] width 21 height 7
checkbox input "true"
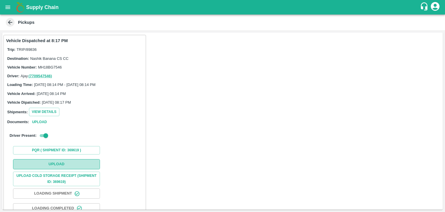
click at [59, 163] on button "Upload" at bounding box center [56, 164] width 87 height 10
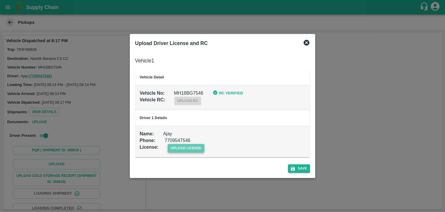
click at [184, 149] on span "upload license" at bounding box center [186, 148] width 37 height 8
click at [0, 0] on input "upload license" at bounding box center [0, 0] width 0 height 0
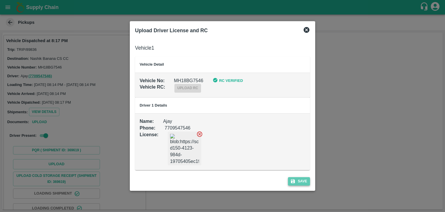
click at [303, 181] on button "Save" at bounding box center [299, 181] width 22 height 8
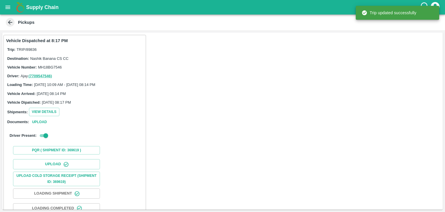
scroll to position [61, 0]
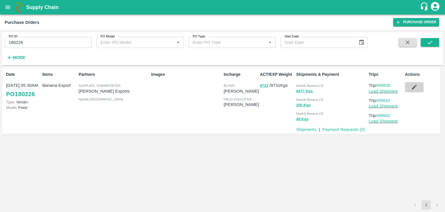
click at [413, 89] on icon "button" at bounding box center [414, 87] width 5 height 5
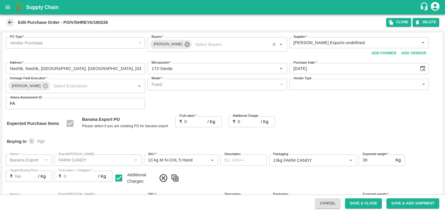
click at [185, 43] on icon at bounding box center [187, 44] width 5 height 5
click at [179, 43] on input "Buyers   *" at bounding box center [212, 43] width 126 height 8
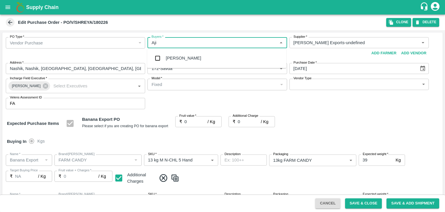
type input "Ajit"
click at [185, 60] on div "[PERSON_NAME]" at bounding box center [216, 57] width 139 height 15
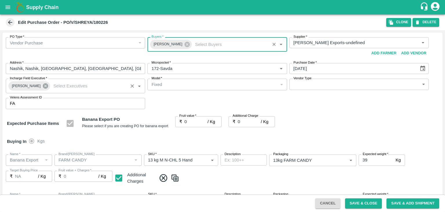
click at [45, 86] on icon at bounding box center [45, 85] width 5 height 5
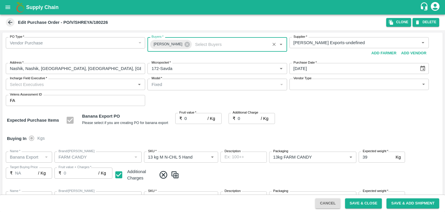
click at [56, 84] on input "Incharge Field Executive   *" at bounding box center [71, 84] width 126 height 8
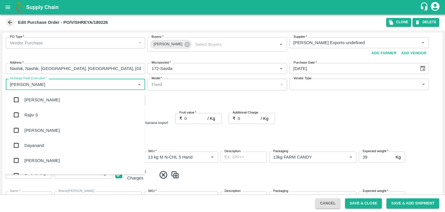
type input "[PERSON_NAME]"
click at [43, 133] on div "jaydip Tale" at bounding box center [34, 130] width 20 height 6
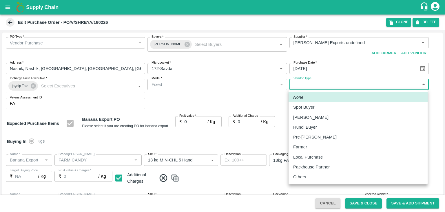
click at [304, 84] on body "Supply Chain Edit Purchase Order - PO/V/SHREYA/180226 Clone DELETE PO Type   * …" at bounding box center [222, 106] width 445 height 212
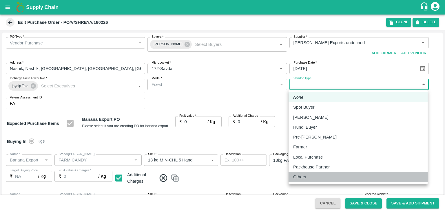
click at [313, 173] on li "Others" at bounding box center [358, 177] width 139 height 10
type input "OTHER"
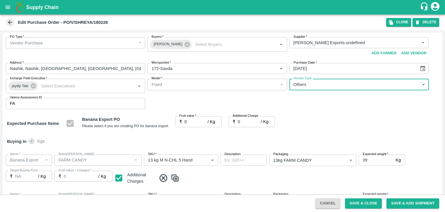
click at [195, 119] on input "0" at bounding box center [196, 121] width 23 height 11
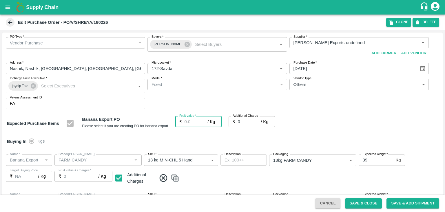
type input "1"
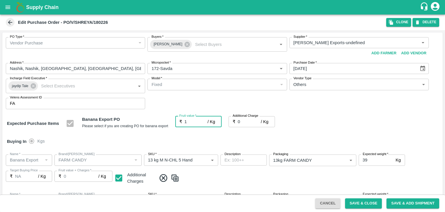
type input "1"
type input "18"
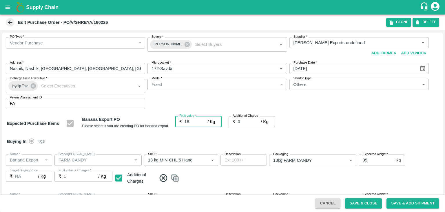
type input "18"
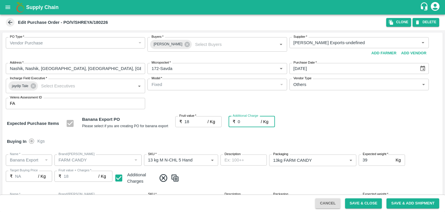
type input "2"
type input "20"
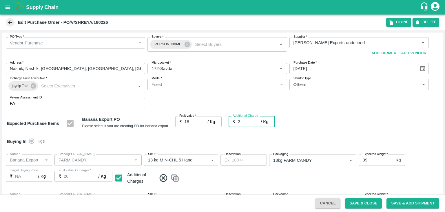
type input "2.7"
type input "20.7"
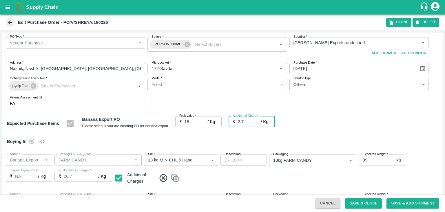
type input "2.75"
type input "20.75"
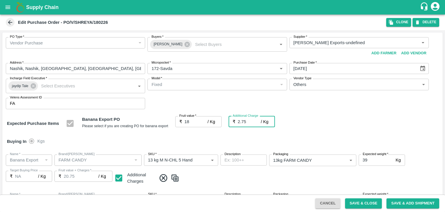
type input "2.75"
click at [217, 141] on div "Buying In Kgs" at bounding box center [222, 141] width 441 height 17
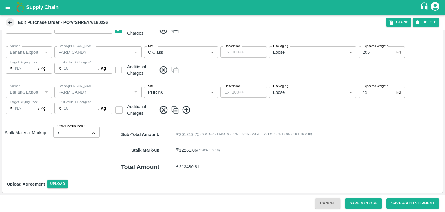
click at [344, 202] on span "Save & Close" at bounding box center [364, 203] width 42 height 5
click at [358, 202] on button "Save & Close" at bounding box center [363, 203] width 37 height 10
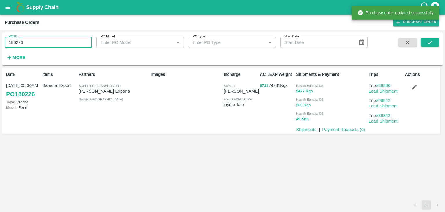
click at [36, 46] on input "180226" at bounding box center [48, 42] width 87 height 11
paste input "text"
click at [36, 46] on input "180226" at bounding box center [48, 42] width 87 height 11
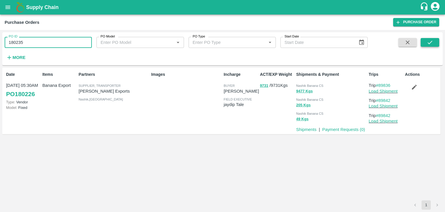
type input "180235"
click at [426, 42] on button "submit" at bounding box center [430, 42] width 19 height 9
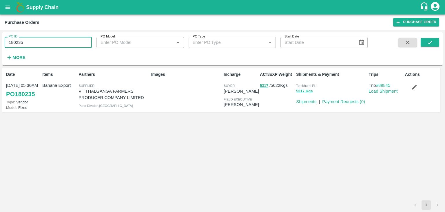
click at [51, 43] on input "180235" at bounding box center [48, 42] width 87 height 11
click at [413, 87] on icon "button" at bounding box center [414, 87] width 6 height 6
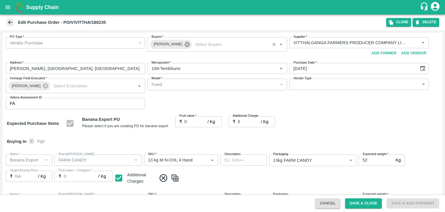
click at [184, 46] on icon at bounding box center [187, 44] width 6 height 6
click at [174, 44] on input "Buyers   *" at bounding box center [212, 43] width 126 height 8
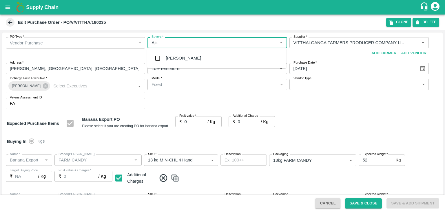
type input "Ajit"
click at [182, 55] on div "[PERSON_NAME]" at bounding box center [183, 58] width 35 height 6
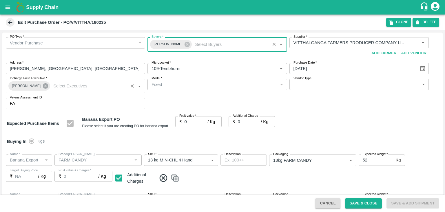
click at [43, 84] on icon at bounding box center [45, 85] width 5 height 5
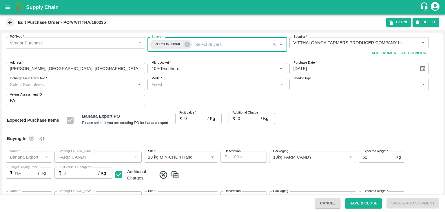
click at [63, 83] on input "Incharge Field Executive   *" at bounding box center [71, 84] width 126 height 8
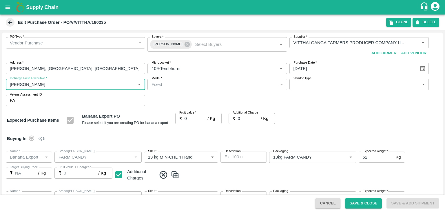
type input "Jay"
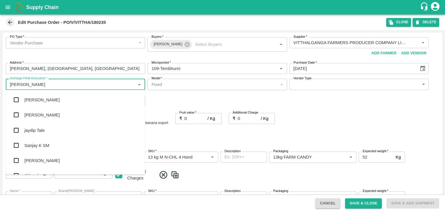
click at [50, 128] on div "jaydip Tale" at bounding box center [75, 129] width 139 height 15
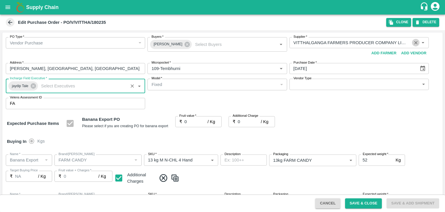
click at [414, 40] on icon "Clear" at bounding box center [416, 43] width 6 height 6
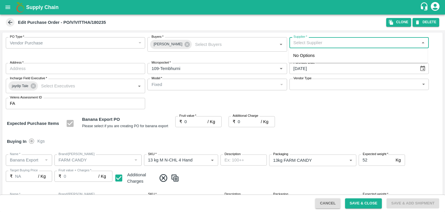
click at [385, 45] on input "Supplier   *" at bounding box center [354, 43] width 126 height 8
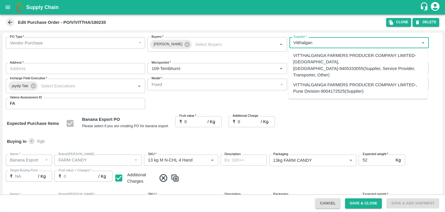
click at [342, 61] on div "VITTHALGANGA FARMERS PRODUCER COMPANY LIMITED-Nimgaon, Solapur-9405333055(Suppl…" at bounding box center [358, 65] width 130 height 26
type input "VITTHALGANGA FARMERS PRODUCER COMPANY LIMITED-Nimgaon, Solapur-9405333055(Suppl…"
type input "Nimgaon, Solapur, Madha, Maharashtra"
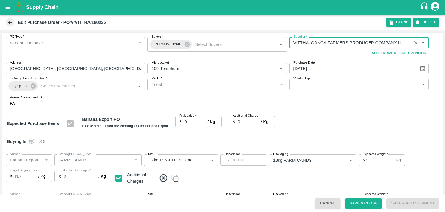
type input "VITTHALGANGA FARMERS PRODUCER COMPANY LIMITED-Nimgaon, Solapur-9405333055(Suppl…"
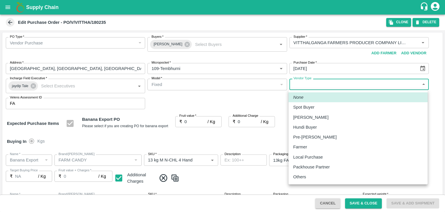
click at [335, 86] on body "Supply Chain Edit Purchase Order - PO/V/VITTHA/180235 Clone DELETE PO Type   * …" at bounding box center [222, 106] width 445 height 212
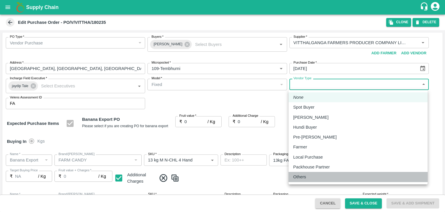
click at [312, 174] on div "Others" at bounding box center [358, 176] width 130 height 6
type input "OTHER"
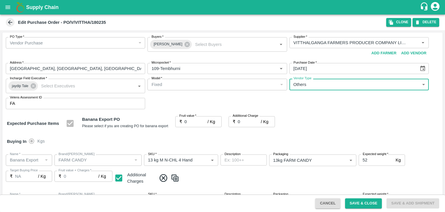
click at [192, 121] on input "0" at bounding box center [196, 121] width 23 height 11
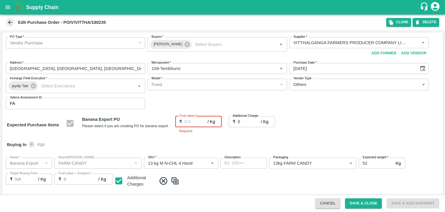
type input "2"
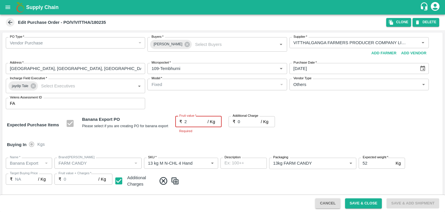
type input "2"
type input "22"
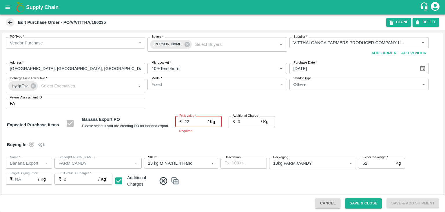
type input "22"
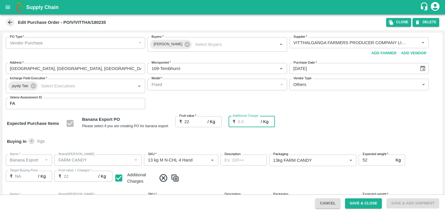
type input "2"
type input "24"
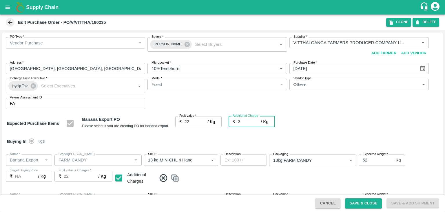
type input "24"
type input "2.7"
type input "24.7"
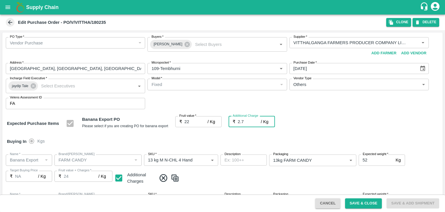
type input "24.7"
type input "2.75"
type input "24.75"
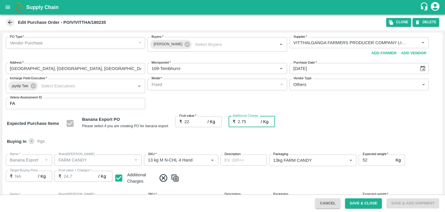
type input "24.75"
type input "2.75"
click at [202, 141] on div "Buying In Kgs" at bounding box center [222, 141] width 441 height 17
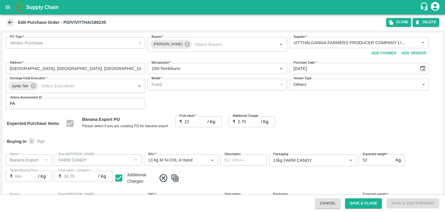
scroll to position [268, 0]
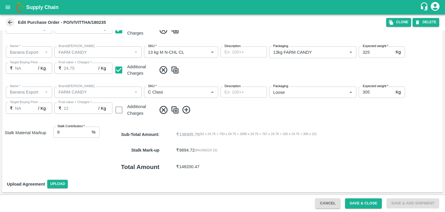
click at [186, 113] on icon at bounding box center [186, 110] width 8 height 8
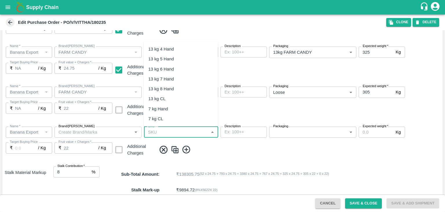
click at [150, 133] on input "SKU   *" at bounding box center [176, 132] width 61 height 8
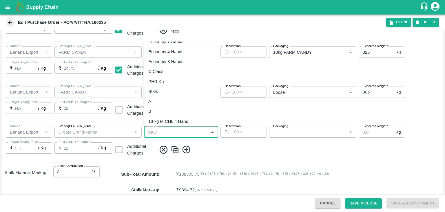
click at [166, 81] on div "PHR Kg" at bounding box center [181, 81] width 74 height 10
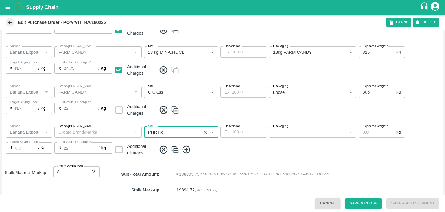
type input "PHR Kg"
type input "NA"
click at [290, 135] on body "Supply Chain Edit Purchase Order - PO/V/VITTHA/180235 Clone DELETE PO Type   * …" at bounding box center [222, 106] width 445 height 212
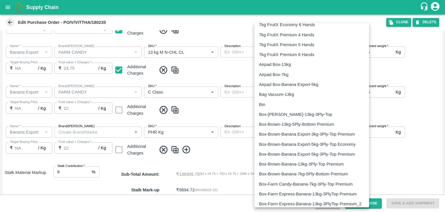
scroll to position [934, 0]
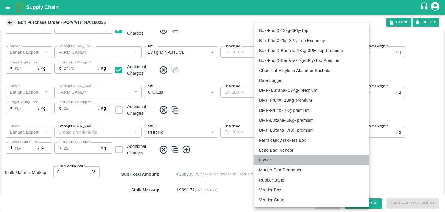
click at [267, 159] on p "Loose" at bounding box center [265, 160] width 12 height 6
type input "258"
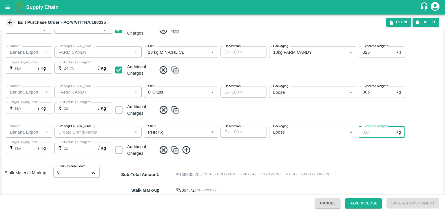
click at [365, 132] on input "Expected weight   *" at bounding box center [376, 131] width 35 height 11
click at [375, 131] on input "Expected weight   *" at bounding box center [376, 131] width 35 height 11
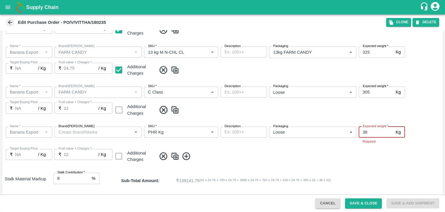
type input "38"
click at [291, 159] on div "Name   * Name   * Brand/Marka Brand/Marka SKU   * SKU   * Description x Descrip…" at bounding box center [222, 145] width 441 height 46
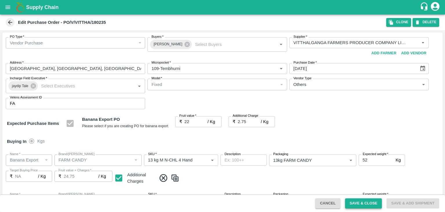
scroll to position [307, 0]
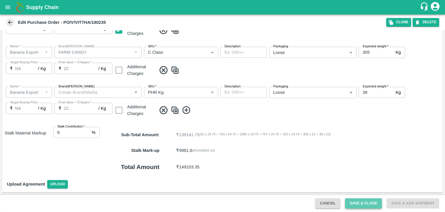
click at [371, 204] on button "Save & Close" at bounding box center [363, 203] width 37 height 10
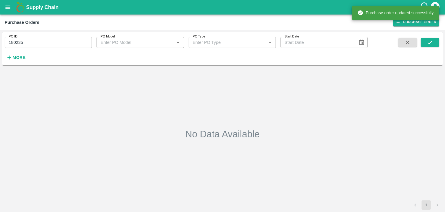
type input "180235"
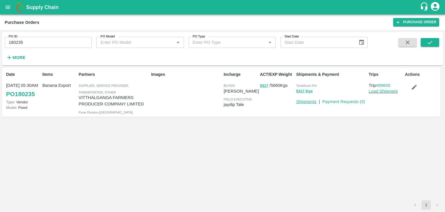
click at [310, 100] on link "Shipments" at bounding box center [306, 101] width 20 height 5
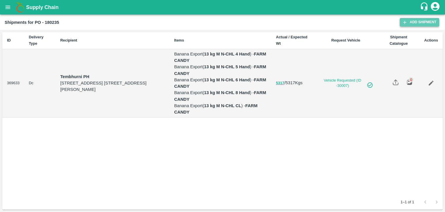
click at [414, 22] on link "Add Shipment" at bounding box center [419, 22] width 39 height 8
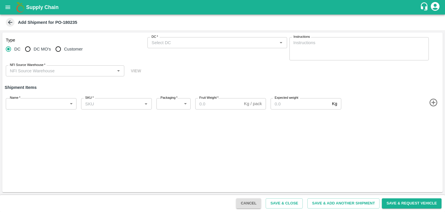
type input "64942-VITTHALGANGA FARMERS PRODUCER COMPANY LIMITED"
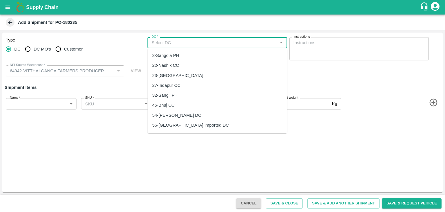
click at [196, 42] on input "DC   *" at bounding box center [212, 43] width 126 height 8
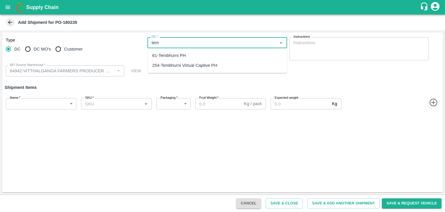
click at [181, 56] on div "61-Tembhurni PH" at bounding box center [170, 55] width 34 height 6
type input "61-Tembhurni PH"
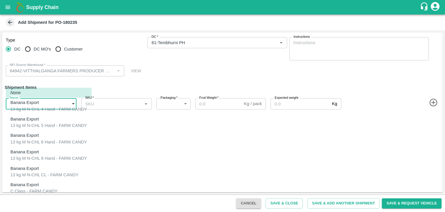
click at [55, 102] on body "Supply Chain Add Shipment for PO-180235 Type DC DC MO's Customer DC   * DC   * …" at bounding box center [222, 106] width 445 height 212
click at [43, 182] on div "Banana Export C Class - FARM CANDY" at bounding box center [33, 187] width 47 height 13
type input "2106850"
type input "258"
type input "305"
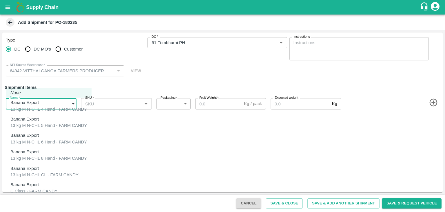
type input "305"
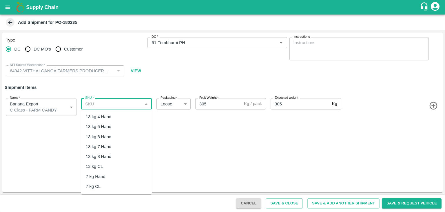
drag, startPoint x: 126, startPoint y: 105, endPoint x: 117, endPoint y: 154, distance: 49.7
click at [117, 154] on body "Supply Chain Add Shipment for PO-180235 Type DC DC MO's Customer DC   * DC   * …" at bounding box center [222, 106] width 445 height 212
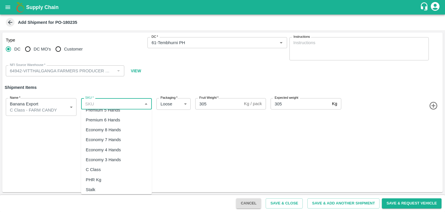
scroll to position [97, 0]
click at [95, 168] on div "C Class" at bounding box center [93, 169] width 15 height 6
type input "C Class"
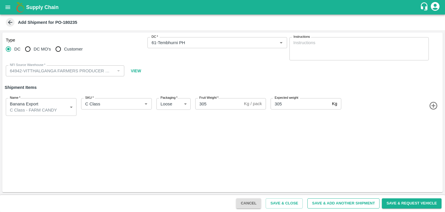
click at [343, 200] on button "Save & Add Another Shipment" at bounding box center [344, 203] width 72 height 10
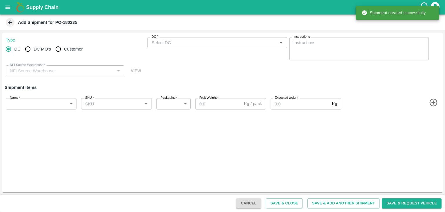
click at [30, 48] on input "DC MO's" at bounding box center [28, 49] width 12 height 12
radio input "true"
type input "64942-VITTHALGANGA FARMERS PRODUCER COMPANY LIMITED"
click at [6, 48] on input "DC" at bounding box center [9, 49] width 12 height 12
radio input "true"
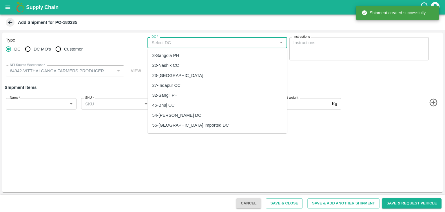
click at [173, 41] on input "DC   *" at bounding box center [212, 43] width 126 height 8
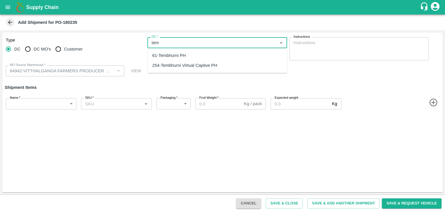
click at [181, 56] on div "61-Tembhurni PH" at bounding box center [170, 55] width 34 height 6
type input "61-Tembhurni PH"
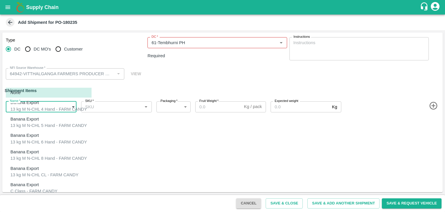
click at [34, 101] on body "Supply Chain Add Shipment for PO-180235 Type DC DC MO's Customer DC   * DC   * …" at bounding box center [222, 106] width 445 height 212
click at [40, 198] on div "Banana Export" at bounding box center [25, 201] width 31 height 6
type input "2108732"
type input "258"
type input "38"
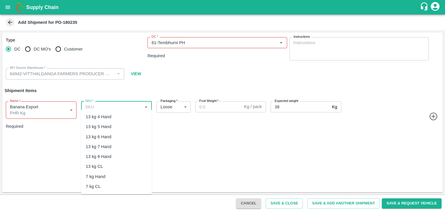
drag, startPoint x: 133, startPoint y: 105, endPoint x: 124, endPoint y: 178, distance: 73.5
click at [124, 178] on body "Supply Chain Add Shipment for PO-180235 Type DC DC MO's Customer DC   * DC   * …" at bounding box center [222, 106] width 445 height 212
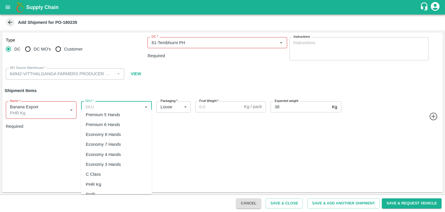
scroll to position [93, 0]
click at [104, 178] on div "PHR Kg" at bounding box center [116, 183] width 71 height 10
type input "PHR Kg"
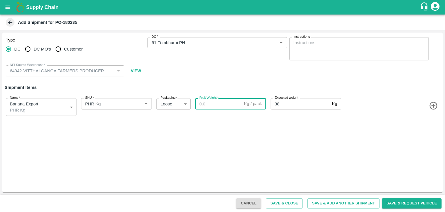
click at [219, 102] on input "Fruit Weight   *" at bounding box center [218, 103] width 46 height 11
type input "38"
click at [339, 200] on button "Save & Add Another Shipment" at bounding box center [344, 203] width 72 height 10
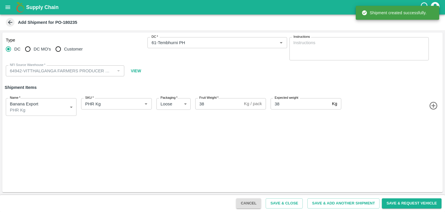
click at [5, 6] on icon "open drawer" at bounding box center [8, 7] width 6 height 6
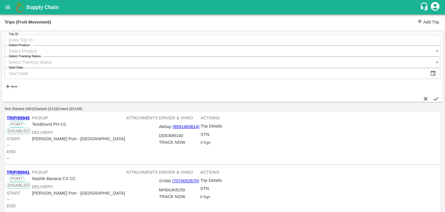
click at [423, 26] on link "Add Trip" at bounding box center [428, 22] width 23 height 8
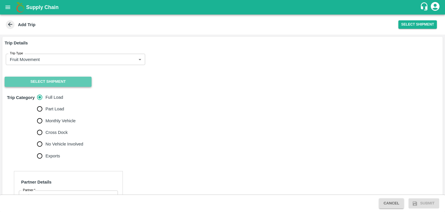
click at [56, 79] on button "Select Shipment" at bounding box center [48, 82] width 87 height 10
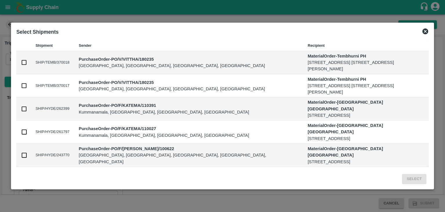
click at [23, 66] on td at bounding box center [23, 62] width 14 height 23
click at [23, 62] on input "checkbox" at bounding box center [24, 62] width 6 height 6
checkbox input "true"
click at [23, 86] on input "checkbox" at bounding box center [24, 85] width 6 height 6
checkbox input "true"
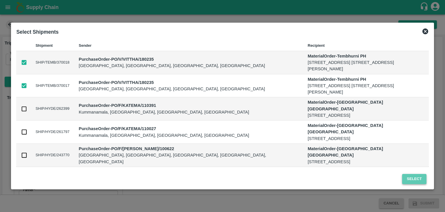
click at [420, 176] on button "Select" at bounding box center [414, 179] width 24 height 10
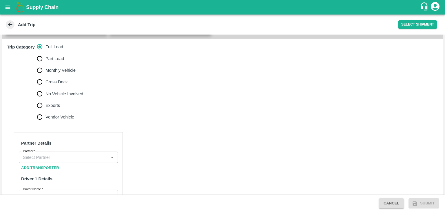
scroll to position [177, 0]
click at [52, 91] on span "No Vehicle Involved" at bounding box center [65, 93] width 38 height 6
click at [46, 91] on input "No Vehicle Involved" at bounding box center [40, 94] width 12 height 12
radio input "true"
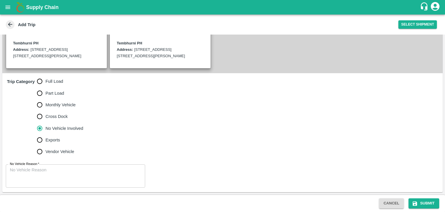
scroll to position [142, 0]
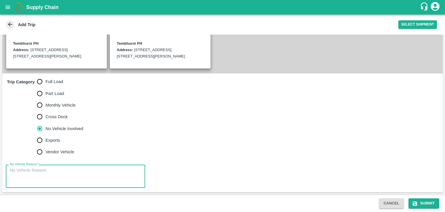
click at [66, 168] on textarea "No Vehicle Reason   *" at bounding box center [75, 176] width 131 height 18
type textarea "Field Dump"
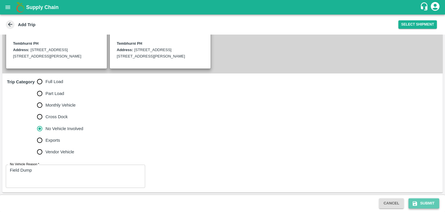
click at [421, 202] on button "Submit" at bounding box center [424, 203] width 31 height 10
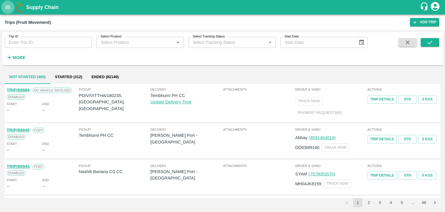
click at [6, 8] on icon "open drawer" at bounding box center [8, 7] width 5 height 3
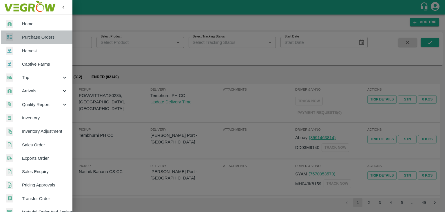
click at [41, 36] on span "Purchase Orders" at bounding box center [45, 37] width 46 height 6
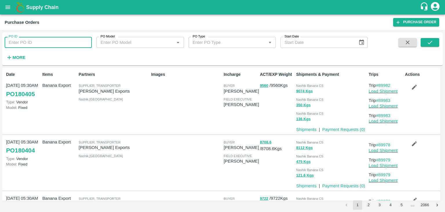
click at [64, 41] on input "PO ID" at bounding box center [48, 42] width 87 height 11
paste input "180235"
click at [64, 41] on input "PO ID" at bounding box center [48, 42] width 87 height 11
type input "180235"
click at [431, 43] on icon "submit" at bounding box center [430, 42] width 6 height 6
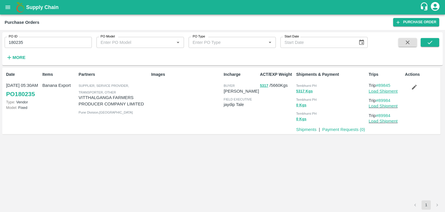
click at [377, 90] on link "Load Shipment" at bounding box center [383, 91] width 29 height 5
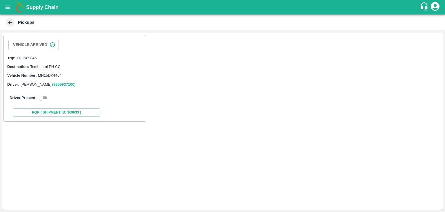
click at [46, 94] on div "Driver Present:" at bounding box center [74, 98] width 137 height 16
click at [46, 98] on input "checkbox" at bounding box center [41, 97] width 21 height 7
checkbox input "true"
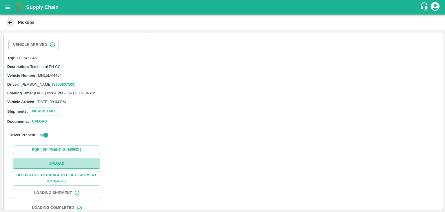
click at [60, 164] on button "Upload" at bounding box center [56, 163] width 87 height 10
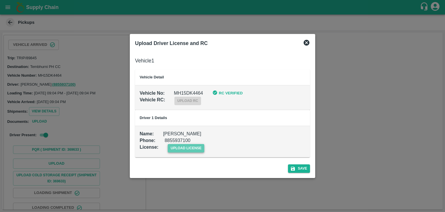
click at [194, 149] on span "upload license" at bounding box center [186, 148] width 37 height 8
click at [0, 0] on input "upload license" at bounding box center [0, 0] width 0 height 0
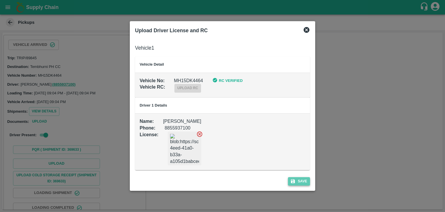
click at [295, 178] on icon "submit" at bounding box center [293, 180] width 5 height 5
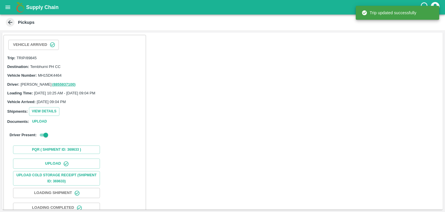
scroll to position [60, 0]
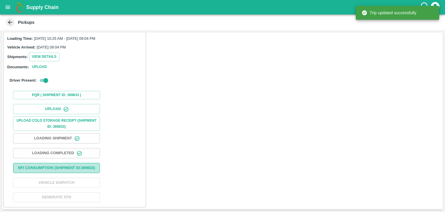
click at [59, 169] on button "Nfi Consumption (SHIPMENT ID: 369633 )" at bounding box center [56, 168] width 87 height 10
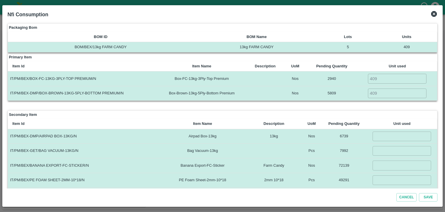
click at [433, 16] on icon at bounding box center [434, 14] width 6 height 6
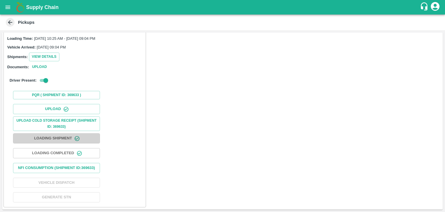
click at [43, 135] on button "Loading Shipment" at bounding box center [56, 138] width 87 height 10
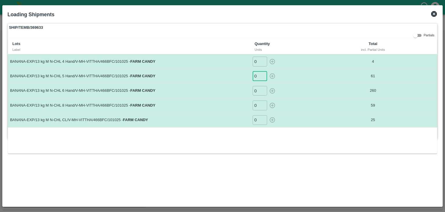
click at [257, 76] on input "0" at bounding box center [260, 76] width 14 height 10
type input "6"
type input "9"
click at [276, 76] on button "button" at bounding box center [272, 76] width 9 height 10
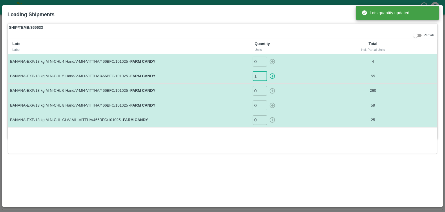
click at [263, 75] on input "1" at bounding box center [260, 76] width 14 height 10
click at [272, 75] on icon "button" at bounding box center [272, 76] width 6 height 6
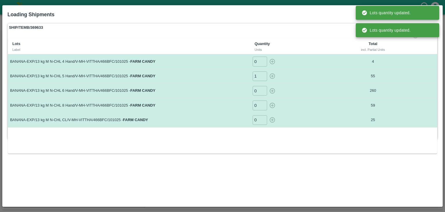
type input "0"
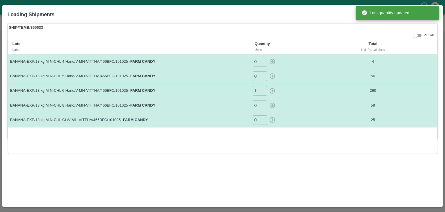
click at [262, 89] on input "1" at bounding box center [260, 91] width 14 height 10
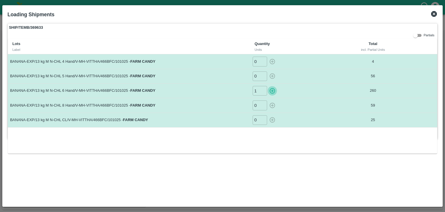
click at [271, 89] on icon "button" at bounding box center [272, 91] width 6 height 6
type input "0"
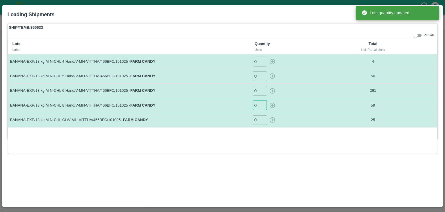
click at [257, 107] on input "0" at bounding box center [260, 105] width 14 height 10
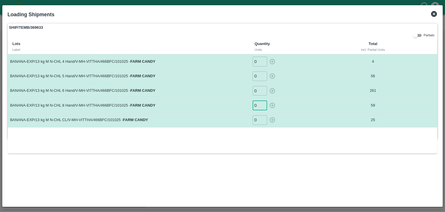
click at [257, 104] on input "0" at bounding box center [260, 105] width 14 height 10
click at [270, 104] on icon "button" at bounding box center [273, 106] width 6 height 6
type input "0"
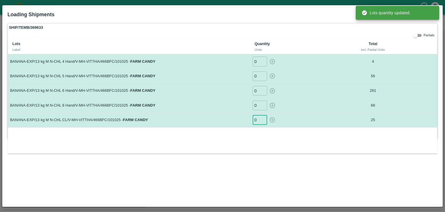
click at [258, 117] on input "0" at bounding box center [260, 120] width 14 height 10
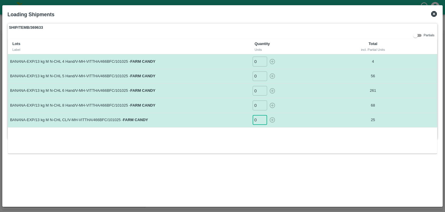
click at [259, 121] on input "0" at bounding box center [260, 120] width 14 height 10
click at [256, 119] on input "number" at bounding box center [260, 120] width 14 height 10
click at [271, 119] on icon "button" at bounding box center [272, 120] width 6 height 6
type input "0"
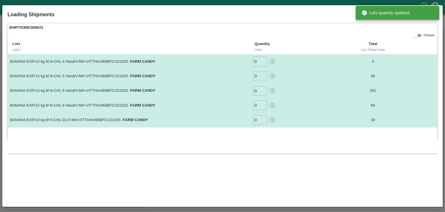
click at [338, 126] on td "19" at bounding box center [373, 119] width 75 height 14
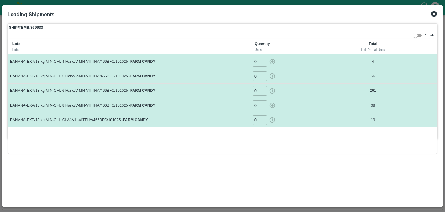
click at [432, 11] on icon at bounding box center [434, 13] width 7 height 7
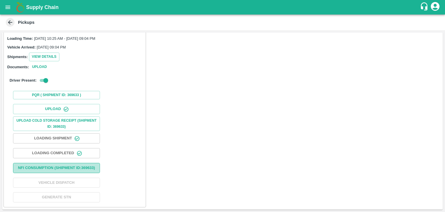
click at [79, 163] on button "Nfi Consumption (SHIPMENT ID: 369633 )" at bounding box center [56, 168] width 87 height 10
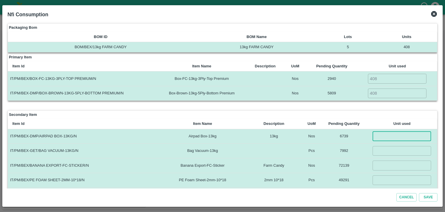
click at [390, 135] on input "number" at bounding box center [402, 136] width 59 height 10
type input "408"
click at [393, 155] on input "number" at bounding box center [402, 151] width 59 height 10
type input "408"
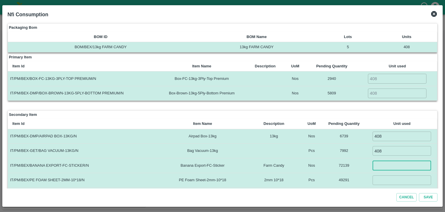
click at [391, 166] on input "number" at bounding box center [402, 165] width 59 height 10
type input "10000"
click at [384, 180] on input "number" at bounding box center [402, 180] width 59 height 10
click at [398, 177] on input "number" at bounding box center [402, 180] width 59 height 10
type input "2856"
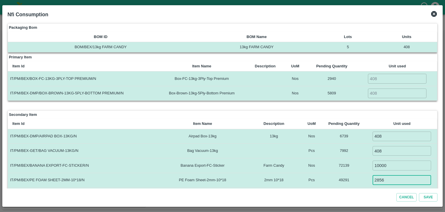
scroll to position [89, 0]
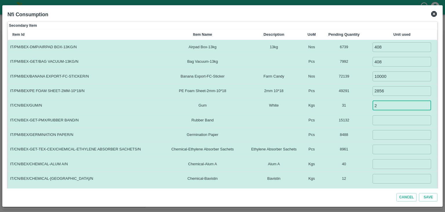
type input "2"
type input "816"
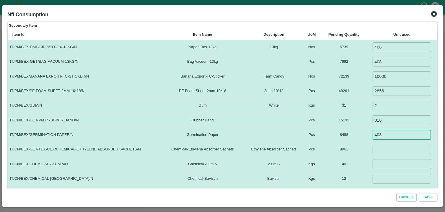
type input "408"
type input "5"
type input "1"
type input "1.5"
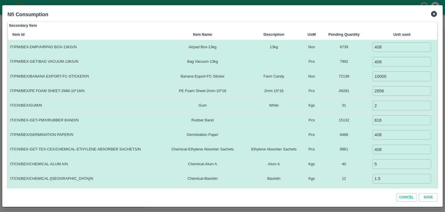
scroll to position [97, 0]
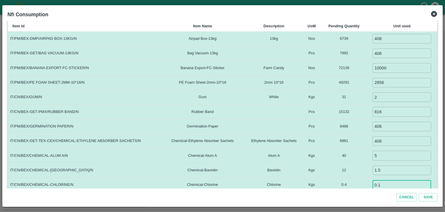
type input "0.1"
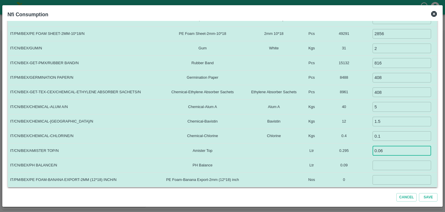
type input "0.06"
type input "0.035"
type input "0"
click at [419, 193] on button "Save" at bounding box center [428, 197] width 19 height 8
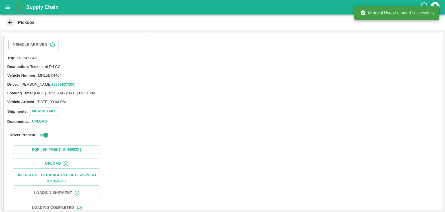
scroll to position [60, 0]
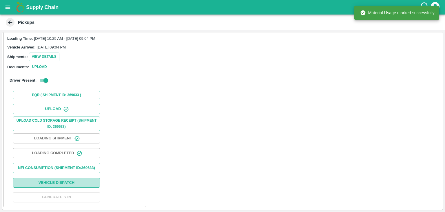
click at [79, 184] on button "Vehicle Dispatch" at bounding box center [56, 182] width 87 height 10
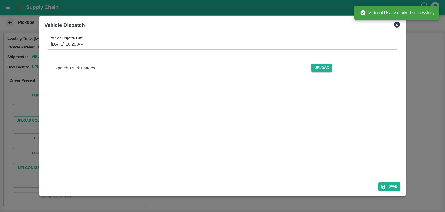
click at [247, 37] on div "Vehicle Dispatch Time 12/10/2025 10:29 AM Vehicle Dispatch Time Dispatch Truck …" at bounding box center [223, 57] width 356 height 47
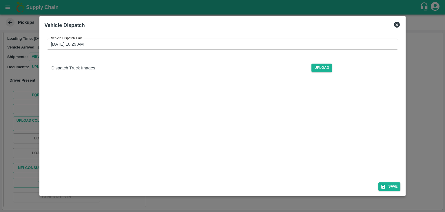
click at [248, 43] on input "12/10/2025 10:29 AM" at bounding box center [221, 44] width 348 height 11
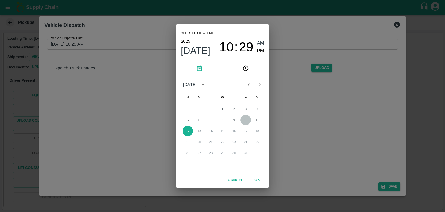
click at [246, 122] on button "10" at bounding box center [246, 120] width 10 height 10
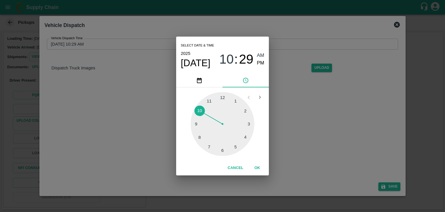
click at [225, 150] on div at bounding box center [223, 124] width 64 height 64
click at [261, 60] on span "PM" at bounding box center [261, 63] width 8 height 8
type input "10/10/2025 06:29 PM"
click at [262, 171] on button "OK" at bounding box center [257, 168] width 19 height 10
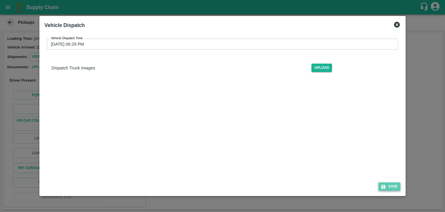
click at [395, 187] on button "Save" at bounding box center [390, 186] width 22 height 8
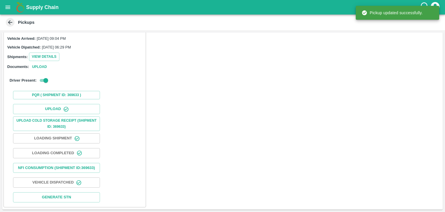
scroll to position [60, 0]
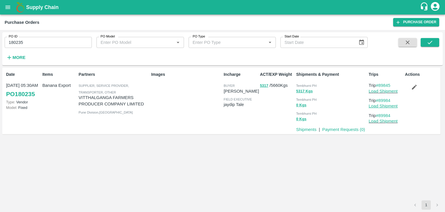
click at [385, 107] on link "Load Shipment" at bounding box center [383, 106] width 29 height 5
click at [435, 40] on button "submit" at bounding box center [430, 42] width 19 height 9
click at [386, 105] on link "Load Shipment" at bounding box center [383, 106] width 29 height 5
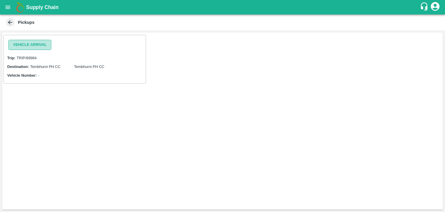
click at [26, 49] on button "Vehicle Arrival" at bounding box center [29, 45] width 43 height 10
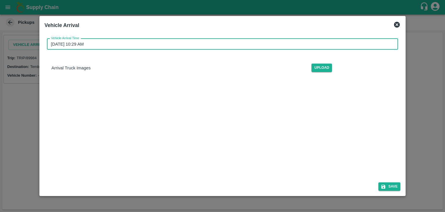
click at [205, 47] on input "[DATE] 10:29 AM" at bounding box center [221, 44] width 348 height 11
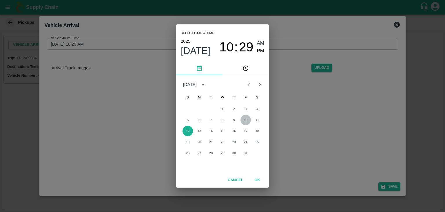
click at [244, 119] on button "10" at bounding box center [246, 120] width 10 height 10
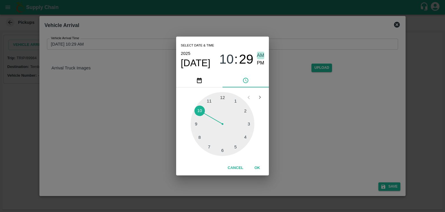
click at [262, 56] on span "AM" at bounding box center [261, 56] width 8 height 8
click at [197, 125] on div at bounding box center [223, 124] width 64 height 64
drag, startPoint x: 197, startPoint y: 125, endPoint x: 256, endPoint y: 165, distance: 71.6
click at [256, 165] on div "Select date & time [DATE] 09 : 26 AM PM 05 10 15 20 25 30 35 40 45 50 55 00 Can…" at bounding box center [222, 106] width 93 height 139
click at [256, 165] on button "OK" at bounding box center [257, 168] width 19 height 10
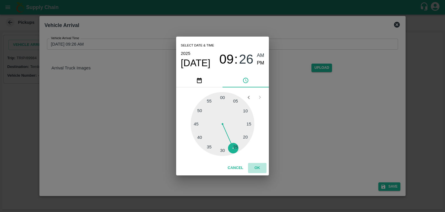
type input "10/10/2025 09:29 AM"
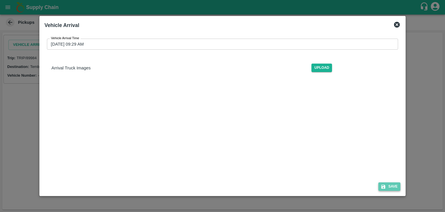
click at [391, 185] on button "Save" at bounding box center [390, 186] width 22 height 8
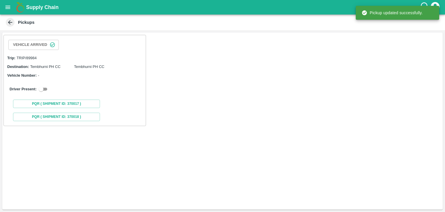
drag, startPoint x: 49, startPoint y: 84, endPoint x: 43, endPoint y: 87, distance: 6.5
click at [43, 87] on div "Driver Present:" at bounding box center [74, 89] width 137 height 16
click at [43, 87] on input "checkbox" at bounding box center [41, 89] width 21 height 7
checkbox input "true"
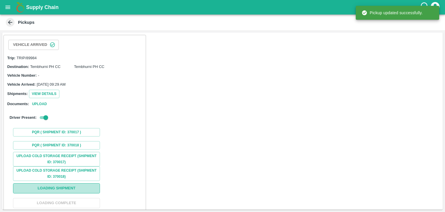
click at [77, 185] on button "Loading Shipment" at bounding box center [56, 188] width 87 height 10
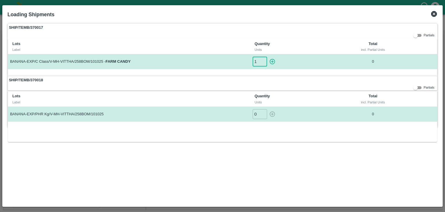
click at [263, 61] on input "1" at bounding box center [260, 62] width 14 height 10
click at [270, 60] on icon "button" at bounding box center [273, 62] width 6 height 6
type input "0"
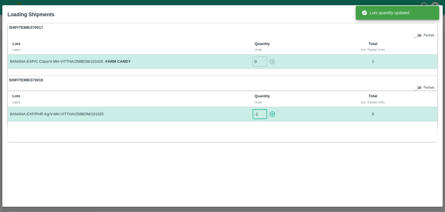
click at [262, 114] on input "-1" at bounding box center [260, 114] width 14 height 10
click at [265, 112] on input "0" at bounding box center [260, 114] width 14 height 10
click at [265, 112] on input "1" at bounding box center [260, 114] width 14 height 10
click at [273, 112] on icon "button" at bounding box center [273, 114] width 6 height 6
type input "0"
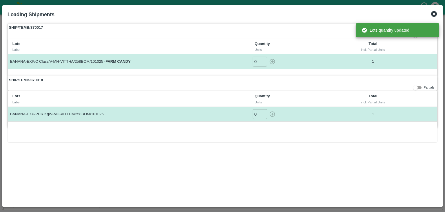
click at [353, 100] on div "incl. Partial Units" at bounding box center [373, 101] width 66 height 5
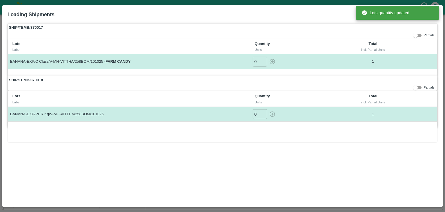
click at [395, 38] on div "SHIP/TEMB/370017 Partials Lots Label Quantity Units Total incl. Partial Units B…" at bounding box center [223, 49] width 431 height 52
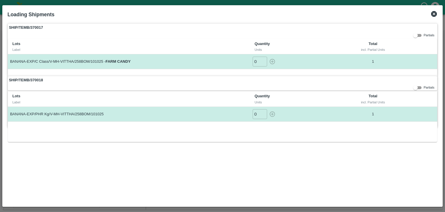
click at [431, 12] on icon at bounding box center [434, 13] width 7 height 7
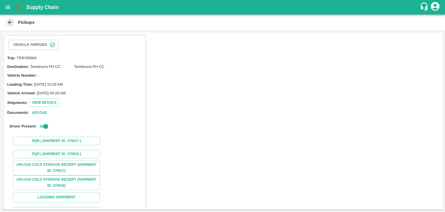
scroll to position [43, 0]
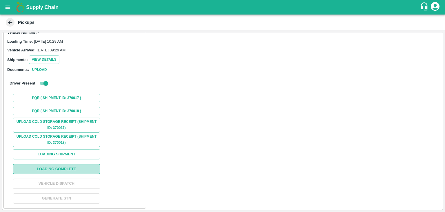
click at [70, 169] on button "Loading Complete" at bounding box center [56, 169] width 87 height 10
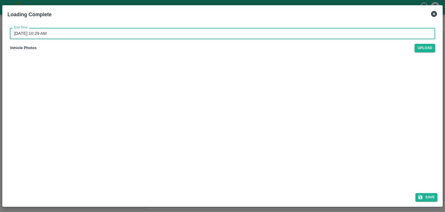
click at [240, 33] on input "12/10/2025 10:29 AM" at bounding box center [221, 33] width 422 height 11
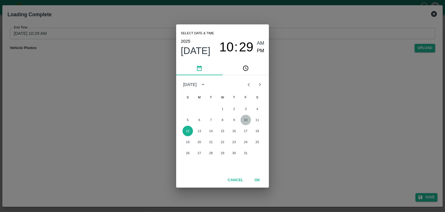
click at [246, 120] on button "10" at bounding box center [246, 120] width 10 height 10
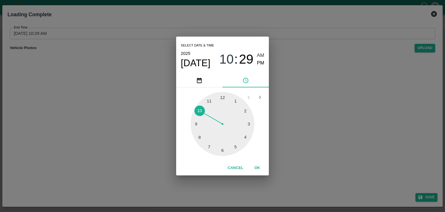
click at [235, 149] on div at bounding box center [223, 124] width 64 height 64
click at [262, 63] on span "PM" at bounding box center [261, 63] width 8 height 8
click at [261, 168] on button "OK" at bounding box center [257, 168] width 19 height 10
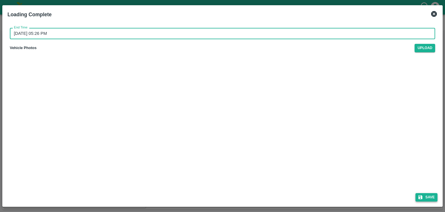
click at [430, 196] on button "Save" at bounding box center [427, 197] width 22 height 8
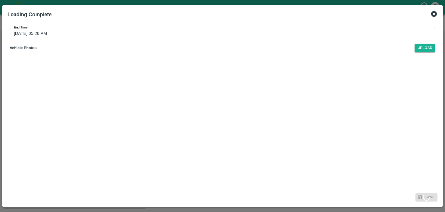
type input "12/10/2025 10:30 AM"
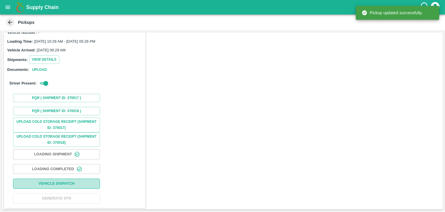
click at [83, 181] on button "Vehicle Dispatch" at bounding box center [56, 183] width 87 height 10
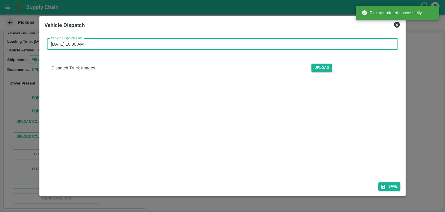
click at [222, 44] on input "12/10/2025 10:30 AM" at bounding box center [221, 44] width 348 height 11
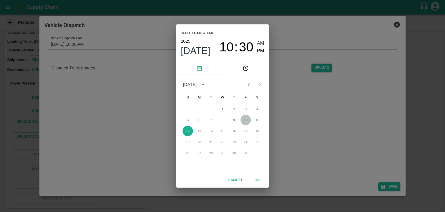
click at [245, 118] on button "10" at bounding box center [246, 120] width 10 height 10
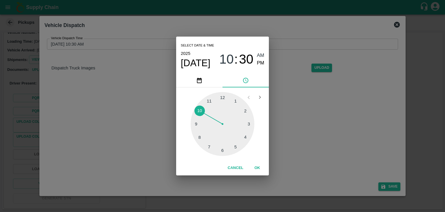
click at [224, 149] on div at bounding box center [223, 124] width 64 height 64
click at [262, 66] on span "PM" at bounding box center [261, 63] width 8 height 8
type input "10/10/2025 06:29 PM"
click at [258, 166] on button "OK" at bounding box center [257, 168] width 19 height 10
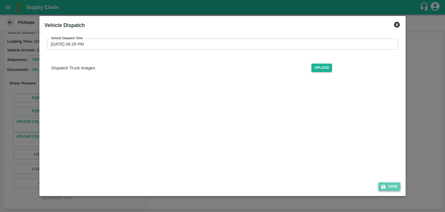
click at [394, 185] on button "Save" at bounding box center [390, 186] width 22 height 8
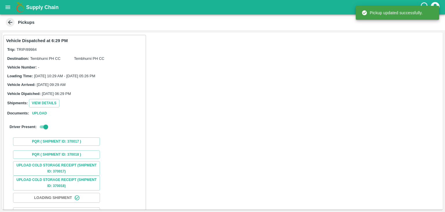
scroll to position [43, 0]
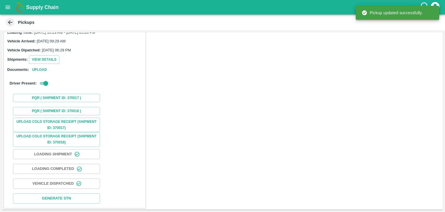
click at [9, 10] on icon "open drawer" at bounding box center [8, 7] width 6 height 6
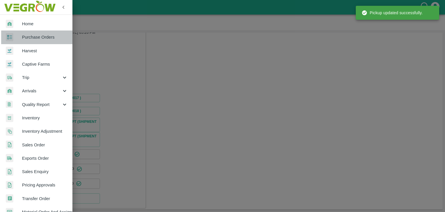
click at [39, 37] on span "Purchase Orders" at bounding box center [45, 37] width 46 height 6
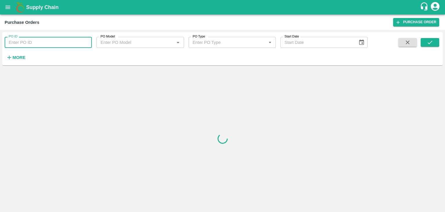
click at [47, 41] on input "PO ID" at bounding box center [48, 42] width 87 height 11
paste input "180235"
drag, startPoint x: 441, startPoint y: 42, endPoint x: 424, endPoint y: 43, distance: 16.2
click at [424, 43] on div "PO ID 180235 PO ID PO Model PO Model   * PO Type PO Type   * Start Date Start D…" at bounding box center [222, 49] width 441 height 28
click at [424, 43] on button "submit" at bounding box center [430, 42] width 19 height 9
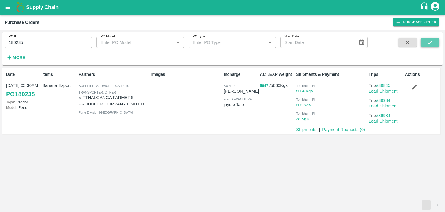
click at [431, 40] on icon "submit" at bounding box center [430, 42] width 6 height 6
click at [49, 43] on input "180235" at bounding box center [48, 42] width 87 height 11
paste input "text"
type input "180218"
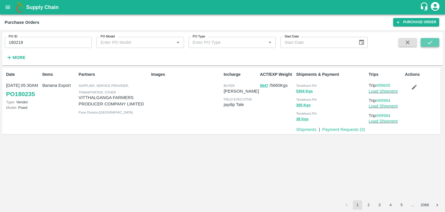
click at [433, 43] on icon "submit" at bounding box center [430, 42] width 6 height 6
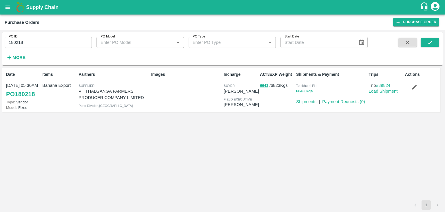
click at [42, 37] on input "180218" at bounding box center [48, 42] width 87 height 11
click at [433, 45] on button "submit" at bounding box center [430, 42] width 19 height 9
click at [412, 86] on icon "button" at bounding box center [414, 87] width 6 height 6
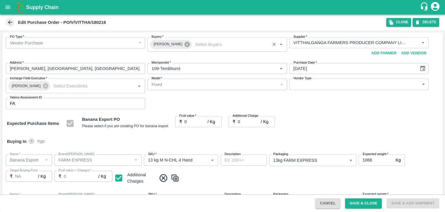
click at [185, 43] on icon at bounding box center [187, 44] width 5 height 5
click at [179, 43] on input "Buyers   *" at bounding box center [212, 43] width 126 height 8
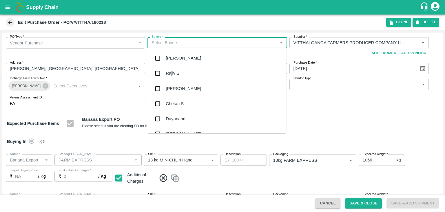
click at [179, 43] on input "Buyers   *" at bounding box center [212, 43] width 126 height 8
type input "Ajit"
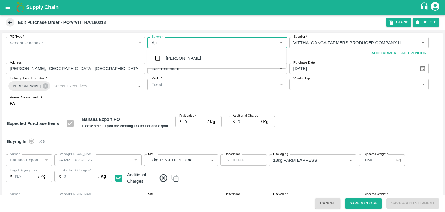
click at [181, 56] on div "Ajit Otari" at bounding box center [183, 58] width 35 height 6
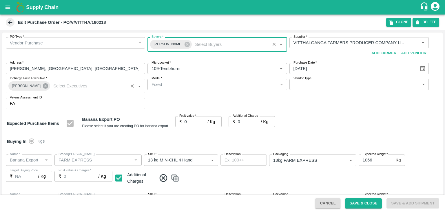
click at [43, 87] on icon at bounding box center [45, 85] width 5 height 5
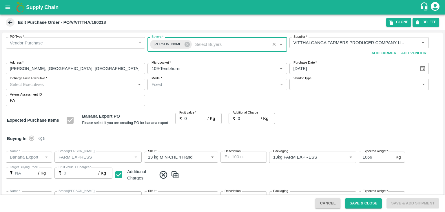
click at [51, 85] on input "Incharge Field Executive   *" at bounding box center [71, 84] width 126 height 8
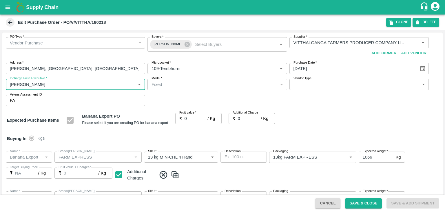
type input "Jay"
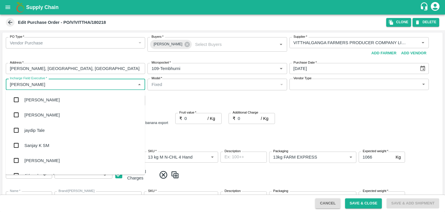
click at [48, 125] on div "jaydip Tale" at bounding box center [75, 129] width 139 height 15
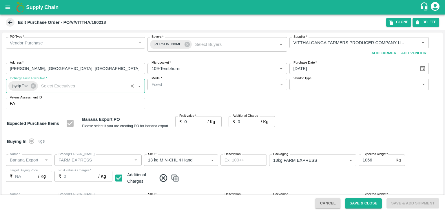
click at [304, 85] on body "Supply Chain Edit Purchase Order - PO/V/VITTHA/180218 Clone DELETE PO Type   * …" at bounding box center [222, 106] width 445 height 212
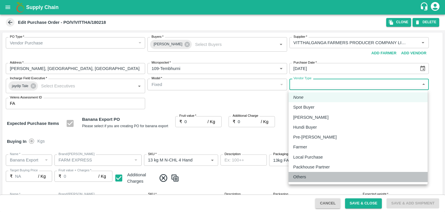
click at [304, 177] on p "Others" at bounding box center [299, 176] width 13 height 6
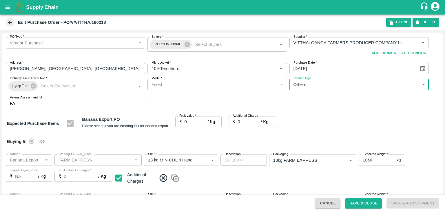
type input "OTHER"
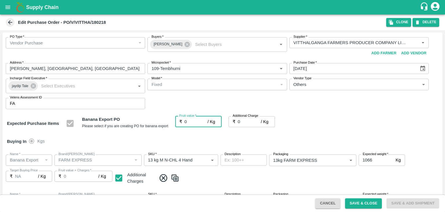
click at [193, 119] on input "0" at bounding box center [196, 121] width 23 height 11
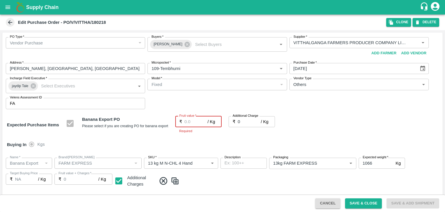
type input "2"
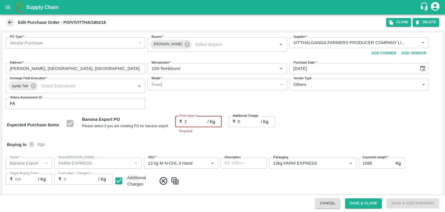
type input "2"
type input "22"
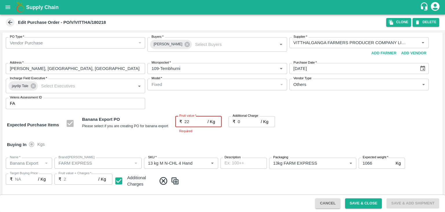
type input "22"
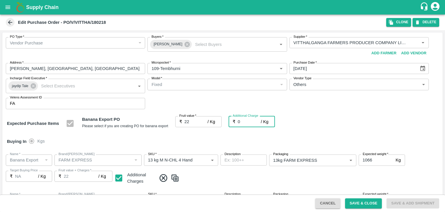
type input "2"
type input "24"
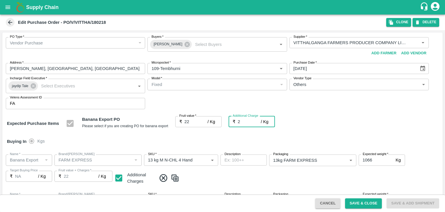
type input "24"
type input "2.7"
type input "24.7"
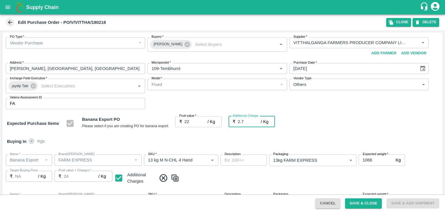
type input "24.7"
type input "2.75"
type input "24.75"
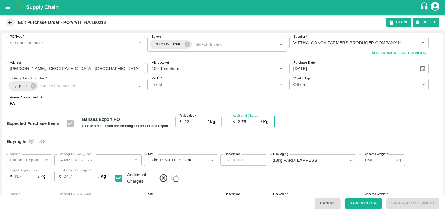
type input "24.75"
type input "2.75"
click at [246, 139] on div "Buying In Kgs" at bounding box center [222, 141] width 441 height 17
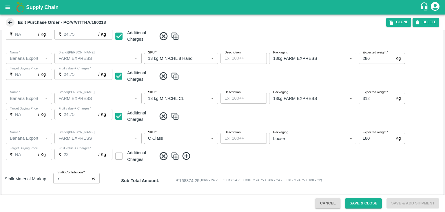
scroll to position [268, 0]
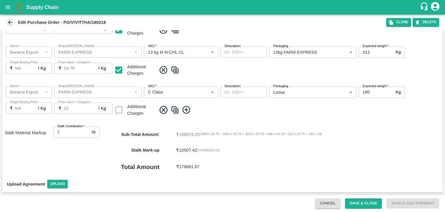
click at [187, 110] on icon at bounding box center [186, 110] width 8 height 8
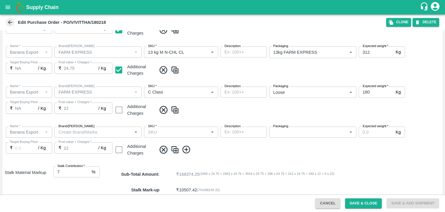
click at [172, 126] on div "SKU   *" at bounding box center [181, 131] width 74 height 11
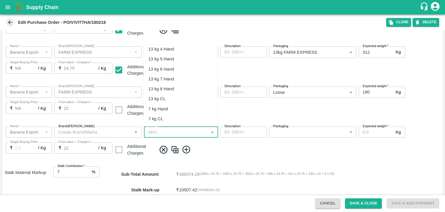
scroll to position [93, 0]
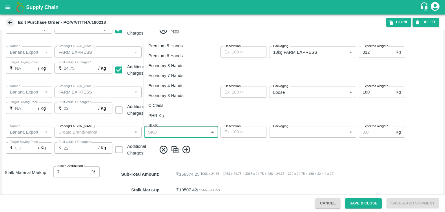
click at [174, 111] on div "PHR Kg" at bounding box center [181, 115] width 74 height 10
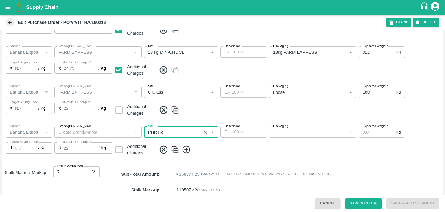
type input "PHR Kg"
type input "NA"
click at [311, 133] on body "Supply Chain Edit Purchase Order - PO/V/VITTHA/180218 Clone DELETE PO Type   * …" at bounding box center [222, 106] width 445 height 212
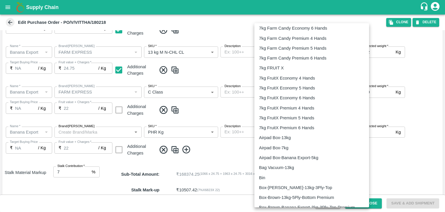
scroll to position [934, 0]
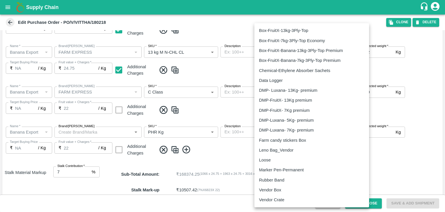
click at [282, 157] on div "Loose" at bounding box center [312, 160] width 106 height 6
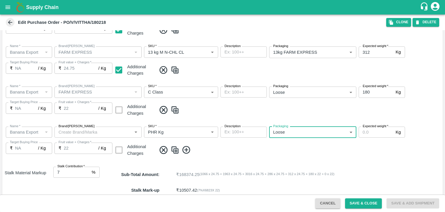
type input "258"
click at [369, 133] on input "Expected weight   *" at bounding box center [376, 131] width 35 height 11
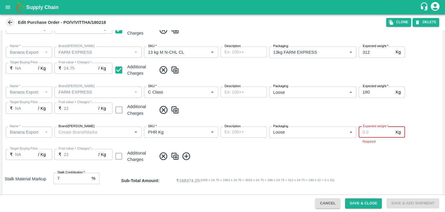
click at [380, 132] on input "Expected weight   *" at bounding box center [376, 131] width 35 height 11
type input "1"
click at [383, 161] on div "Name   * Name   * Brand/Marka Brand/Marka SKU   * SKU   * Description x Descrip…" at bounding box center [222, 145] width 441 height 46
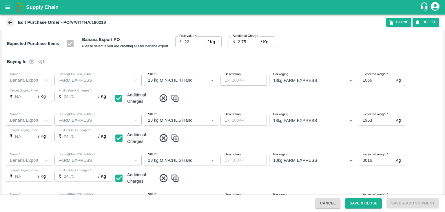
scroll to position [56, 0]
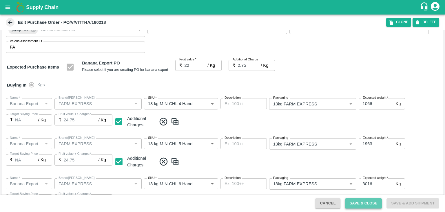
click at [364, 202] on button "Save & Close" at bounding box center [363, 203] width 37 height 10
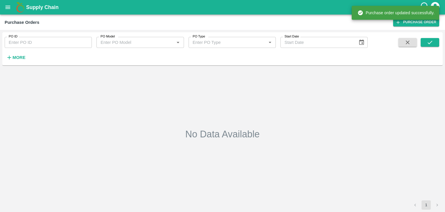
type input "180218"
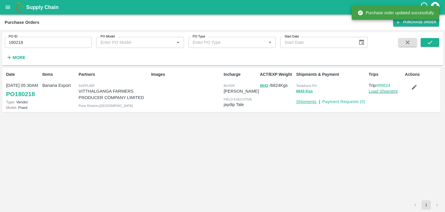
click at [308, 100] on link "Shipments" at bounding box center [306, 101] width 20 height 5
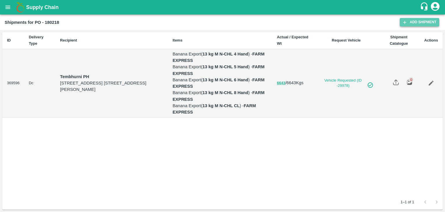
click at [408, 23] on link "Add Shipment" at bounding box center [419, 22] width 39 height 8
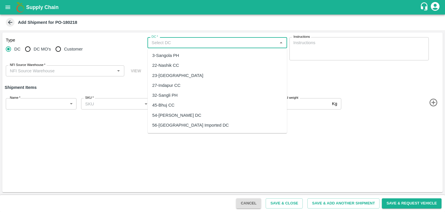
click at [237, 42] on input "DC   *" at bounding box center [212, 43] width 126 height 8
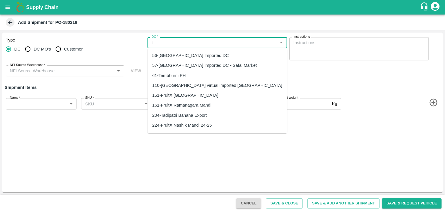
type input "t"
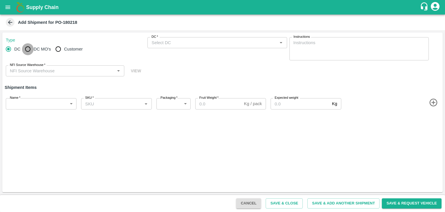
click at [26, 48] on input "DC MO's" at bounding box center [28, 49] width 12 height 12
radio input "true"
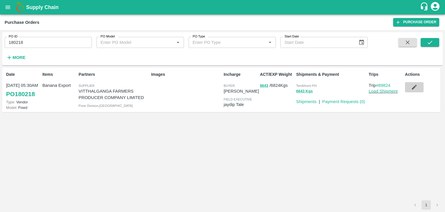
click at [415, 89] on icon "button" at bounding box center [414, 87] width 6 height 6
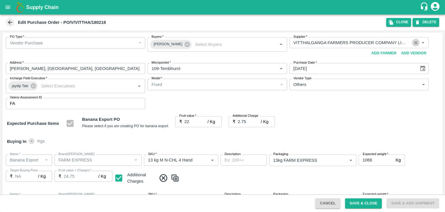
click at [415, 41] on icon "Clear" at bounding box center [416, 43] width 6 height 6
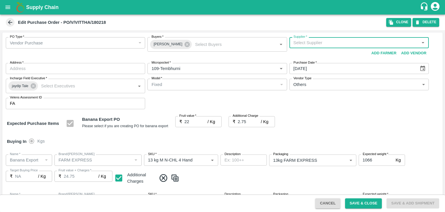
click at [380, 42] on input "Supplier   *" at bounding box center [354, 43] width 126 height 8
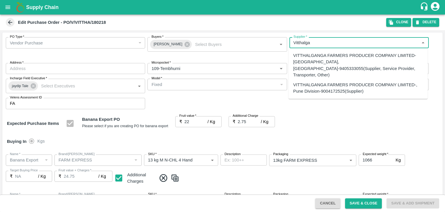
click at [365, 58] on div "VITTHALGANGA FARMERS PRODUCER COMPANY LIMITED-[GEOGRAPHIC_DATA], [GEOGRAPHIC_DA…" at bounding box center [358, 65] width 130 height 26
type input "VITTHALGANGA FARMERS PRODUCER COMPANY LIMITED-[GEOGRAPHIC_DATA], [GEOGRAPHIC_DA…"
type input "[GEOGRAPHIC_DATA], [GEOGRAPHIC_DATA], [GEOGRAPHIC_DATA], [GEOGRAPHIC_DATA]"
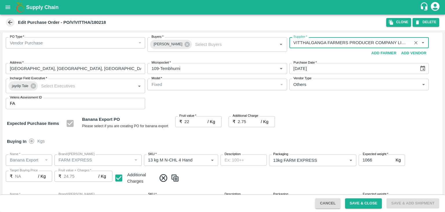
type input "VITTHALGANGA FARMERS PRODUCER COMPANY LIMITED-[GEOGRAPHIC_DATA], [GEOGRAPHIC_DA…"
click at [364, 203] on button "Save & Close" at bounding box center [363, 203] width 37 height 10
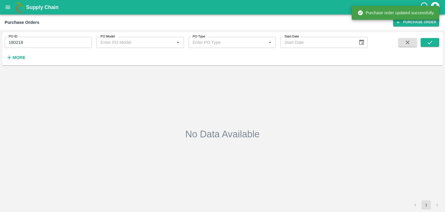
type input "180218"
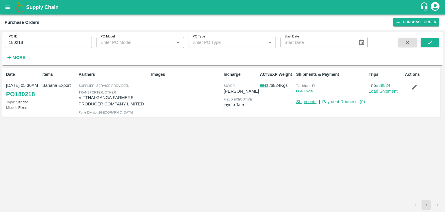
click at [308, 101] on link "Shipments" at bounding box center [306, 101] width 20 height 5
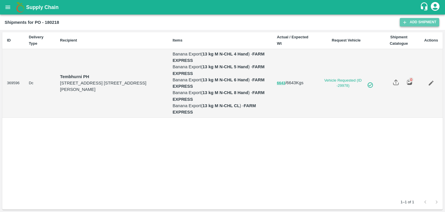
click at [429, 23] on link "Add Shipment" at bounding box center [419, 22] width 39 height 8
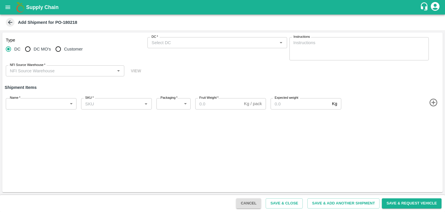
type input "64942-VITTHALGANGA FARMERS PRODUCER COMPANY LIMITED"
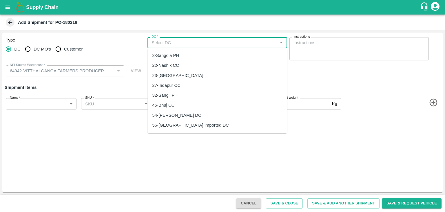
click at [193, 43] on input "DC   *" at bounding box center [212, 43] width 126 height 8
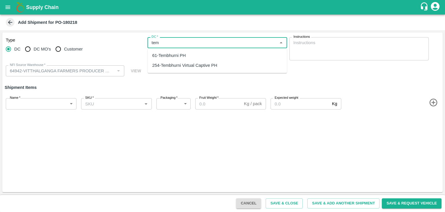
click at [182, 54] on div "61-Tembhurni PH" at bounding box center [170, 55] width 34 height 6
type input "61-Tembhurni PH"
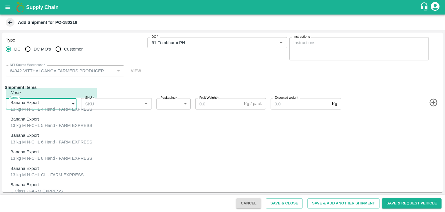
click at [43, 107] on body "Supply Chain Add Shipment for PO-180218 Type [GEOGRAPHIC_DATA] DC MO's Customer…" at bounding box center [222, 106] width 445 height 212
click at [29, 188] on div "C Class - FARM EXPRESS" at bounding box center [36, 191] width 52 height 6
type input "2106641"
type input "258"
type input "180"
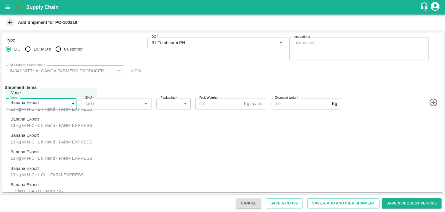
type input "180"
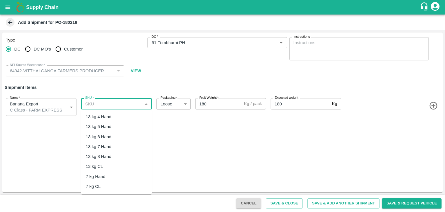
drag, startPoint x: 132, startPoint y: 104, endPoint x: 131, endPoint y: 157, distance: 53.3
click at [131, 157] on body "Supply Chain Add Shipment for PO-180218 Type DC DC MO's Customer DC   * DC   * …" at bounding box center [222, 106] width 445 height 212
click at [108, 136] on div "C Class" at bounding box center [116, 135] width 71 height 10
type input "C Class"
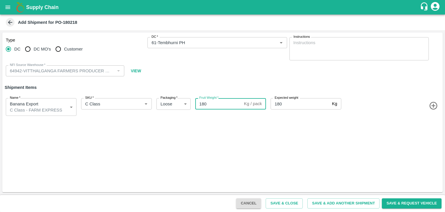
click at [217, 106] on input "180" at bounding box center [218, 103] width 46 height 11
type input "1"
type input "165"
click at [336, 206] on button "Save & Add Another Shipment" at bounding box center [344, 203] width 72 height 10
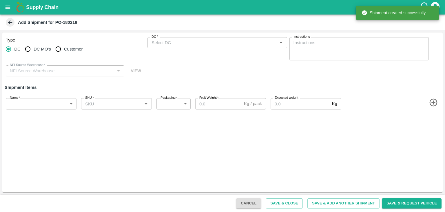
click at [21, 47] on div "DC DC MO's Customer" at bounding box center [75, 49] width 139 height 12
click at [30, 47] on input "DC MO's" at bounding box center [28, 49] width 12 height 12
radio input "true"
type input "64942-VITTHALGANGA FARMERS PRODUCER COMPANY LIMITED"
click at [8, 51] on input "DC" at bounding box center [9, 49] width 12 height 12
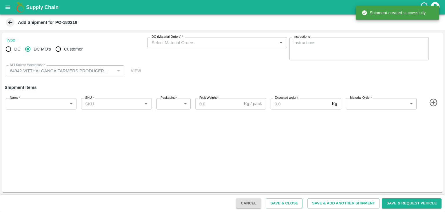
radio input "true"
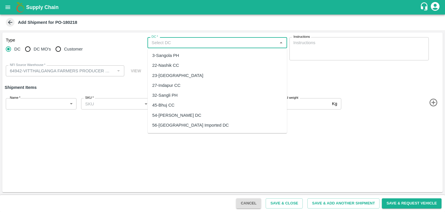
click at [201, 42] on input "DC   *" at bounding box center [212, 43] width 126 height 8
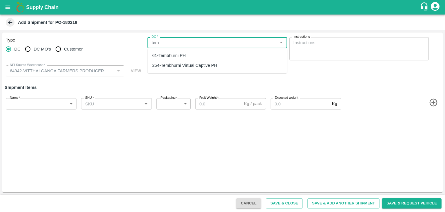
click at [190, 54] on div "61-Tembhurni PH" at bounding box center [217, 55] width 139 height 10
type input "61-Tembhurni PH"
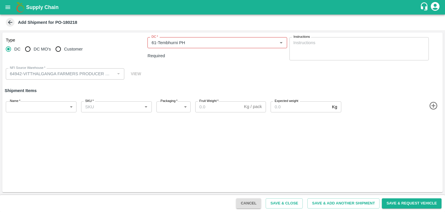
click at [43, 99] on div "Name   * ​ Name" at bounding box center [39, 105] width 73 height 13
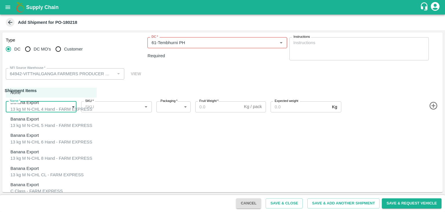
click at [41, 104] on body "Supply Chain Add Shipment for PO-180218 Type DC DC MO's Customer DC   * DC   * …" at bounding box center [222, 106] width 445 height 212
click at [38, 198] on p "Banana Export" at bounding box center [24, 201] width 28 height 6
type input "2108735"
type input "258"
type input "1"
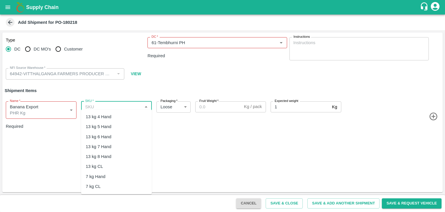
click at [126, 103] on input "SKU   *" at bounding box center [112, 107] width 58 height 8
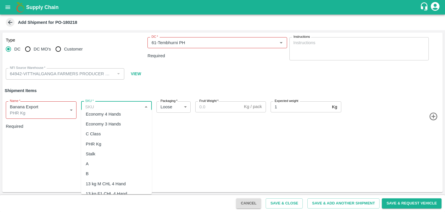
click at [103, 144] on div "PHR Kg" at bounding box center [116, 144] width 71 height 10
type input "PHR Kg"
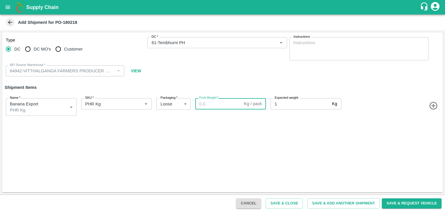
click at [214, 104] on input "Fruit Weight   *" at bounding box center [218, 103] width 46 height 11
type input "1"
drag, startPoint x: 340, startPoint y: 197, endPoint x: 349, endPoint y: 207, distance: 12.9
click at [349, 207] on div "Cancel Save & Close Save & Add Another Shipment Save & Request Vehicle" at bounding box center [222, 202] width 445 height 17
click at [349, 207] on button "Save & Add Another Shipment" at bounding box center [344, 203] width 72 height 10
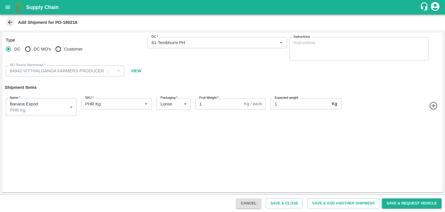
click at [5, 8] on icon "open drawer" at bounding box center [8, 7] width 6 height 6
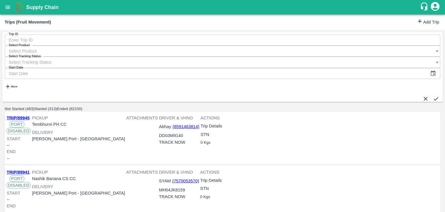
click at [428, 25] on link "Add Trip" at bounding box center [428, 22] width 23 height 8
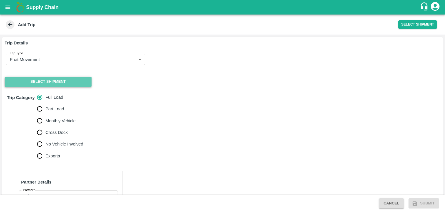
click at [38, 83] on button "Select Shipment" at bounding box center [48, 82] width 87 height 10
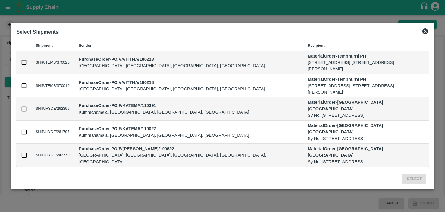
click at [21, 61] on input "checkbox" at bounding box center [24, 62] width 6 height 6
checkbox input "true"
click at [22, 84] on input "checkbox" at bounding box center [24, 85] width 6 height 6
checkbox input "true"
click at [415, 183] on button "Select" at bounding box center [414, 179] width 24 height 10
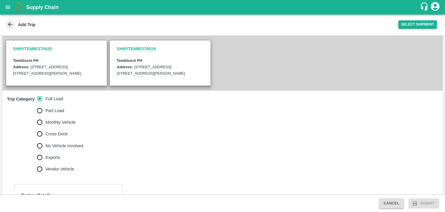
scroll to position [181, 0]
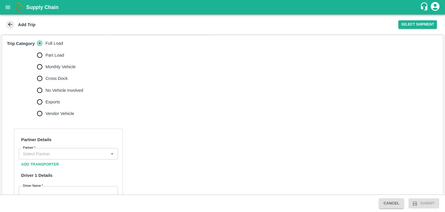
click at [63, 92] on span "No Vehicle Involved" at bounding box center [65, 90] width 38 height 6
click at [46, 92] on input "No Vehicle Involved" at bounding box center [40, 90] width 12 height 12
radio input "true"
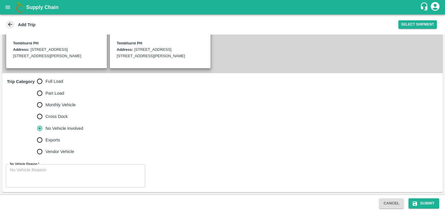
scroll to position [142, 0]
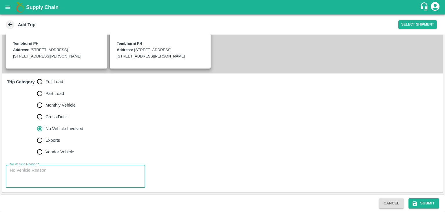
click at [97, 171] on textarea "No Vehicle Reason   *" at bounding box center [75, 176] width 131 height 18
type textarea "Field Dump"
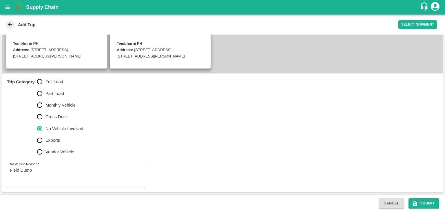
click at [421, 197] on div "Cancel Submit" at bounding box center [222, 202] width 445 height 17
click at [433, 203] on button "Submit" at bounding box center [424, 203] width 31 height 10
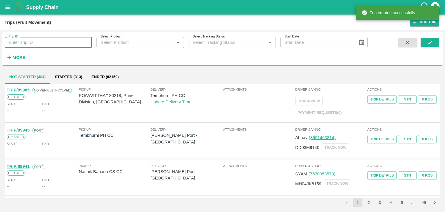
click at [40, 43] on input "Trip ID" at bounding box center [48, 42] width 87 height 11
paste input "180218"
click at [40, 43] on input "Trip ID" at bounding box center [48, 42] width 87 height 11
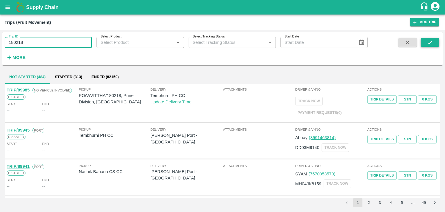
type input "180218"
click at [431, 41] on icon "submit" at bounding box center [430, 42] width 5 height 3
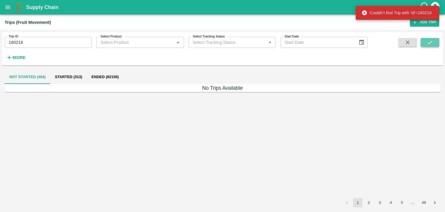
click at [433, 41] on icon "submit" at bounding box center [430, 42] width 6 height 6
click at [5, 4] on icon "open drawer" at bounding box center [8, 7] width 6 height 6
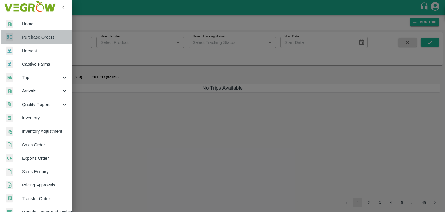
click at [40, 42] on link "Purchase Orders" at bounding box center [36, 36] width 72 height 13
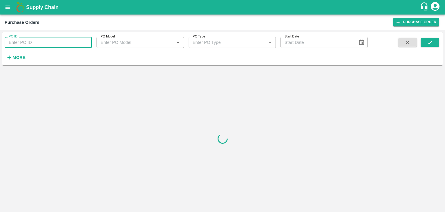
click at [47, 43] on input "PO ID" at bounding box center [48, 42] width 87 height 11
paste input "180218"
type input "180218"
click at [433, 41] on icon "submit" at bounding box center [430, 42] width 6 height 6
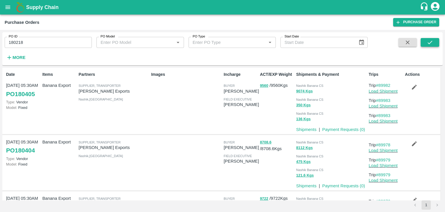
drag, startPoint x: 433, startPoint y: 49, endPoint x: 433, endPoint y: 44, distance: 5.0
click at [433, 44] on span at bounding box center [430, 50] width 19 height 24
click at [433, 44] on icon "submit" at bounding box center [430, 42] width 6 height 6
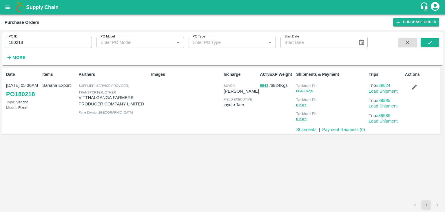
click at [385, 93] on link "Load Shipment" at bounding box center [383, 91] width 29 height 5
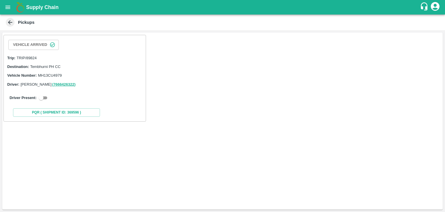
click at [37, 96] on div "Driver Present:" at bounding box center [75, 97] width 130 height 7
click at [43, 97] on input "checkbox" at bounding box center [41, 97] width 21 height 7
checkbox input "true"
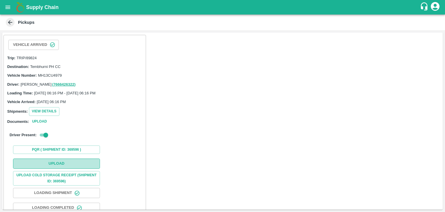
click at [63, 164] on button "Upload" at bounding box center [56, 163] width 87 height 10
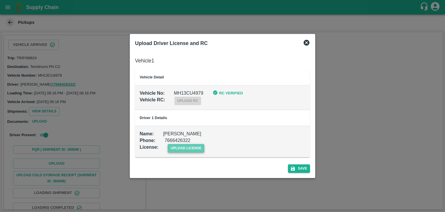
click at [187, 151] on span "upload license" at bounding box center [186, 148] width 37 height 8
click at [0, 0] on input "upload license" at bounding box center [0, 0] width 0 height 0
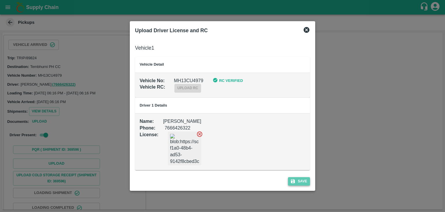
click at [301, 181] on button "Save" at bounding box center [299, 181] width 22 height 8
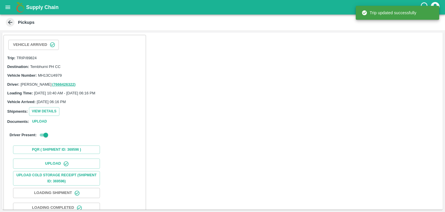
scroll to position [60, 0]
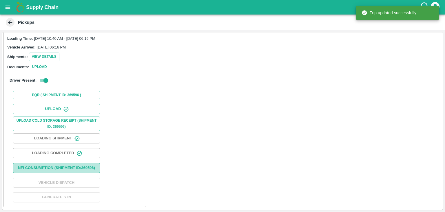
click at [76, 164] on button "Nfi Consumption (SHIPMENT ID: 369596 )" at bounding box center [56, 168] width 87 height 10
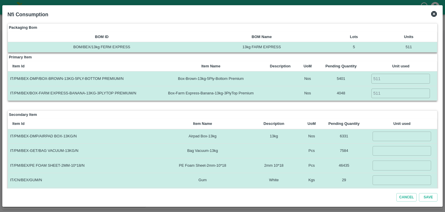
click at [386, 136] on input "number" at bounding box center [402, 136] width 59 height 10
type input "511"
type input "3577"
type input "3"
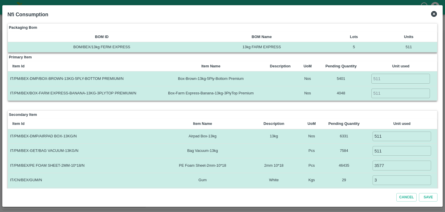
scroll to position [89, 0]
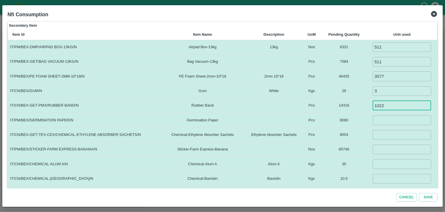
type input "1022"
type input "511"
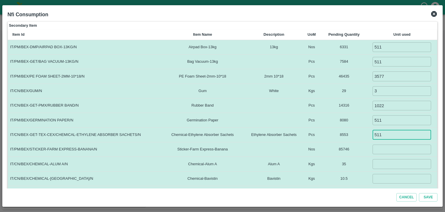
type input "511"
type input "10000"
type input "5"
type input "1.5"
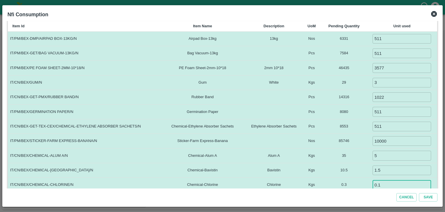
type input "0.1"
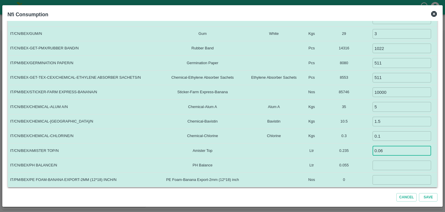
type input "0.06"
type input "0.035"
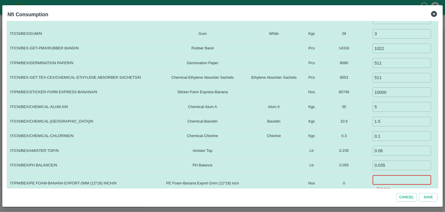
click at [387, 181] on input "number" at bounding box center [402, 180] width 59 height 10
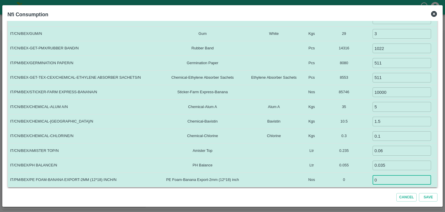
type input "0"
click at [419, 193] on button "Save" at bounding box center [428, 197] width 19 height 8
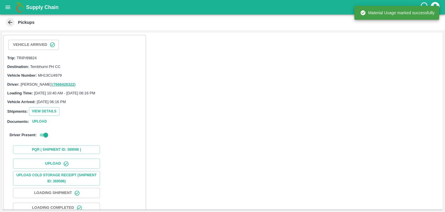
scroll to position [60, 0]
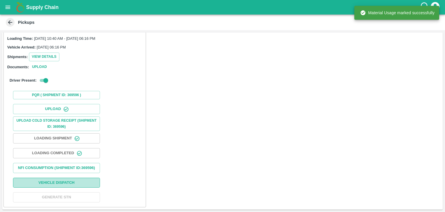
click at [71, 178] on button "Vehicle Dispatch" at bounding box center [56, 182] width 87 height 10
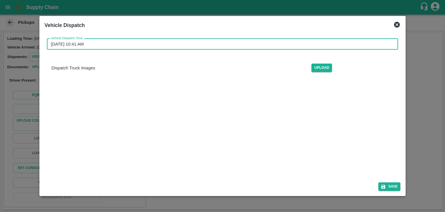
click at [279, 42] on input "[DATE] 10:41 AM" at bounding box center [221, 44] width 348 height 11
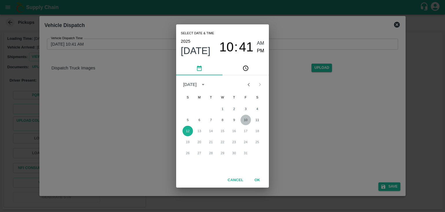
click at [246, 121] on button "10" at bounding box center [246, 120] width 10 height 10
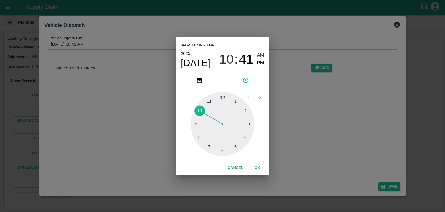
click at [224, 153] on div at bounding box center [223, 124] width 64 height 64
click at [262, 62] on span "PM" at bounding box center [261, 63] width 8 height 8
type input "[DATE] 06:30 PM"
drag, startPoint x: 263, startPoint y: 174, endPoint x: 255, endPoint y: 167, distance: 10.3
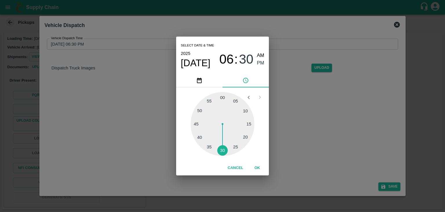
click at [255, 167] on div "Cancel OK" at bounding box center [222, 167] width 93 height 15
click at [255, 167] on button "OK" at bounding box center [257, 168] width 19 height 10
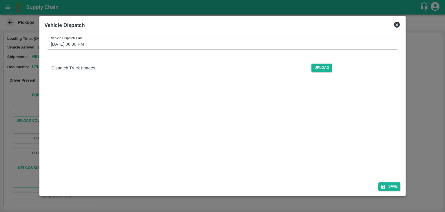
click at [391, 190] on div "Save" at bounding box center [222, 184] width 361 height 15
click at [396, 186] on button "Save" at bounding box center [390, 186] width 22 height 8
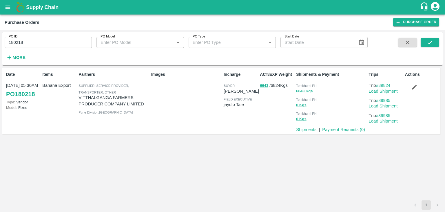
click at [382, 107] on link "Load Shipment" at bounding box center [383, 106] width 29 height 5
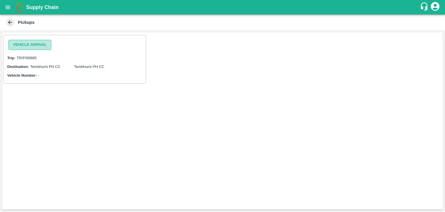
click at [38, 49] on button "Vehicle Arrival" at bounding box center [29, 45] width 43 height 10
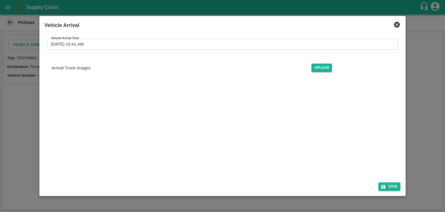
click at [150, 37] on div "Vehicle Arrival Time [DATE] 10:41 AM Vehicle Arrival Time Arrival Truck Images …" at bounding box center [223, 57] width 356 height 47
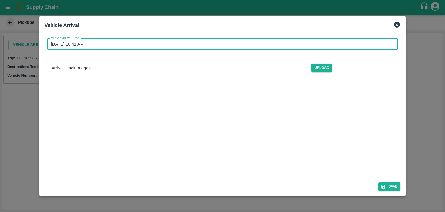
click at [161, 44] on input "[DATE] 10:41 AM" at bounding box center [221, 44] width 348 height 11
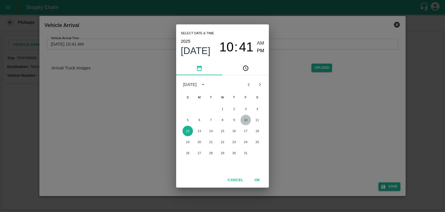
click at [245, 124] on button "10" at bounding box center [246, 120] width 10 height 10
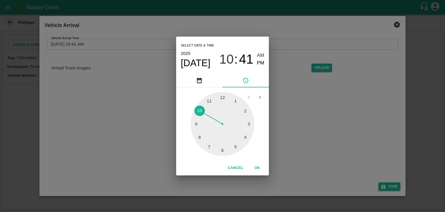
click at [261, 52] on div "[DATE] 10 : 41 AM PM" at bounding box center [223, 59] width 84 height 19
click at [261, 52] on span "AM" at bounding box center [261, 56] width 8 height 8
click at [197, 122] on div at bounding box center [223, 124] width 64 height 64
type input "10/10/2025 09:46 AM"
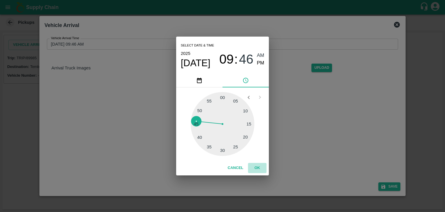
click at [260, 166] on button "OK" at bounding box center [257, 168] width 19 height 10
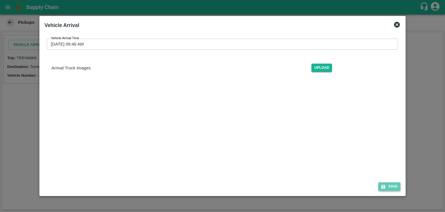
click at [391, 188] on button "Save" at bounding box center [390, 186] width 22 height 8
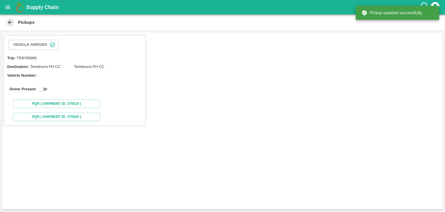
click at [46, 90] on input "checkbox" at bounding box center [41, 89] width 21 height 7
checkbox input "true"
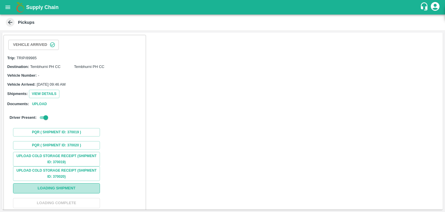
click at [87, 186] on button "Loading Shipment" at bounding box center [56, 188] width 87 height 10
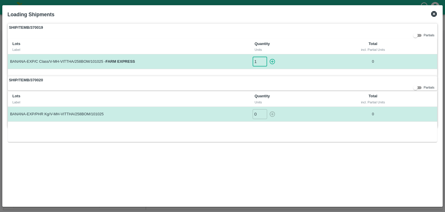
click at [263, 59] on input "1" at bounding box center [260, 62] width 14 height 10
click at [269, 61] on button "button" at bounding box center [272, 62] width 9 height 10
type input "0"
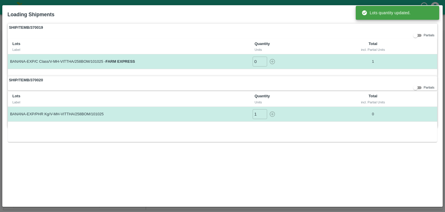
click at [262, 112] on input "1" at bounding box center [260, 114] width 14 height 10
click at [271, 112] on icon "button" at bounding box center [272, 114] width 6 height 6
type input "0"
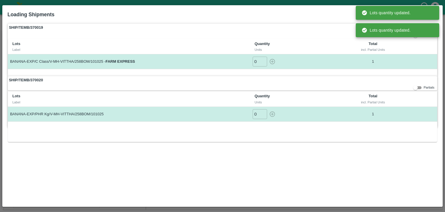
click at [389, 90] on div "SHIP/TEMB/370020 Partials Lots Label Quantity Units Total incl. Partial Units B…" at bounding box center [223, 101] width 431 height 51
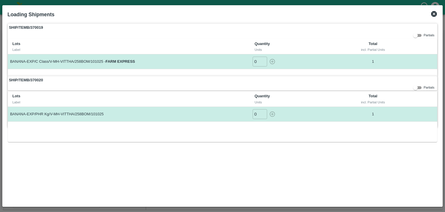
click at [435, 14] on icon at bounding box center [434, 14] width 6 height 6
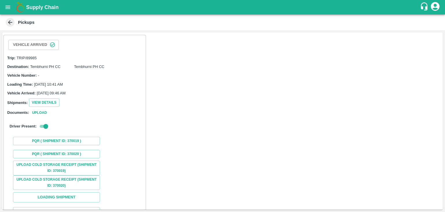
scroll to position [43, 0]
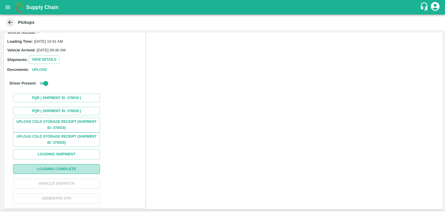
click at [71, 164] on button "Loading Complete" at bounding box center [56, 169] width 87 height 10
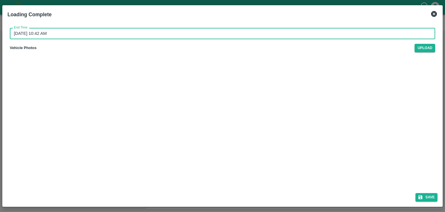
click at [219, 34] on input "12/10/2025 10:42 AM" at bounding box center [221, 33] width 422 height 11
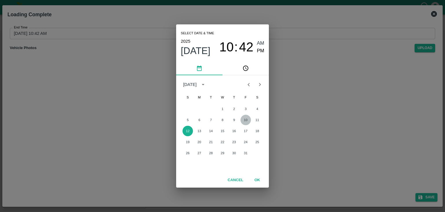
click at [243, 117] on button "10" at bounding box center [246, 120] width 10 height 10
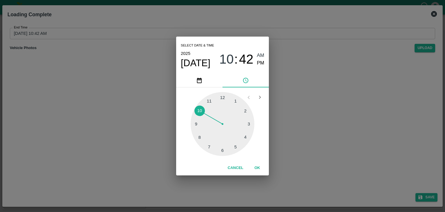
click at [233, 144] on div at bounding box center [223, 124] width 64 height 64
click at [261, 63] on span "PM" at bounding box center [261, 63] width 8 height 8
click at [264, 168] on button "OK" at bounding box center [257, 168] width 19 height 10
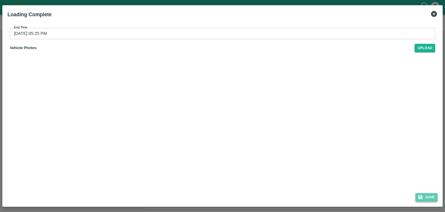
click at [435, 199] on button "Save" at bounding box center [427, 197] width 22 height 8
type input "12/10/2025 10:42 AM"
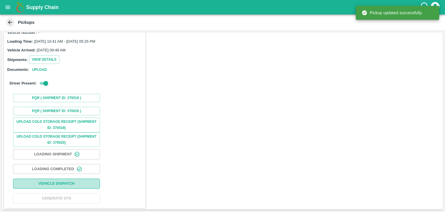
click at [63, 186] on button "Vehicle Dispatch" at bounding box center [56, 183] width 87 height 10
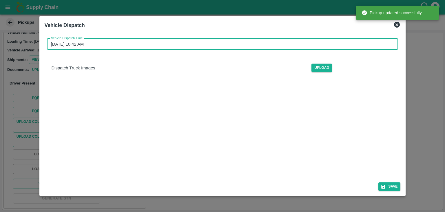
click at [237, 43] on input "12/10/2025 10:42 AM" at bounding box center [221, 44] width 348 height 11
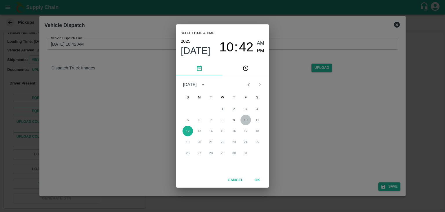
click at [247, 119] on button "10" at bounding box center [246, 120] width 10 height 10
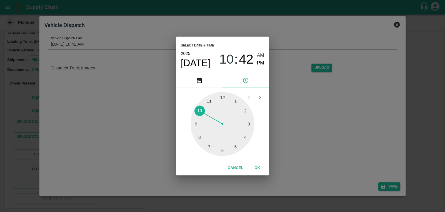
click at [224, 156] on div "1 2 3 4 5 6 7 8 9 10 11 12" at bounding box center [222, 123] width 93 height 73
drag, startPoint x: 224, startPoint y: 156, endPoint x: 222, endPoint y: 140, distance: 16.0
click at [222, 140] on div "1 2 3 4 5 6 7 8 9 10 11 12" at bounding box center [222, 123] width 93 height 73
click at [223, 150] on div at bounding box center [223, 124] width 64 height 64
click at [260, 65] on span "PM" at bounding box center [261, 63] width 8 height 8
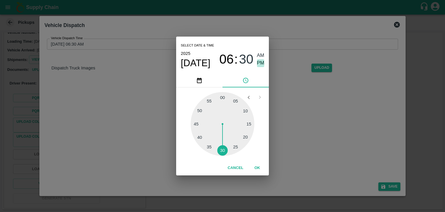
type input "10/10/2025 06:30 PM"
click at [254, 165] on button "OK" at bounding box center [257, 168] width 19 height 10
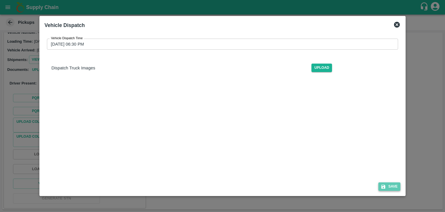
click at [397, 186] on button "Save" at bounding box center [390, 186] width 22 height 8
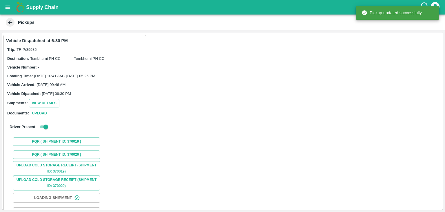
scroll to position [43, 0]
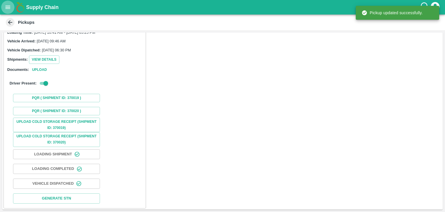
click at [7, 6] on icon "open drawer" at bounding box center [8, 7] width 6 height 6
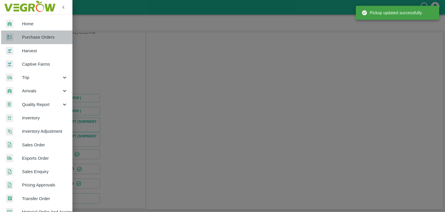
click at [46, 35] on span "Purchase Orders" at bounding box center [45, 37] width 46 height 6
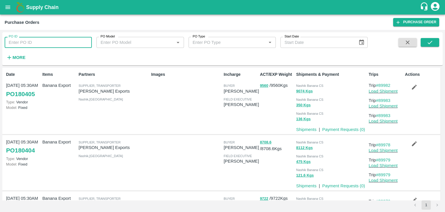
click at [56, 39] on input "PO ID" at bounding box center [48, 42] width 87 height 11
paste input "180218"
click at [436, 43] on button "submit" at bounding box center [430, 42] width 19 height 9
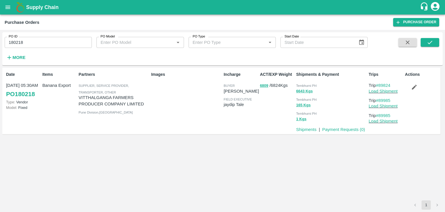
click at [59, 46] on input "180218" at bounding box center [48, 42] width 87 height 11
click at [434, 39] on button "submit" at bounding box center [430, 42] width 19 height 9
click at [56, 40] on input "180218" at bounding box center [48, 42] width 87 height 11
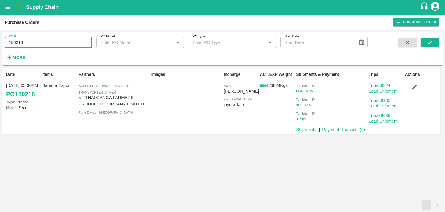
paste input "text"
type input "180232"
click at [432, 43] on icon "submit" at bounding box center [430, 42] width 6 height 6
click at [389, 106] on link "Load Shipment" at bounding box center [383, 106] width 29 height 5
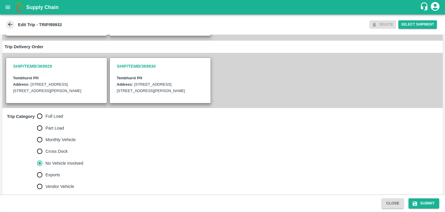
scroll to position [149, 0]
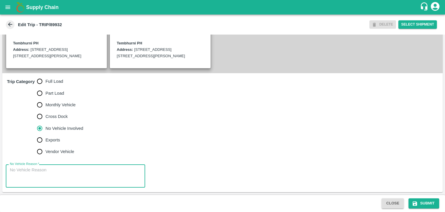
click at [77, 171] on textarea "No Vehicle Reason   *" at bounding box center [75, 176] width 131 height 18
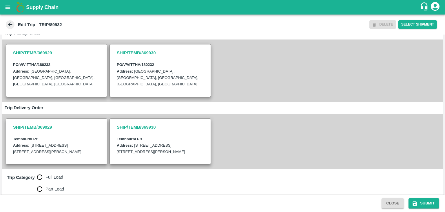
scroll to position [45, 0]
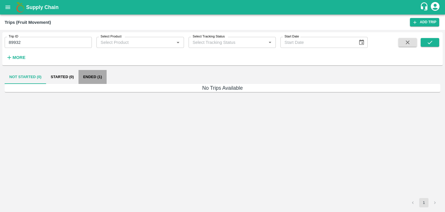
click at [103, 76] on button "Ended (1)" at bounding box center [93, 77] width 28 height 14
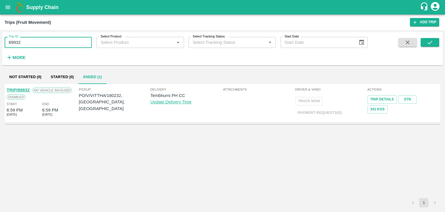
click at [63, 45] on input "89932" at bounding box center [48, 42] width 87 height 11
click at [432, 42] on icon "submit" at bounding box center [430, 42] width 6 height 6
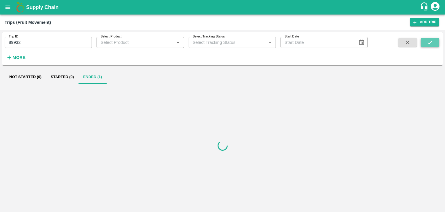
click at [432, 42] on icon "submit" at bounding box center [430, 42] width 6 height 6
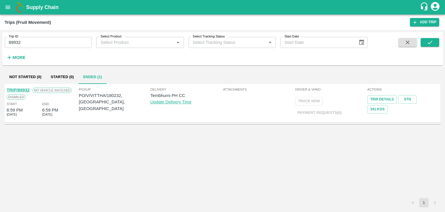
click at [23, 91] on link "TRIP/89932" at bounding box center [18, 90] width 23 height 5
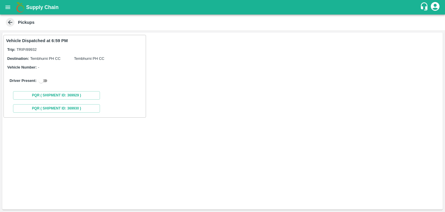
click at [47, 79] on input "checkbox" at bounding box center [41, 80] width 21 height 7
checkbox input "true"
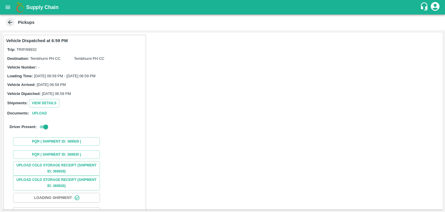
scroll to position [43, 0]
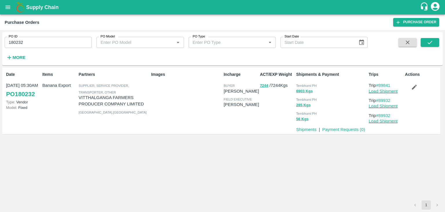
click at [55, 38] on input "180232" at bounding box center [48, 42] width 87 height 11
click at [438, 47] on span at bounding box center [430, 50] width 19 height 24
click at [435, 45] on button "submit" at bounding box center [430, 42] width 19 height 9
click at [427, 39] on icon "submit" at bounding box center [430, 42] width 6 height 6
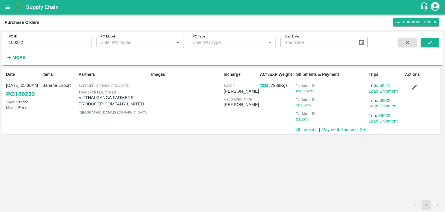
click at [386, 91] on link "Load Shipment" at bounding box center [383, 91] width 29 height 5
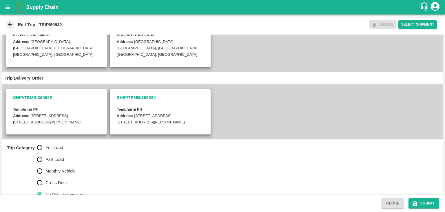
scroll to position [149, 0]
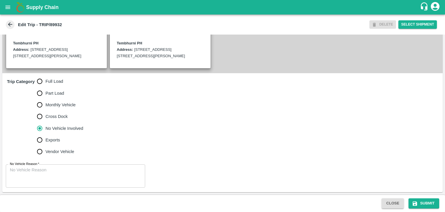
click at [50, 82] on span "Full Load" at bounding box center [55, 81] width 18 height 6
click at [46, 82] on input "Full Load" at bounding box center [40, 81] width 12 height 12
radio input "true"
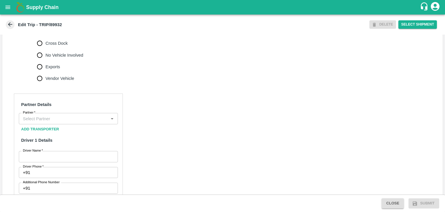
scroll to position [218, 0]
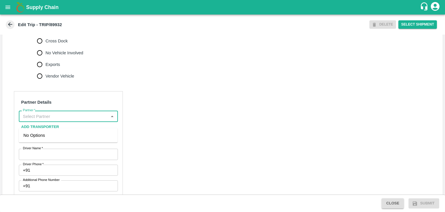
click at [68, 120] on input "Partner   *" at bounding box center [64, 116] width 86 height 8
click at [67, 133] on div "[PERSON_NAME] ( [PERSON_NAME] Transport )-[GEOGRAPHIC_DATA], Pune-9860466997(Tr…" at bounding box center [68, 141] width 90 height 19
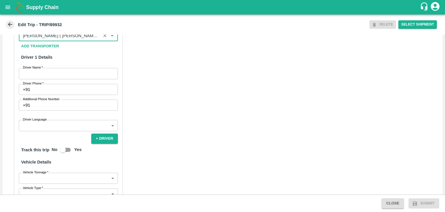
scroll to position [304, 0]
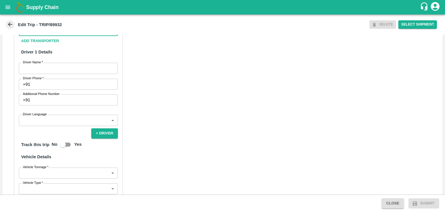
type input "[PERSON_NAME] ( [PERSON_NAME] Transport )-[GEOGRAPHIC_DATA], Pune-9860466997(Tr…"
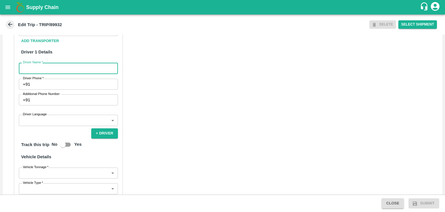
click at [46, 73] on input "Driver Name   *" at bounding box center [68, 68] width 99 height 11
type input "Godase"
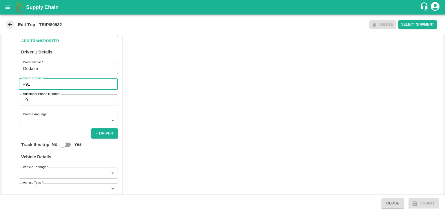
click at [58, 90] on input "Driver Phone   *" at bounding box center [75, 84] width 86 height 11
type input "9975280177"
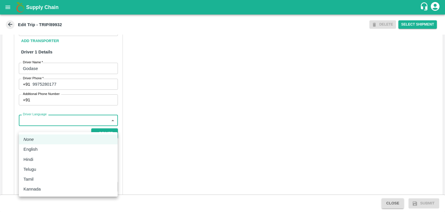
click at [60, 126] on body "Supply Chain Edit Trip - TRIP/89932 DELETE Select Shipment Trip Details Trip Ty…" at bounding box center [222, 106] width 445 height 212
click at [44, 157] on div "Hindi" at bounding box center [68, 159] width 90 height 6
type input "hi"
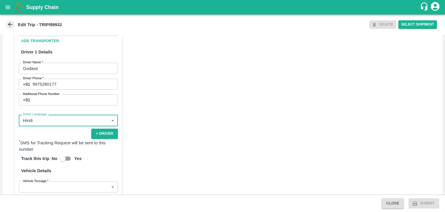
scroll to position [408, 0]
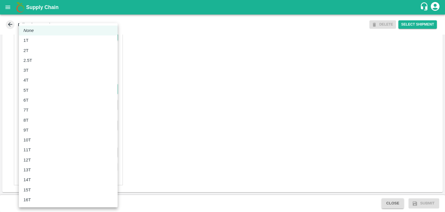
click at [33, 89] on body "Supply Chain Edit Trip - TRIP/89932 DELETE Select Shipment Trip Details Trip Ty…" at bounding box center [222, 106] width 445 height 212
click at [32, 119] on div "8T" at bounding box center [68, 120] width 90 height 6
type input "8000"
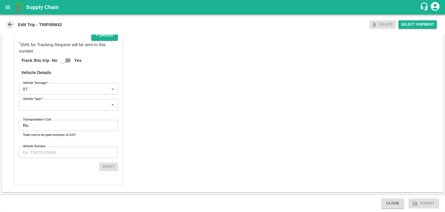
drag, startPoint x: 48, startPoint y: 113, endPoint x: 55, endPoint y: 106, distance: 9.7
click at [55, 106] on div "Partner Details Partner   * Partner Add Transporter Driver 1 Details Driver Nam…" at bounding box center [68, 46] width 109 height 278
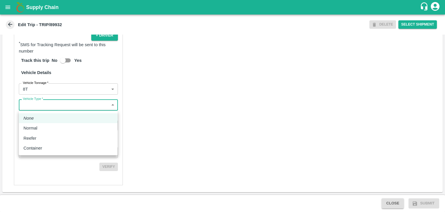
drag, startPoint x: 55, startPoint y: 106, endPoint x: 43, endPoint y: 128, distance: 24.5
click at [43, 128] on body "Supply Chain Edit Trip - TRIP/89932 DELETE Select Shipment Trip Details Trip Ty…" at bounding box center [222, 106] width 445 height 212
click at [43, 128] on div "Normal" at bounding box center [68, 128] width 90 height 6
type input "Normal"
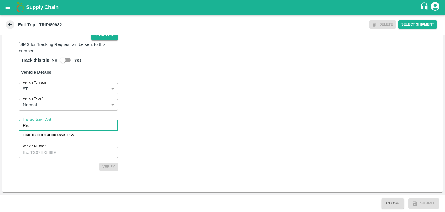
click at [51, 128] on input "Transportation Cost" at bounding box center [75, 125] width 86 height 11
type input "1"
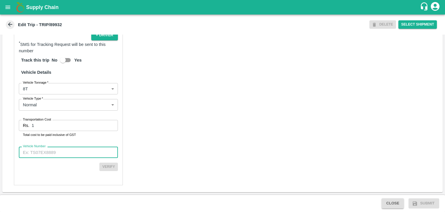
click at [61, 157] on input "Vehicle Number" at bounding box center [68, 151] width 99 height 11
type input "MH42B9581"
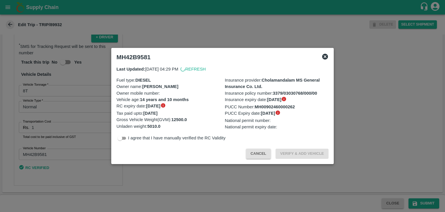
scroll to position [406, 0]
click at [422, 202] on div at bounding box center [222, 106] width 445 height 212
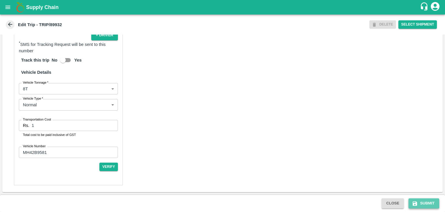
click at [430, 203] on button "Submit" at bounding box center [424, 203] width 31 height 10
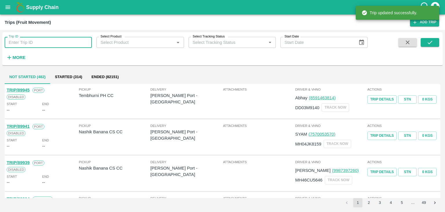
click at [43, 41] on input "Trip ID" at bounding box center [48, 42] width 87 height 11
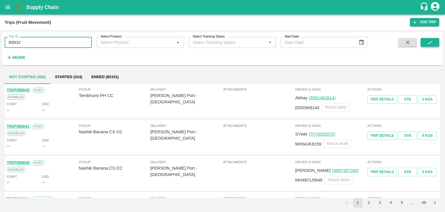
type input "89932"
click at [425, 43] on button "submit" at bounding box center [430, 42] width 19 height 9
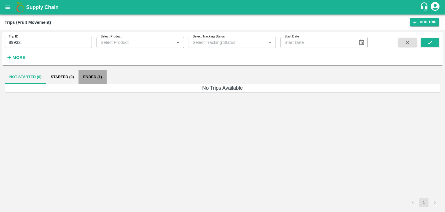
click at [95, 76] on button "Ended (1)" at bounding box center [93, 77] width 28 height 14
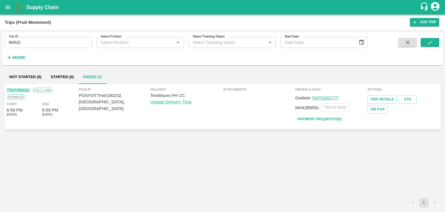
click at [20, 91] on link "TRIP/89932" at bounding box center [18, 90] width 23 height 5
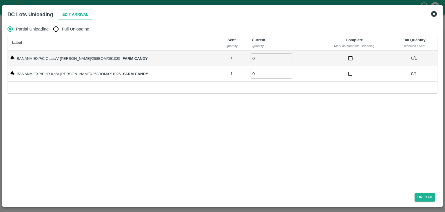
click at [436, 13] on icon at bounding box center [434, 14] width 6 height 6
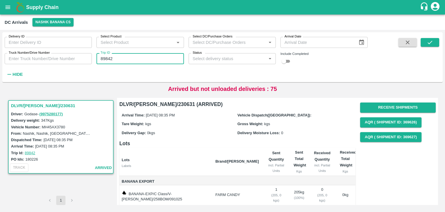
click at [139, 60] on input "89842" at bounding box center [140, 58] width 87 height 11
click at [431, 39] on icon "submit" at bounding box center [430, 42] width 6 height 6
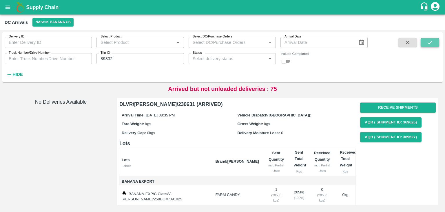
click at [434, 42] on button "submit" at bounding box center [430, 42] width 19 height 9
click at [60, 23] on button "Nashik Banana CS" at bounding box center [52, 22] width 41 height 8
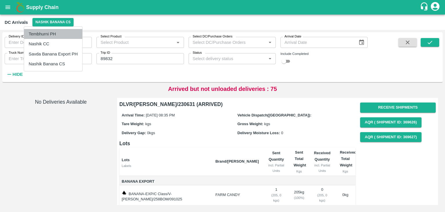
click at [67, 35] on li "Tembhurni PH" at bounding box center [53, 34] width 58 height 10
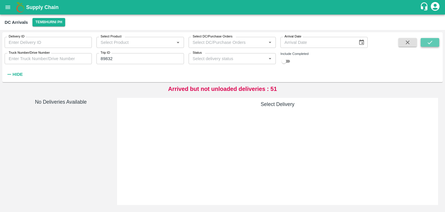
click at [430, 44] on icon "submit" at bounding box center [430, 42] width 6 height 6
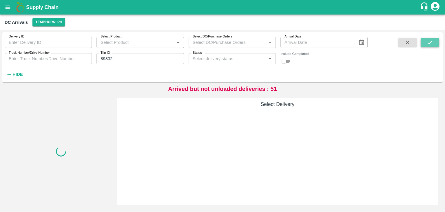
click at [430, 44] on icon "submit" at bounding box center [430, 42] width 6 height 6
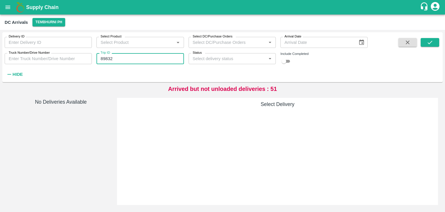
click at [152, 57] on input "89832" at bounding box center [140, 58] width 87 height 11
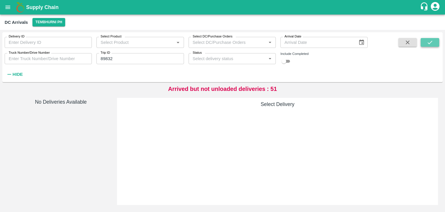
click at [429, 40] on icon "submit" at bounding box center [430, 42] width 6 height 6
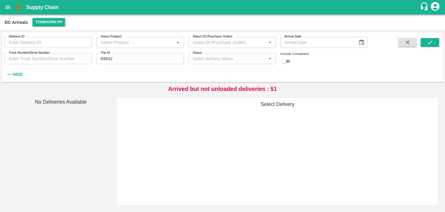
click at [51, 28] on div "DC Arrivals Tembhurni PH" at bounding box center [222, 21] width 445 height 15
click at [48, 23] on button "Tembhurni PH" at bounding box center [48, 22] width 32 height 8
click at [59, 69] on ul "Tembhurni PH Nashik CC Savda Banana Export PH Nashik Banana CS" at bounding box center [49, 49] width 58 height 44
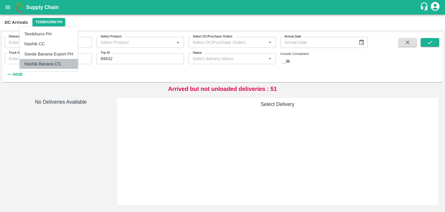
click at [59, 64] on li "Nashik Banana CS" at bounding box center [49, 64] width 58 height 10
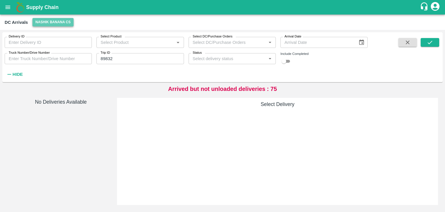
click at [55, 21] on button "Nashik Banana CS" at bounding box center [52, 22] width 41 height 8
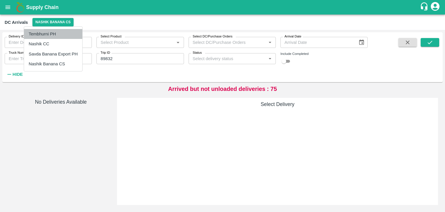
click at [62, 32] on li "Tembhurni PH" at bounding box center [53, 34] width 58 height 10
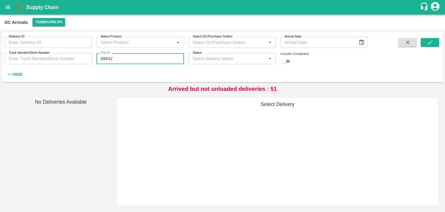
click at [122, 61] on input "89832" at bounding box center [140, 58] width 87 height 11
type input "8"
type input "89832"
click at [436, 45] on button "submit" at bounding box center [430, 42] width 19 height 9
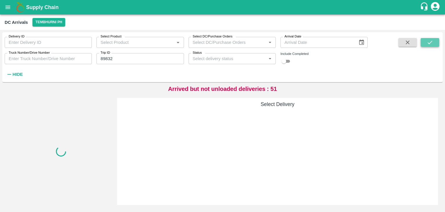
click at [436, 45] on button "submit" at bounding box center [430, 42] width 19 height 9
click at [289, 59] on input "checkbox" at bounding box center [284, 61] width 21 height 7
checkbox input "true"
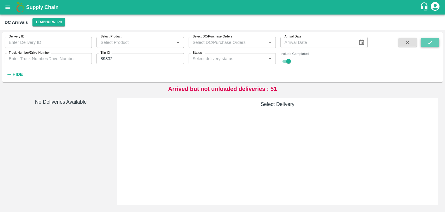
click at [429, 41] on icon "submit" at bounding box center [430, 42] width 6 height 6
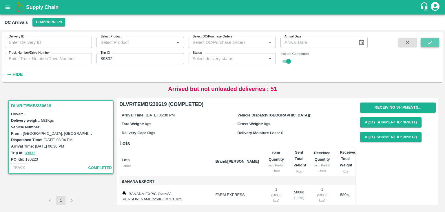
click at [429, 41] on icon "submit" at bounding box center [430, 42] width 6 height 6
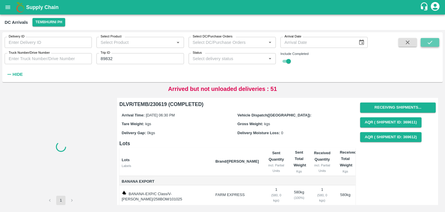
click at [429, 41] on icon "submit" at bounding box center [430, 42] width 6 height 6
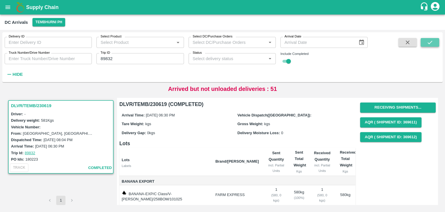
click at [429, 41] on icon "submit" at bounding box center [430, 42] width 6 height 6
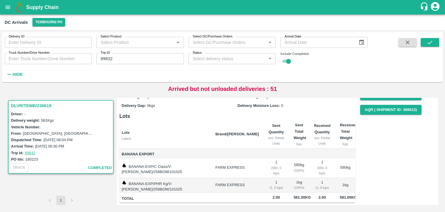
scroll to position [36, 0]
click at [141, 58] on input "89832" at bounding box center [140, 58] width 87 height 11
type input "89932"
click at [430, 44] on icon "submit" at bounding box center [430, 42] width 6 height 6
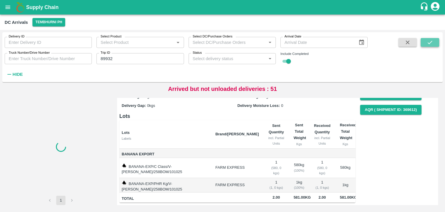
click at [430, 44] on icon "submit" at bounding box center [430, 42] width 6 height 6
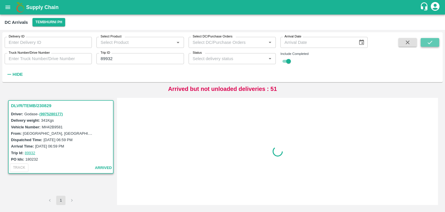
click at [430, 44] on icon "submit" at bounding box center [430, 42] width 6 height 6
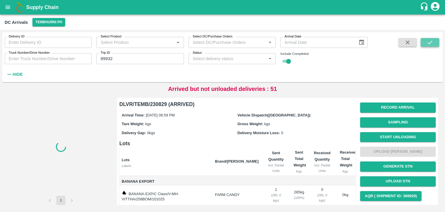
click at [430, 44] on icon "submit" at bounding box center [430, 42] width 6 height 6
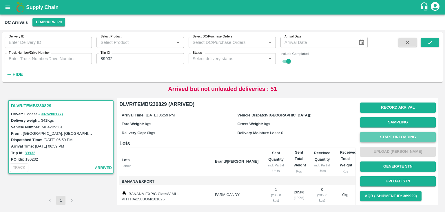
click at [401, 133] on button "Start Unloading" at bounding box center [398, 137] width 76 height 10
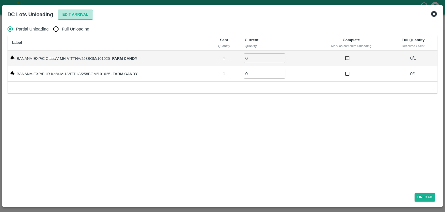
click at [73, 18] on button "Edit Arrival" at bounding box center [75, 15] width 35 height 10
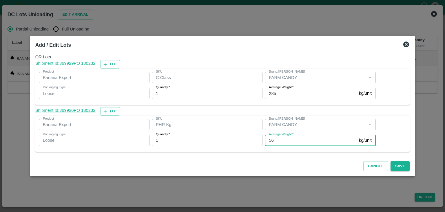
click at [280, 138] on input "56" at bounding box center [311, 140] width 92 height 11
click at [281, 141] on input "5" at bounding box center [311, 140] width 92 height 11
type input "51"
click at [396, 166] on button "Save" at bounding box center [400, 166] width 19 height 10
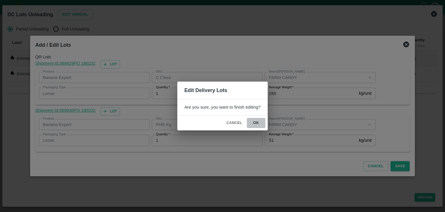
click at [254, 124] on button "ok" at bounding box center [256, 123] width 19 height 10
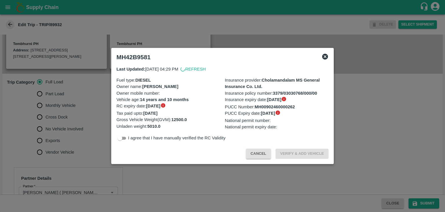
scroll to position [173, 0]
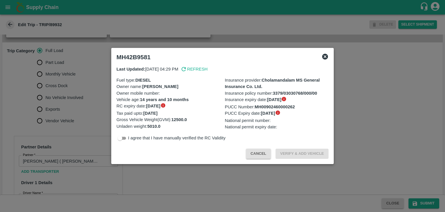
click at [64, 102] on div at bounding box center [222, 106] width 445 height 212
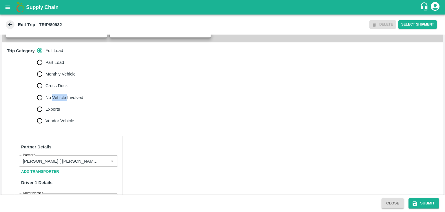
click at [64, 101] on span "No Vehicle Involved" at bounding box center [65, 97] width 38 height 6
click at [46, 102] on input "No Vehicle Involved" at bounding box center [40, 98] width 12 height 12
radio input "true"
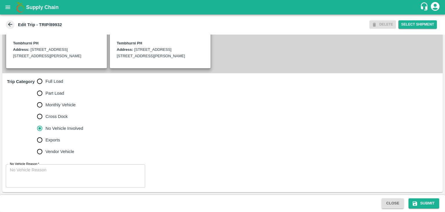
click at [73, 165] on div "x No Vehicle Reason" at bounding box center [75, 175] width 139 height 23
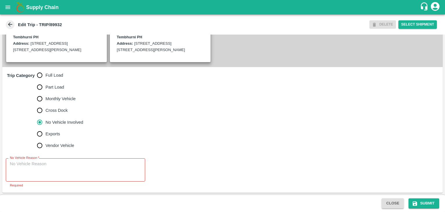
click at [73, 165] on div "x No Vehicle Reason" at bounding box center [75, 169] width 139 height 23
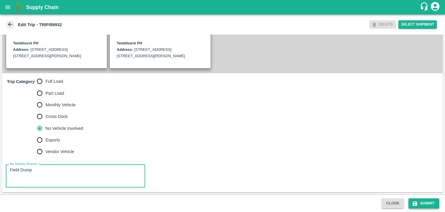
type textarea "Field Dump"
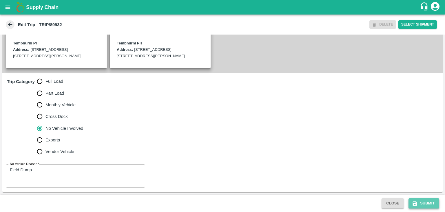
click at [422, 200] on button "Submit" at bounding box center [424, 203] width 31 height 10
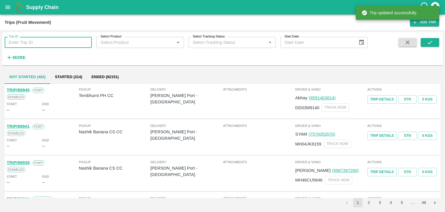
click at [58, 40] on input "Trip ID" at bounding box center [48, 42] width 87 height 11
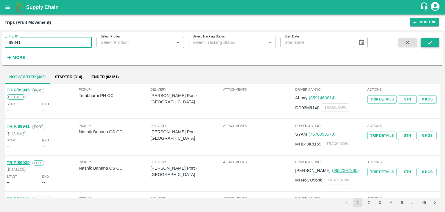
type input "89841"
click at [436, 42] on button "submit" at bounding box center [430, 42] width 19 height 9
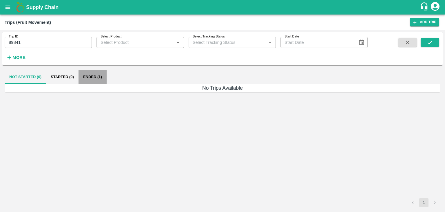
click at [92, 78] on button "Ended (1)" at bounding box center [93, 77] width 28 height 14
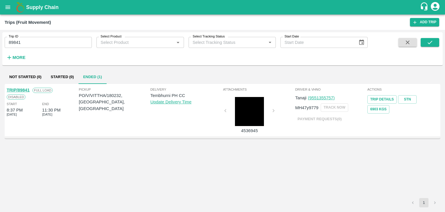
click at [22, 88] on link "TRIP/89841" at bounding box center [18, 90] width 23 height 5
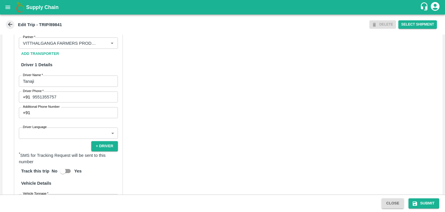
scroll to position [295, 0]
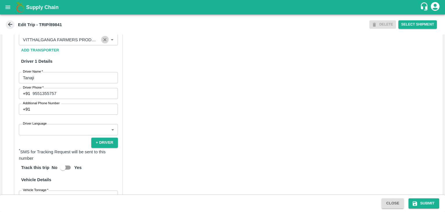
click at [103, 42] on icon "Clear" at bounding box center [105, 40] width 6 height 6
click at [95, 43] on input "Partner   *" at bounding box center [64, 40] width 86 height 8
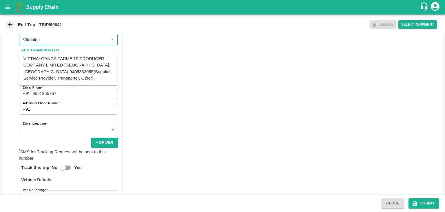
click at [78, 62] on div "VITTHALGANGA FARMERS PRODUCER COMPANY LIMITED-[GEOGRAPHIC_DATA], [GEOGRAPHIC_DA…" at bounding box center [68, 68] width 90 height 26
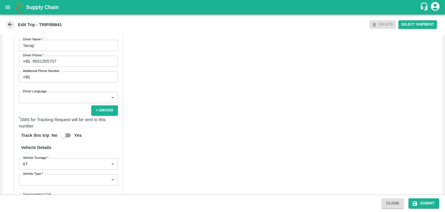
scroll to position [331, 0]
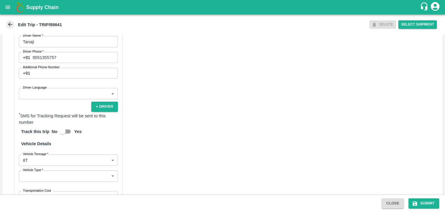
type input "VITTHALGANGA FARMERS PRODUCER COMPANY LIMITED-[GEOGRAPHIC_DATA], [GEOGRAPHIC_DA…"
click at [46, 100] on body "Supply Chain Edit Trip - TRIP/89841 DELETE Select Shipment Trip Details Trip Ty…" at bounding box center [222, 106] width 445 height 212
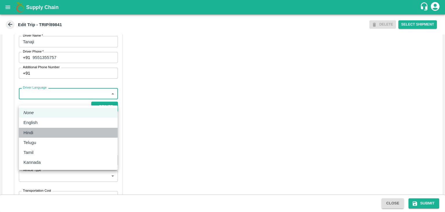
click at [42, 131] on div "Hindi" at bounding box center [68, 132] width 90 height 6
type input "hi"
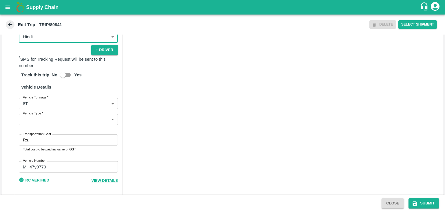
scroll to position [406, 0]
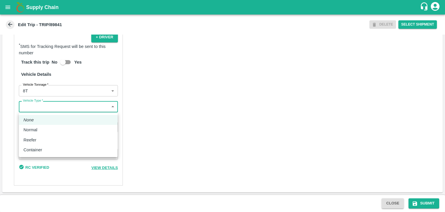
click at [41, 109] on body "Supply Chain Edit Trip - TRIP/89841 DELETE Select Shipment Trip Details Trip Ty…" at bounding box center [222, 106] width 445 height 212
click at [39, 130] on div "Normal" at bounding box center [31, 129] width 17 height 6
type input "Normal"
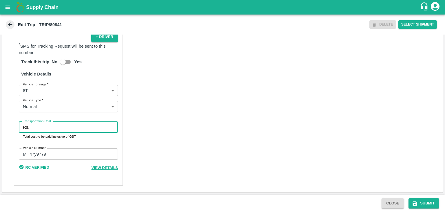
click at [51, 128] on input "Transportation Cost" at bounding box center [75, 126] width 86 height 11
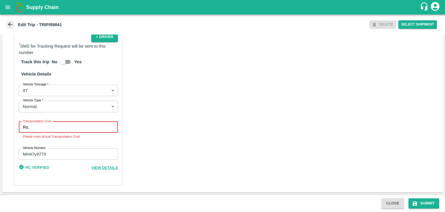
click at [67, 131] on input "Transportation Cost" at bounding box center [75, 126] width 86 height 11
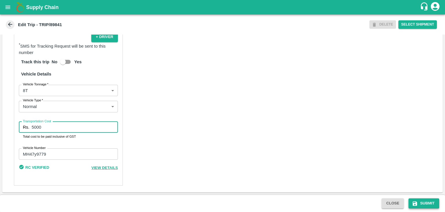
type input "5000"
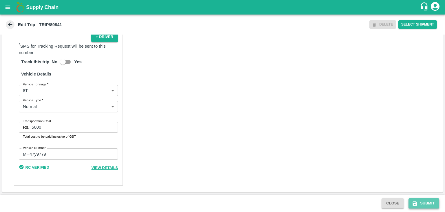
click at [437, 206] on button "Submit" at bounding box center [424, 203] width 31 height 10
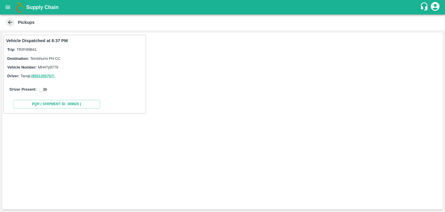
click at [45, 89] on input "checkbox" at bounding box center [41, 89] width 21 height 7
checkbox input "true"
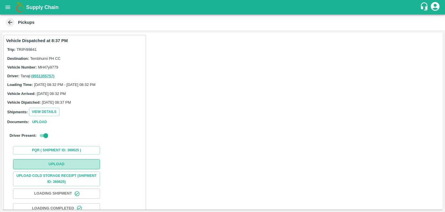
click at [64, 166] on button "Upload" at bounding box center [56, 164] width 87 height 10
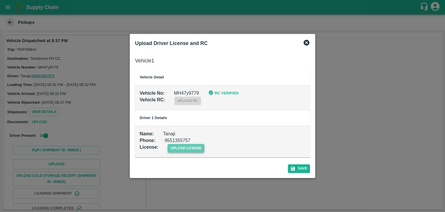
click at [193, 145] on span "upload license" at bounding box center [186, 148] width 37 height 8
click at [0, 0] on input "upload license" at bounding box center [0, 0] width 0 height 0
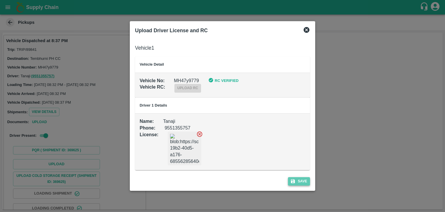
click at [301, 179] on button "Save" at bounding box center [299, 181] width 22 height 8
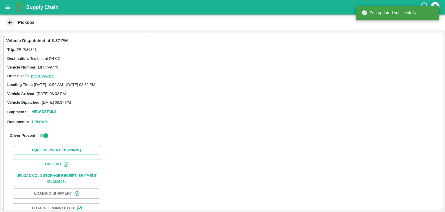
scroll to position [61, 0]
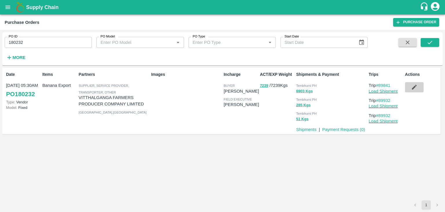
click at [416, 86] on icon "button" at bounding box center [414, 87] width 6 height 6
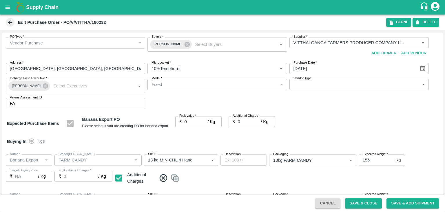
click at [185, 42] on icon at bounding box center [187, 44] width 5 height 5
click at [178, 42] on input "Buyers   *" at bounding box center [212, 43] width 126 height 8
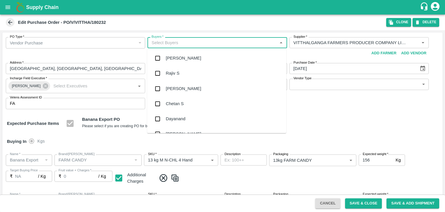
click at [178, 42] on input "Buyers   *" at bounding box center [212, 43] width 126 height 8
type input "Ajit"
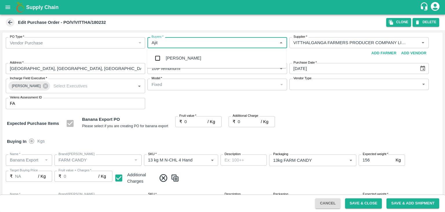
click at [180, 60] on div "[PERSON_NAME]" at bounding box center [183, 58] width 35 height 6
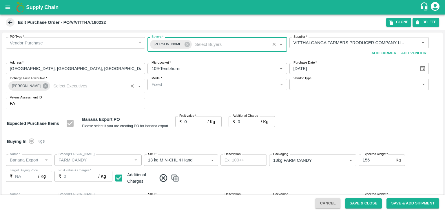
click at [43, 86] on icon at bounding box center [45, 86] width 6 height 6
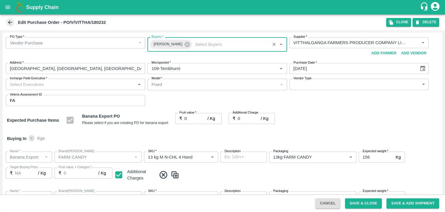
click at [50, 85] on input "Incharge Field Executive   *" at bounding box center [71, 84] width 126 height 8
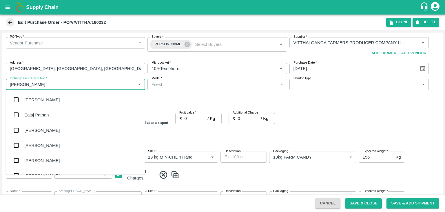
type input "Jay"
click at [40, 132] on div "jaydip Tale" at bounding box center [34, 130] width 20 height 6
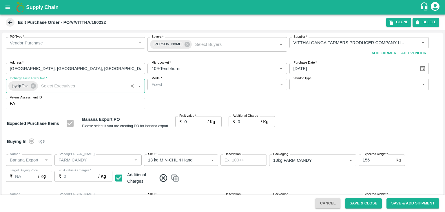
click at [322, 83] on body "Supply Chain Edit Purchase Order - PO/V/VITTHA/180232 Clone DELETE PO Type   * …" at bounding box center [222, 106] width 445 height 212
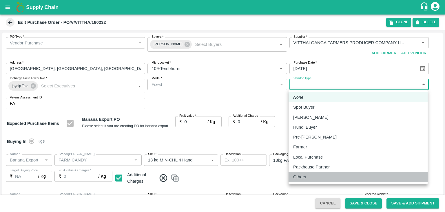
click at [299, 178] on p "Others" at bounding box center [299, 176] width 13 height 6
type input "OTHER"
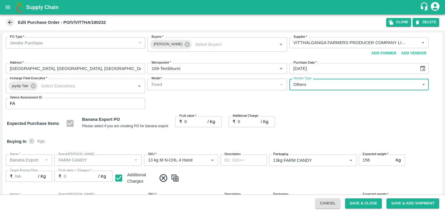
click at [190, 125] on input "0" at bounding box center [196, 121] width 23 height 11
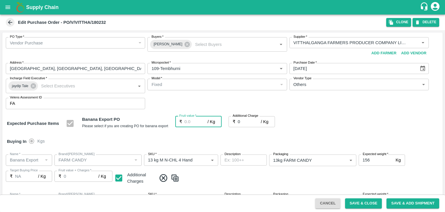
type input "2"
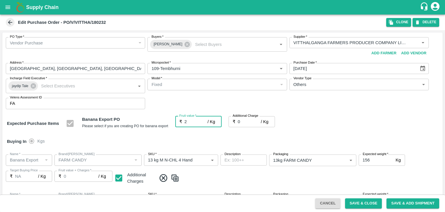
type input "2"
type input "22"
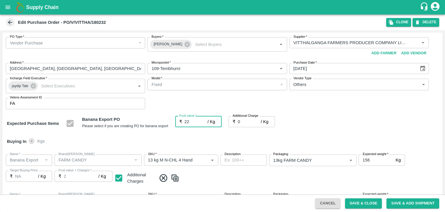
type input "22"
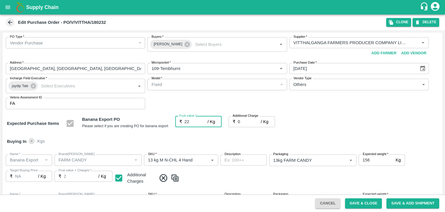
type input "22"
type input ".7"
type input "22.7"
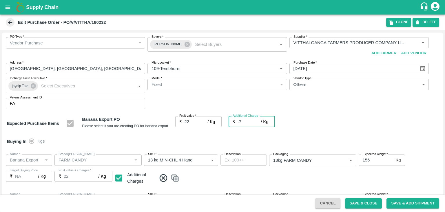
type input "22.7"
type input ".75"
type input "22.75"
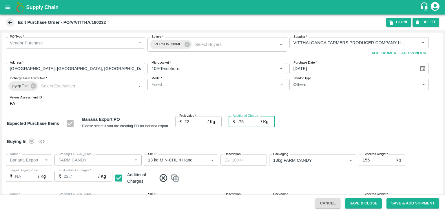
type input "22.75"
type input ".7"
type input "22.7"
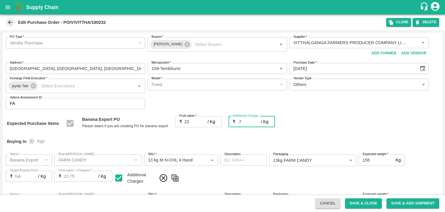
type input "22.7"
type input "22"
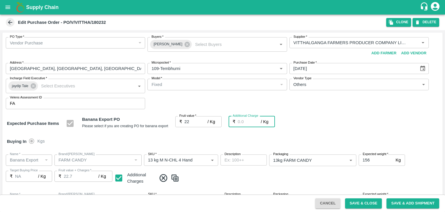
type input "22"
type input "2"
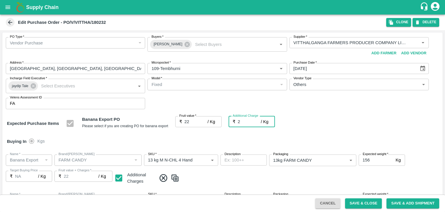
type input "24"
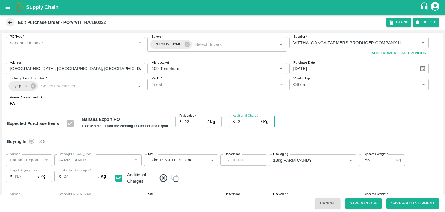
type input "2.7"
type input "24.7"
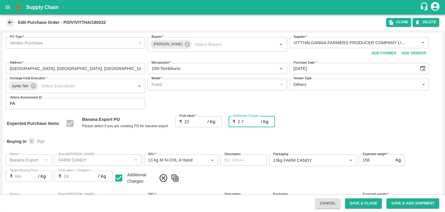
type input "24.7"
type input "2.75"
type input "24.75"
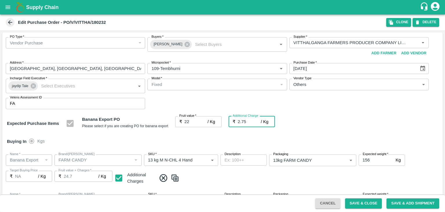
type input "24.75"
type input "2.75"
click at [197, 139] on div "Buying In Kgs" at bounding box center [222, 141] width 441 height 17
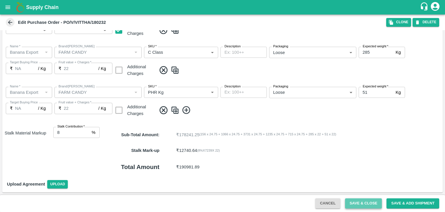
click at [370, 202] on button "Save & Close" at bounding box center [363, 203] width 37 height 10
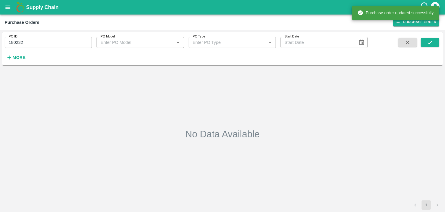
type input "180232"
